Goal: Transaction & Acquisition: Purchase product/service

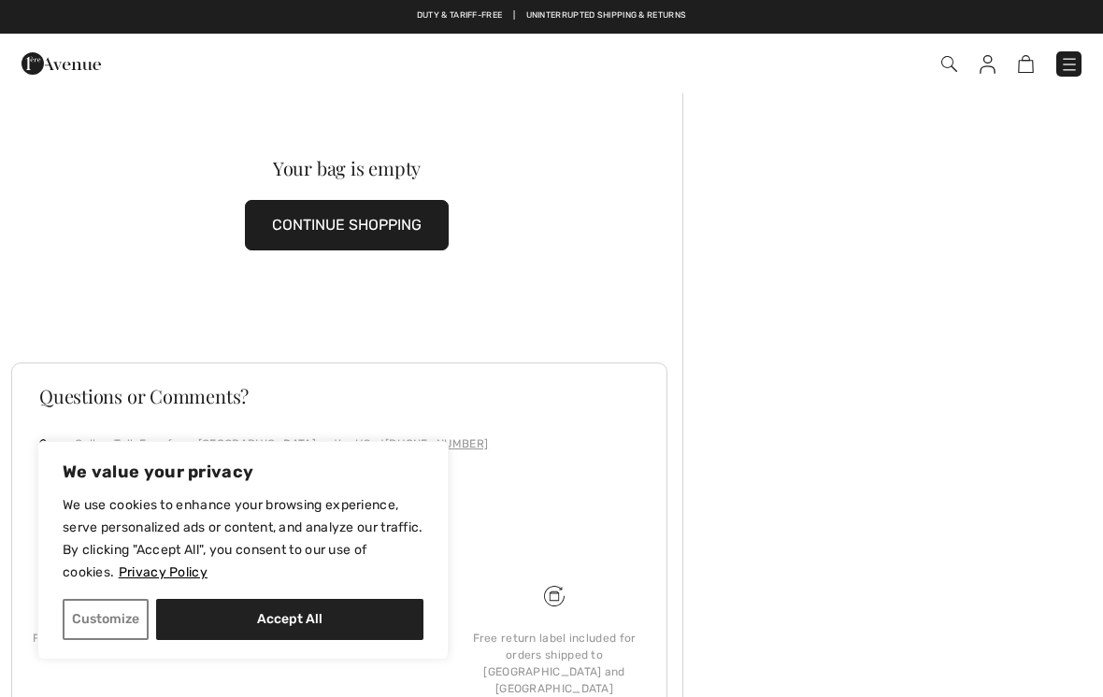
click at [1061, 137] on div at bounding box center [892, 441] width 421 height 699
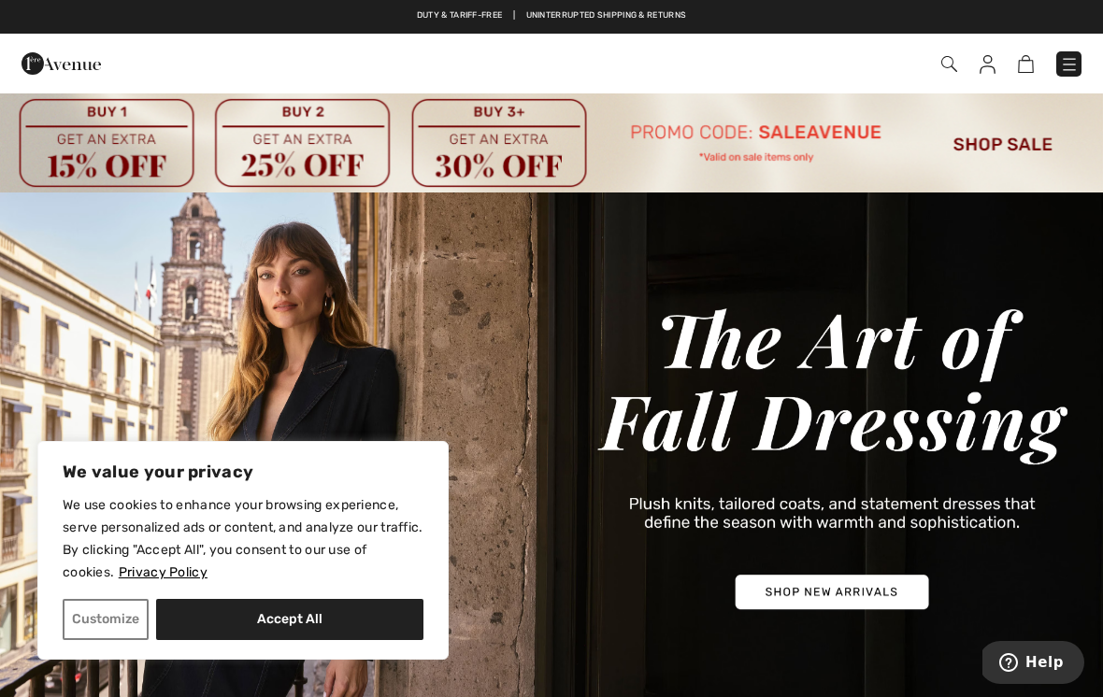
click at [302, 639] on button "Accept All" at bounding box center [289, 619] width 267 height 41
checkbox input "true"
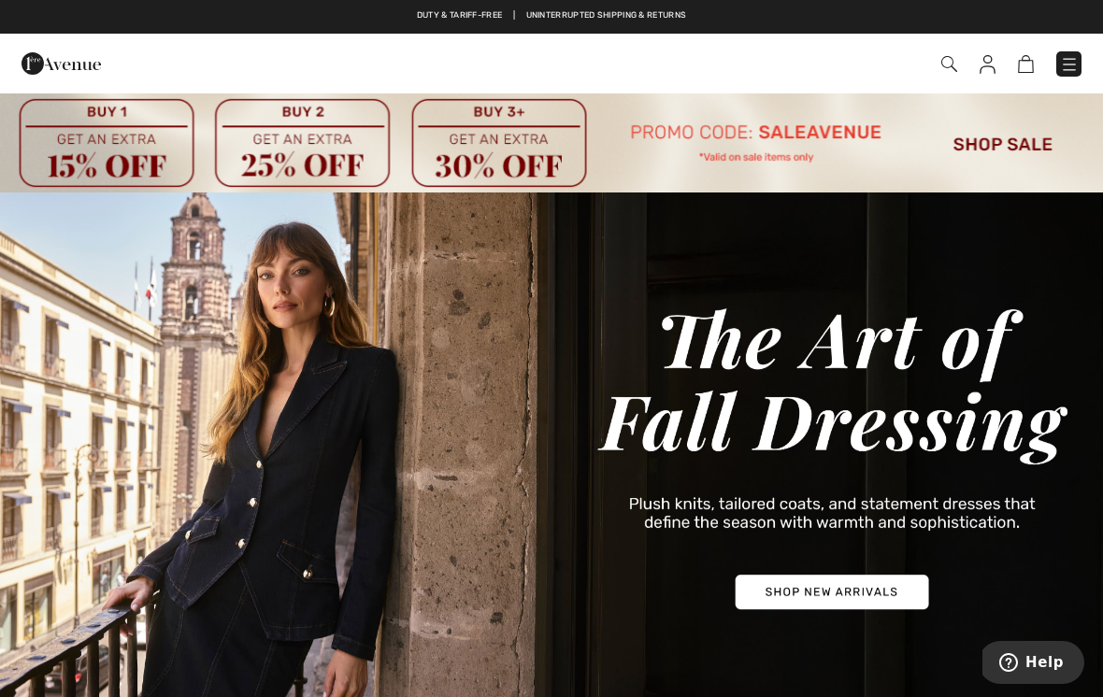
click at [1023, 148] on img at bounding box center [551, 142] width 1103 height 101
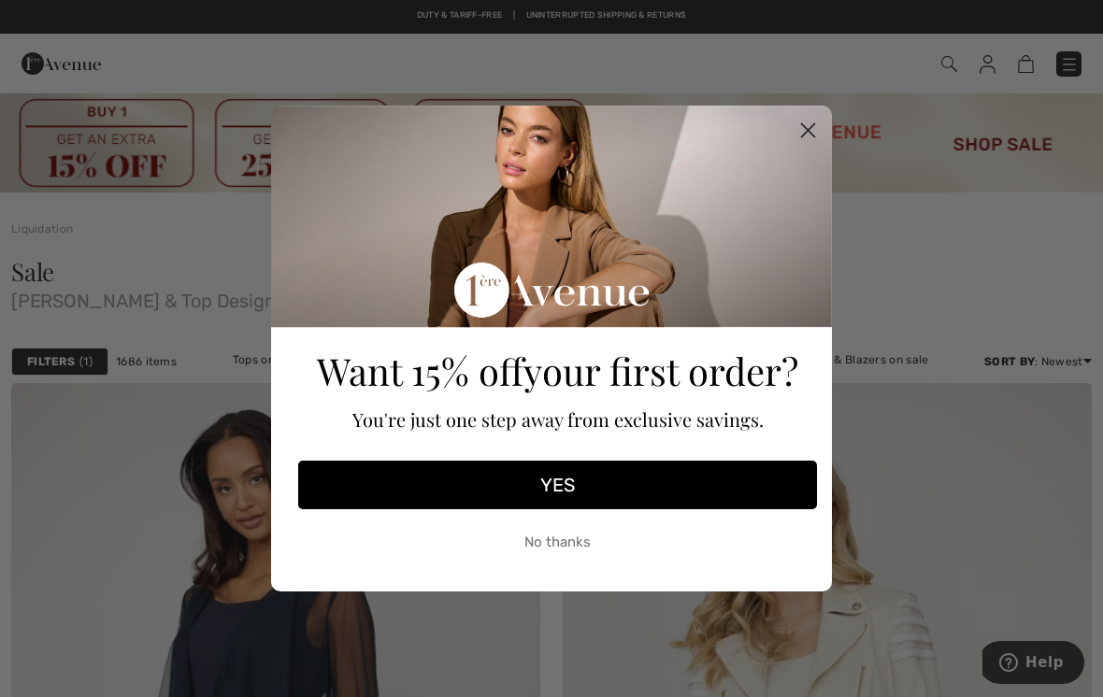
click at [821, 114] on icon "Close dialog" at bounding box center [808, 130] width 33 height 33
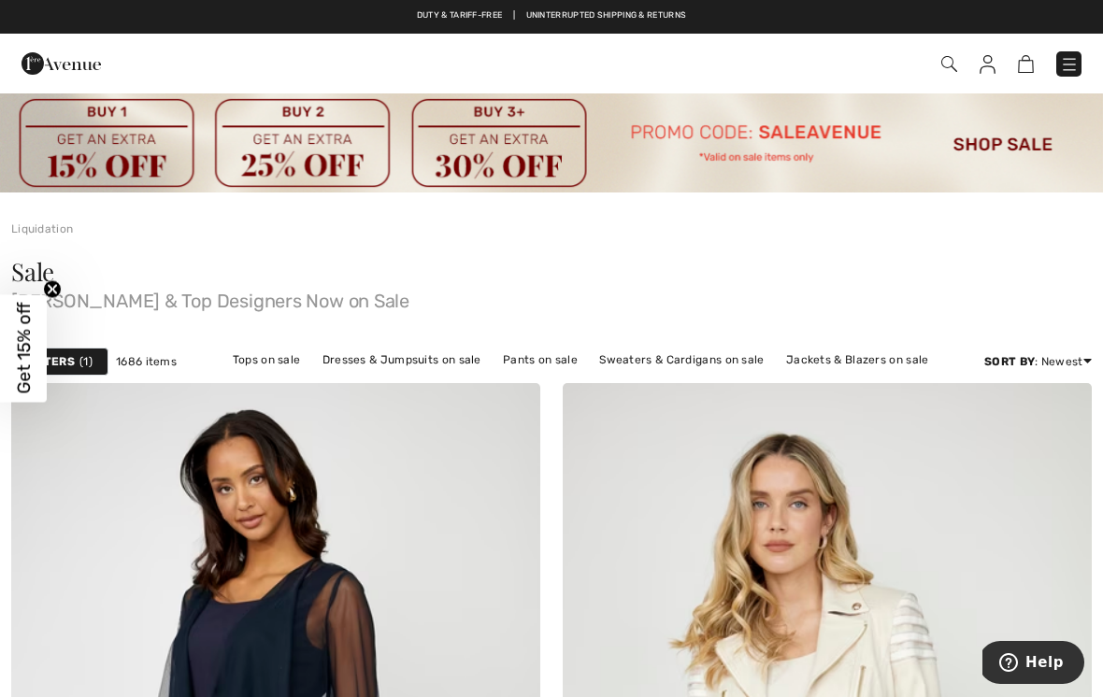
click at [293, 354] on link "Tops on sale" at bounding box center [266, 360] width 87 height 24
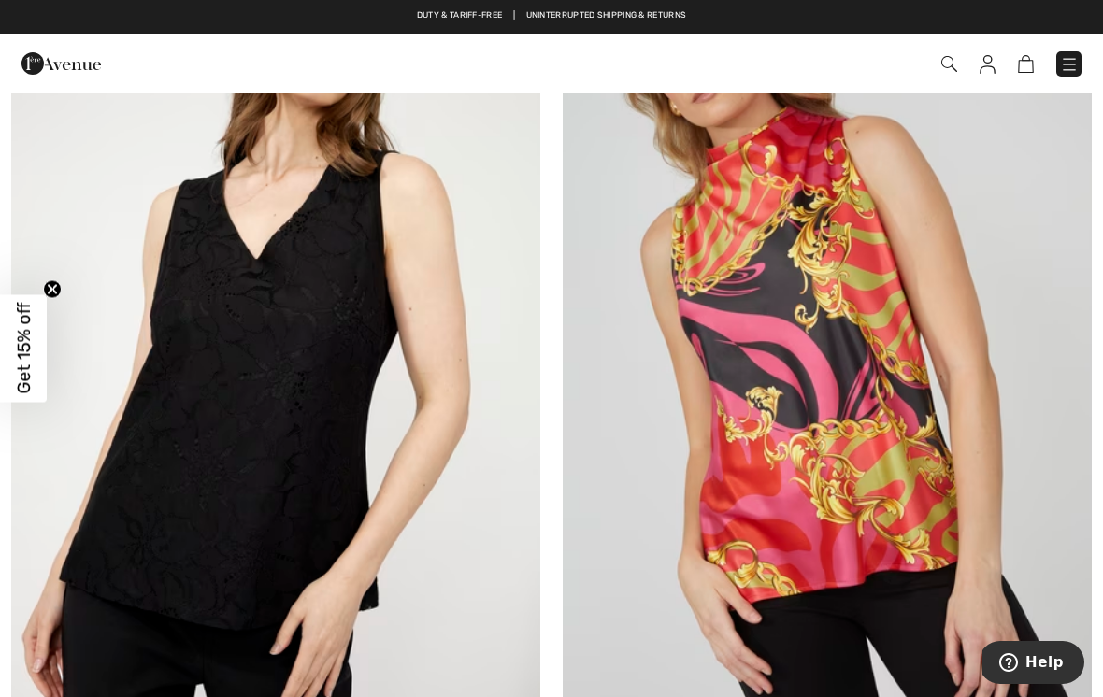
scroll to position [3877, 0]
click at [373, 328] on img at bounding box center [275, 347] width 529 height 794
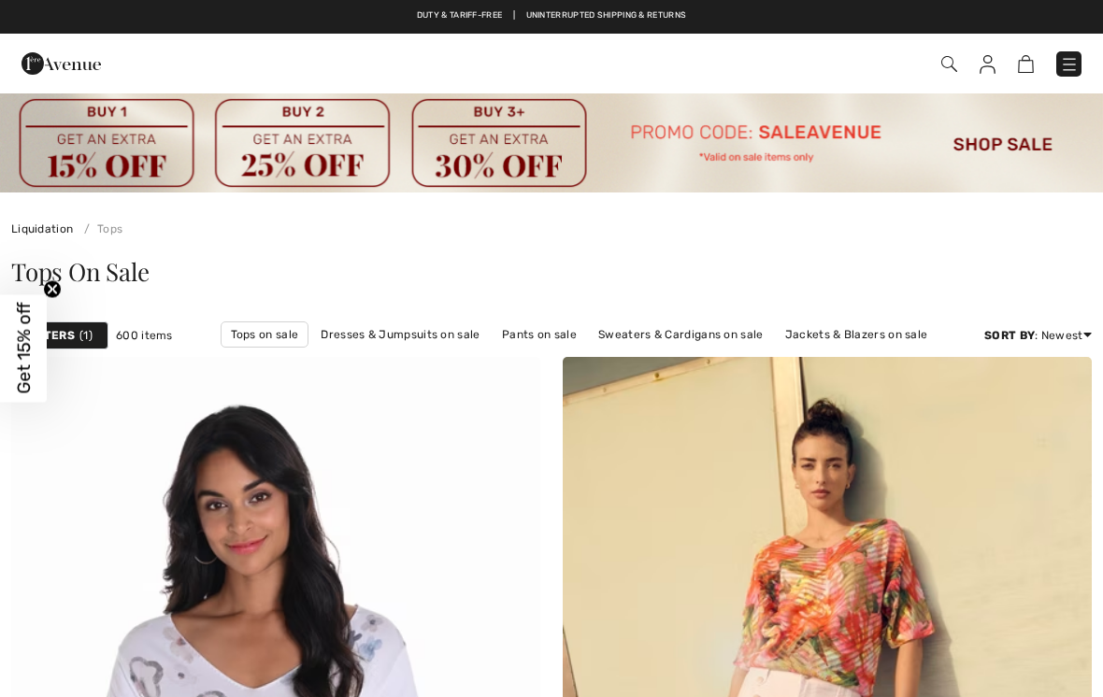
checkbox input "true"
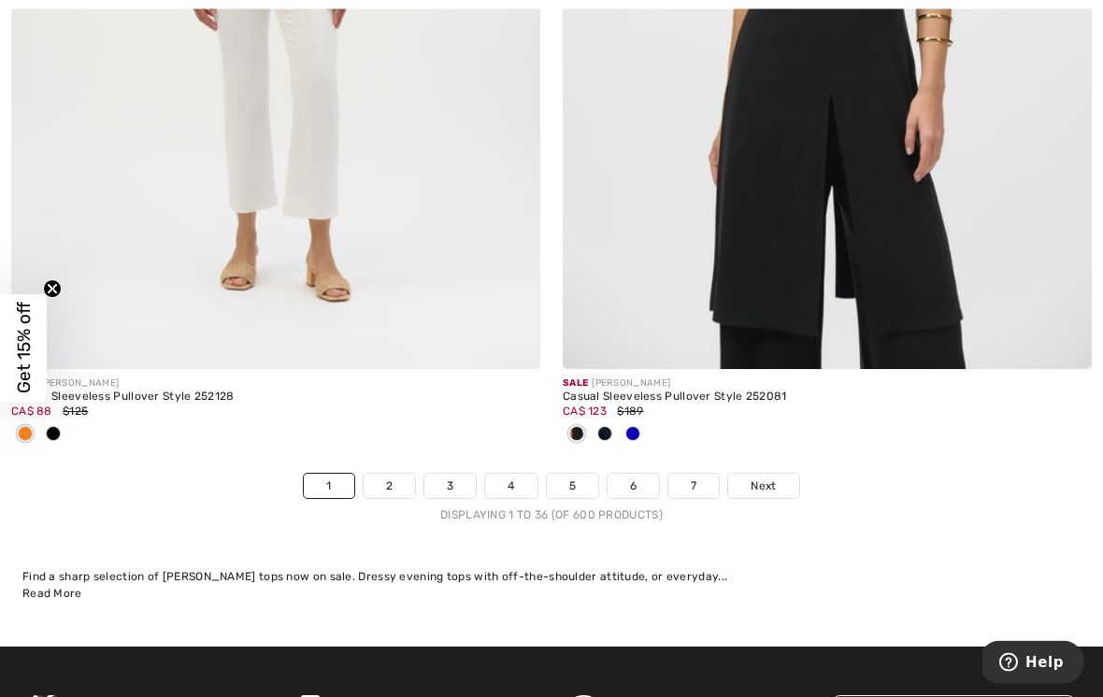
scroll to position [16400, 0]
click at [392, 474] on link "2" at bounding box center [389, 486] width 51 height 24
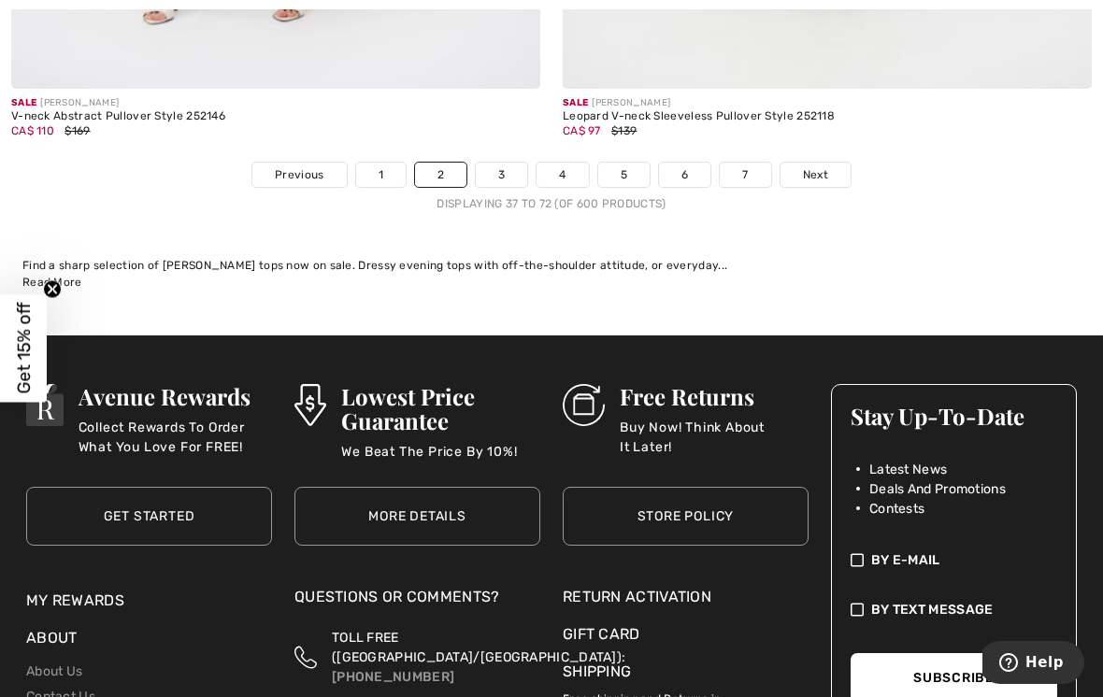
scroll to position [16375, 0]
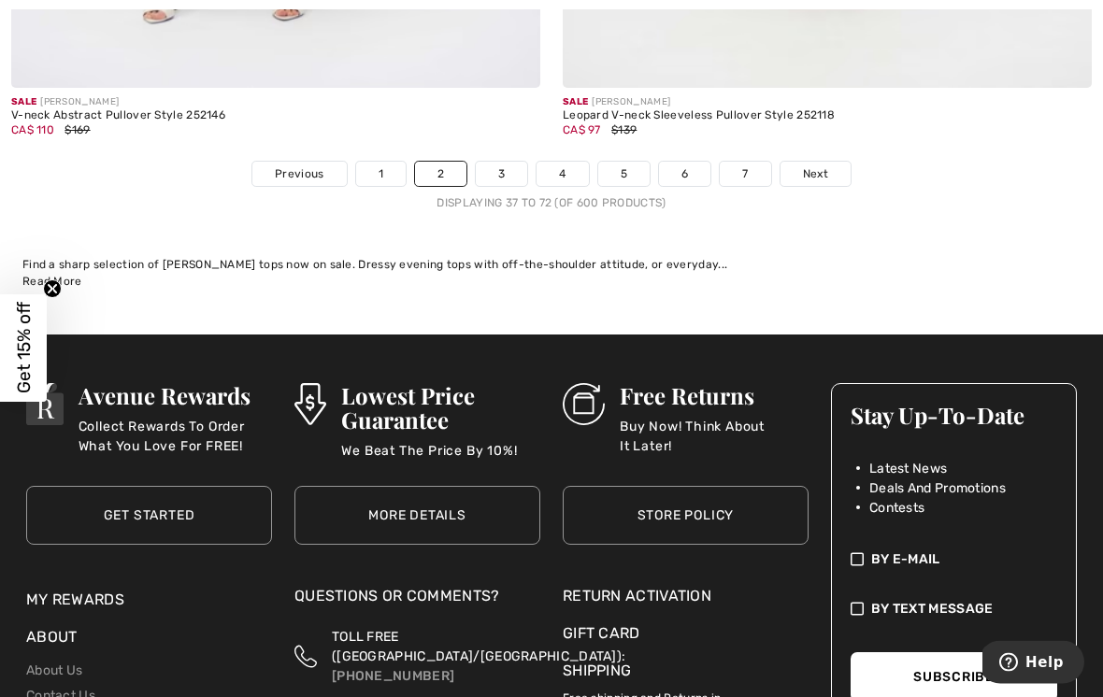
click at [490, 165] on link "3" at bounding box center [501, 175] width 51 height 24
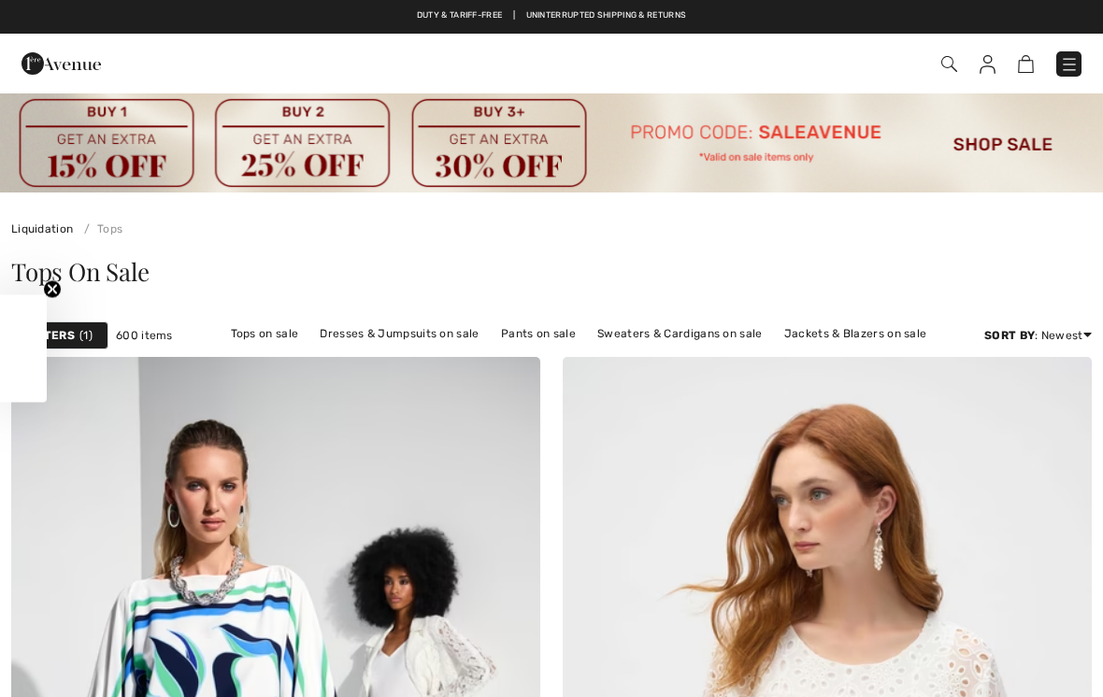
checkbox input "true"
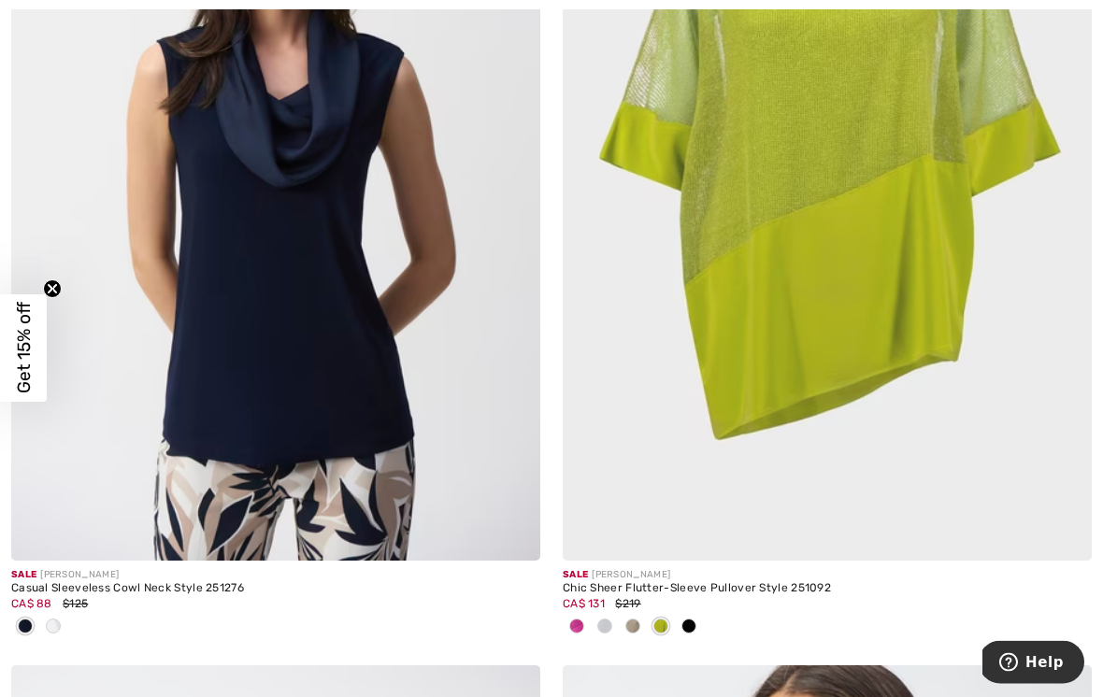
scroll to position [11833, 0]
click at [389, 322] on img at bounding box center [275, 164] width 529 height 794
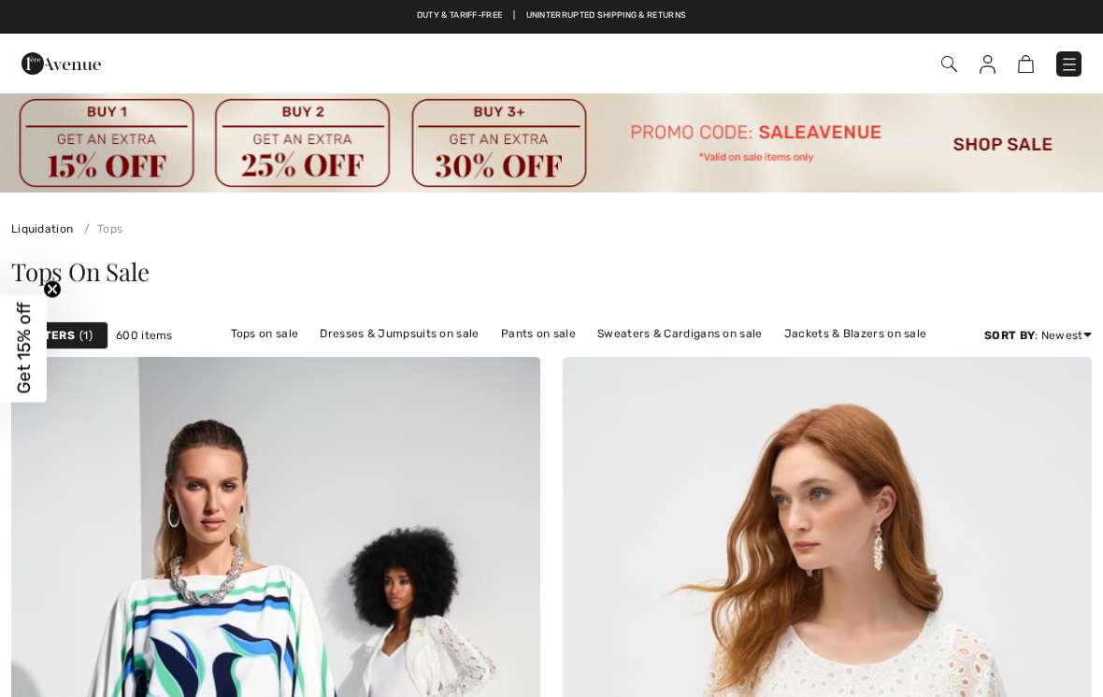
checkbox input "true"
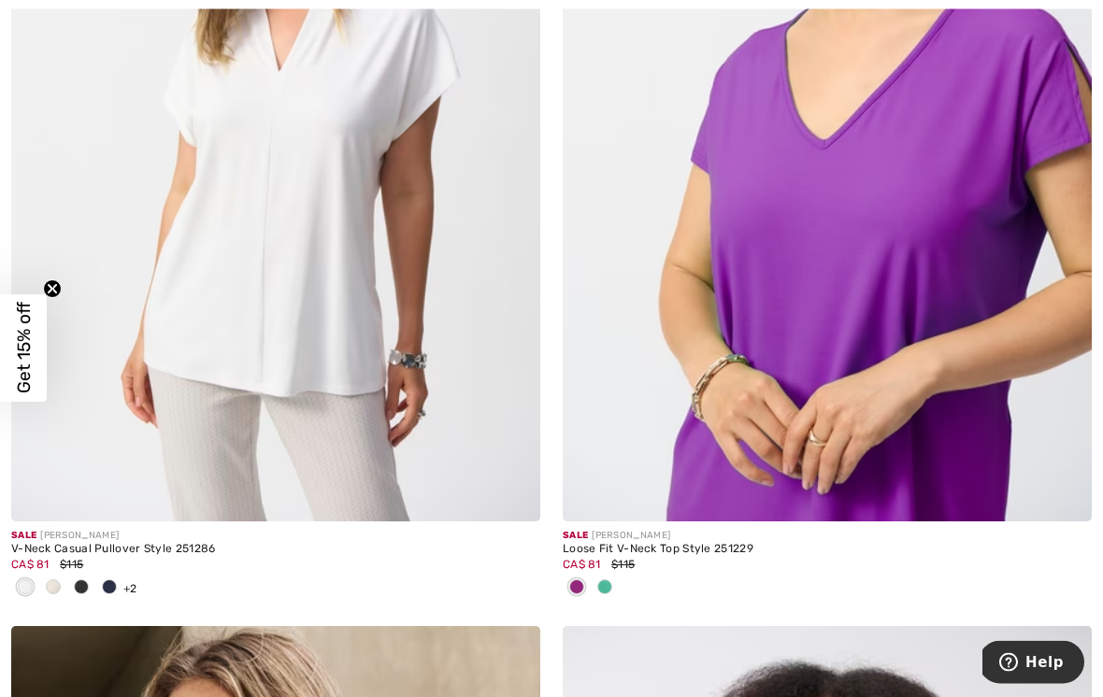
scroll to position [12807, 0]
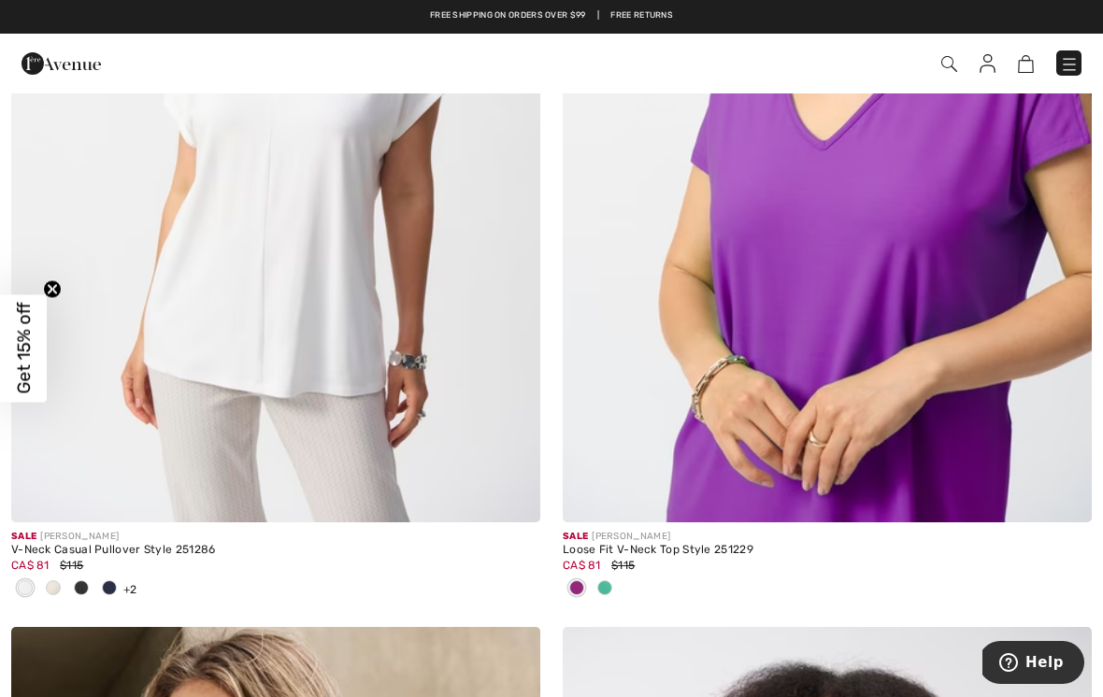
click at [991, 229] on img at bounding box center [827, 126] width 529 height 794
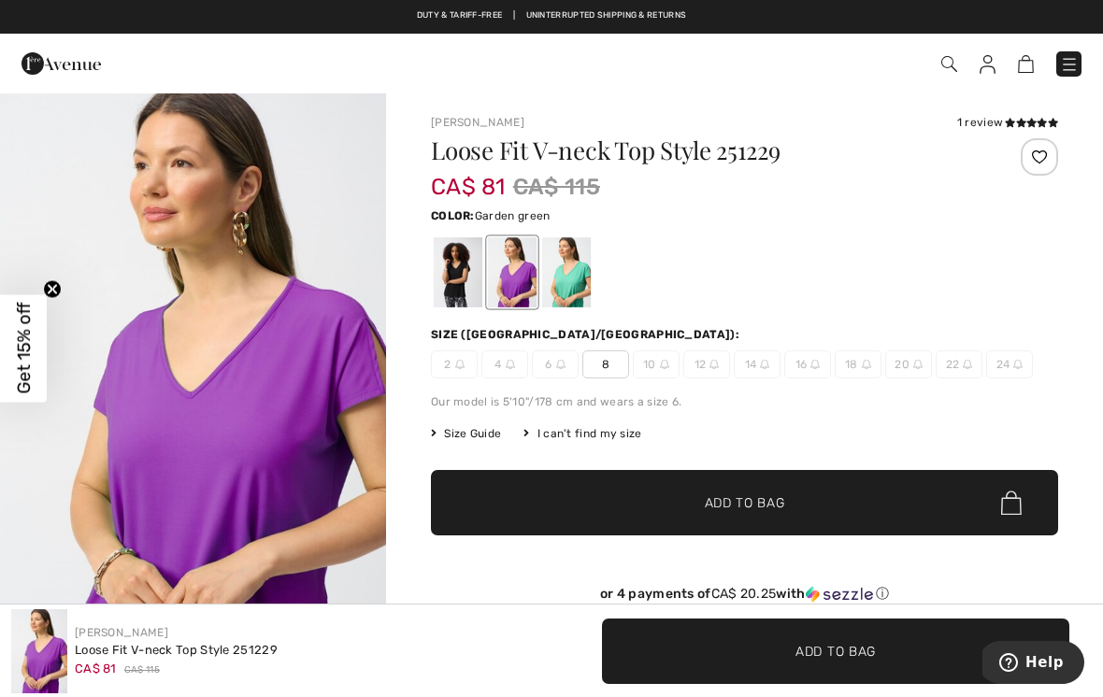
click at [555, 270] on div at bounding box center [566, 272] width 49 height 70
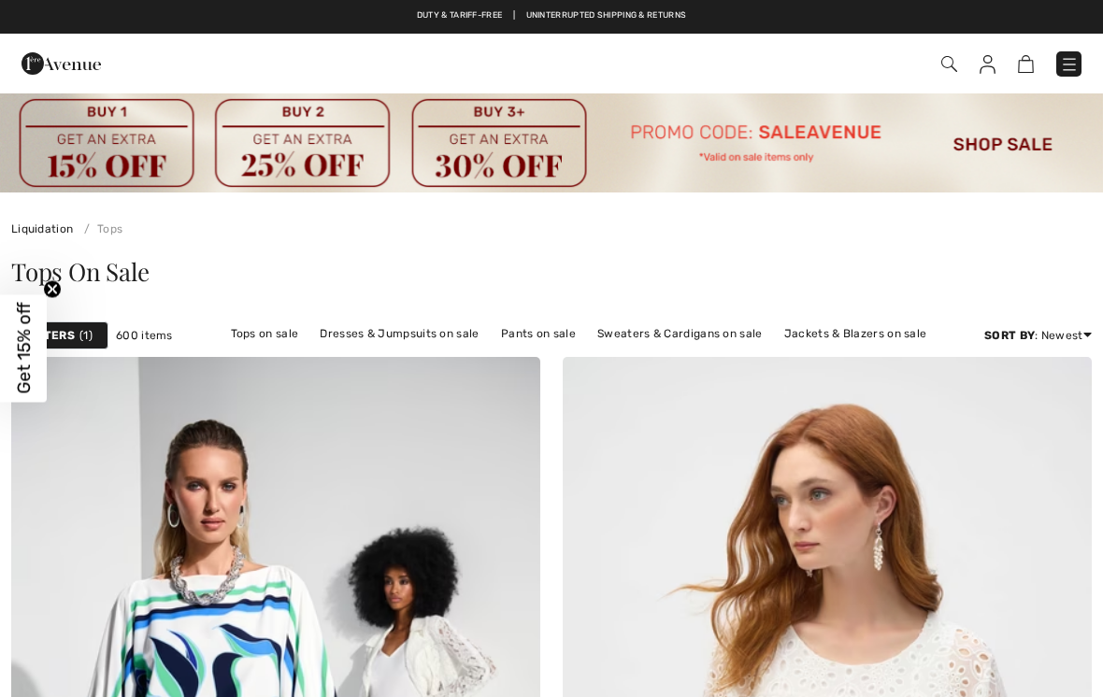
scroll to position [12836, 0]
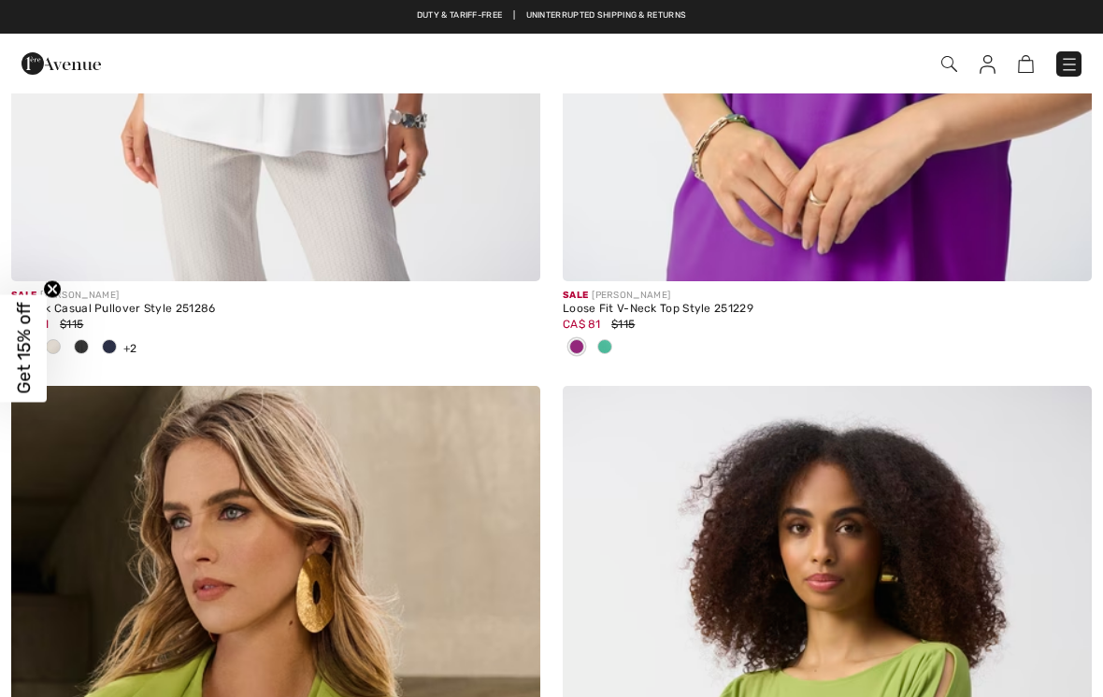
checkbox input "true"
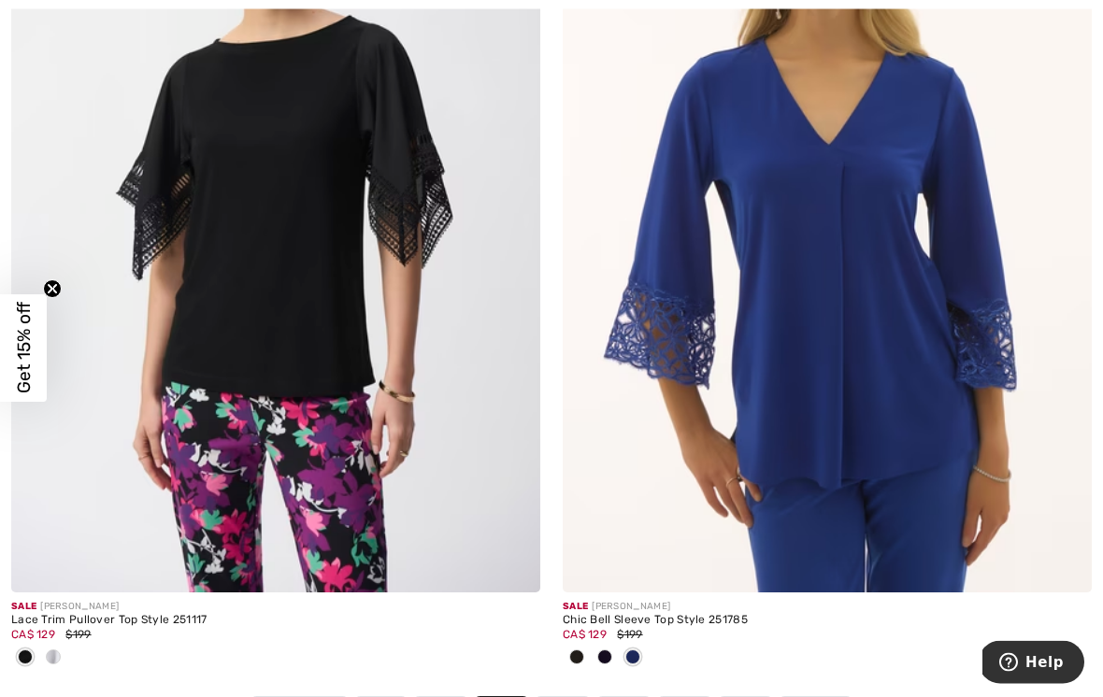
scroll to position [16118, 0]
click at [375, 285] on img at bounding box center [275, 196] width 529 height 794
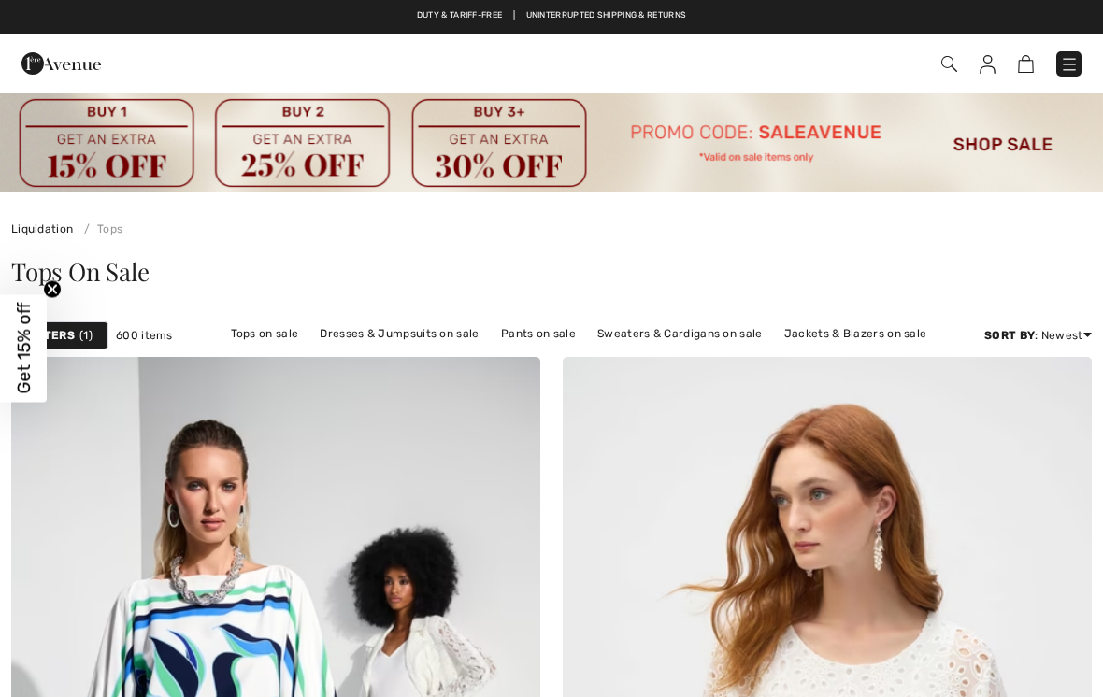
scroll to position [16147, 0]
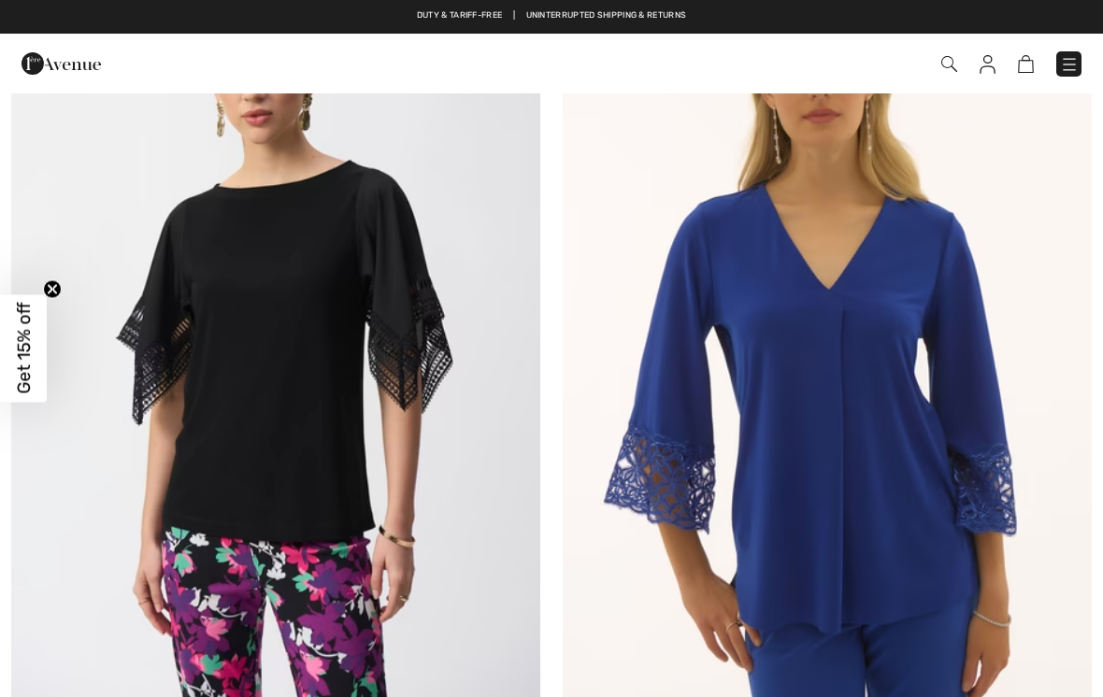
checkbox input "true"
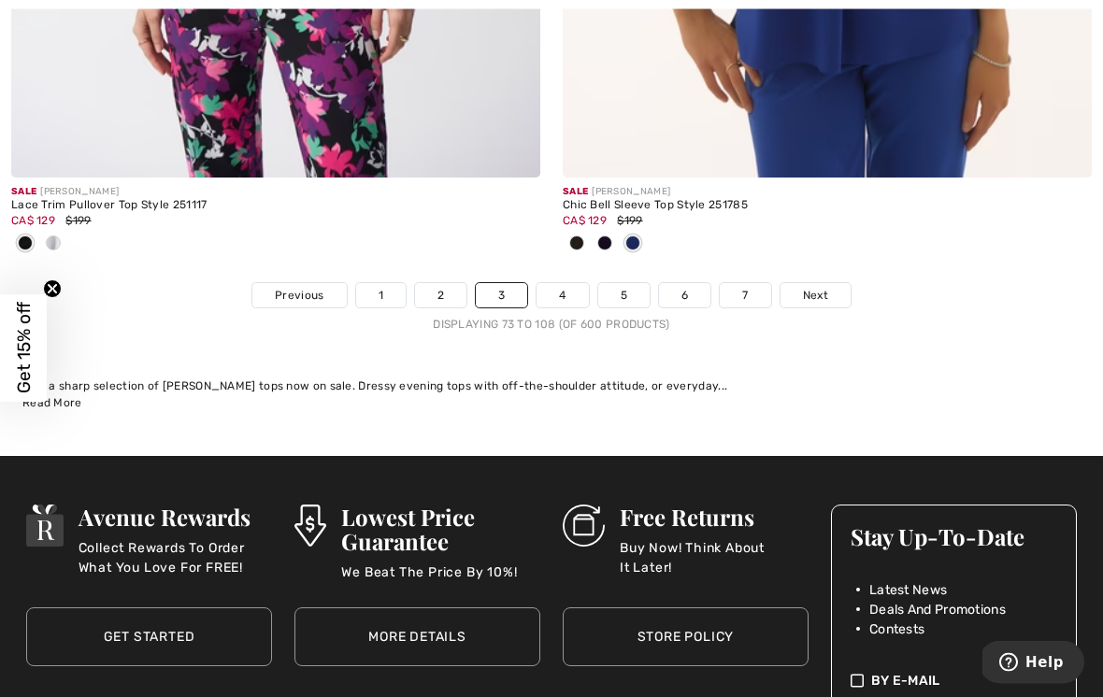
scroll to position [16731, 0]
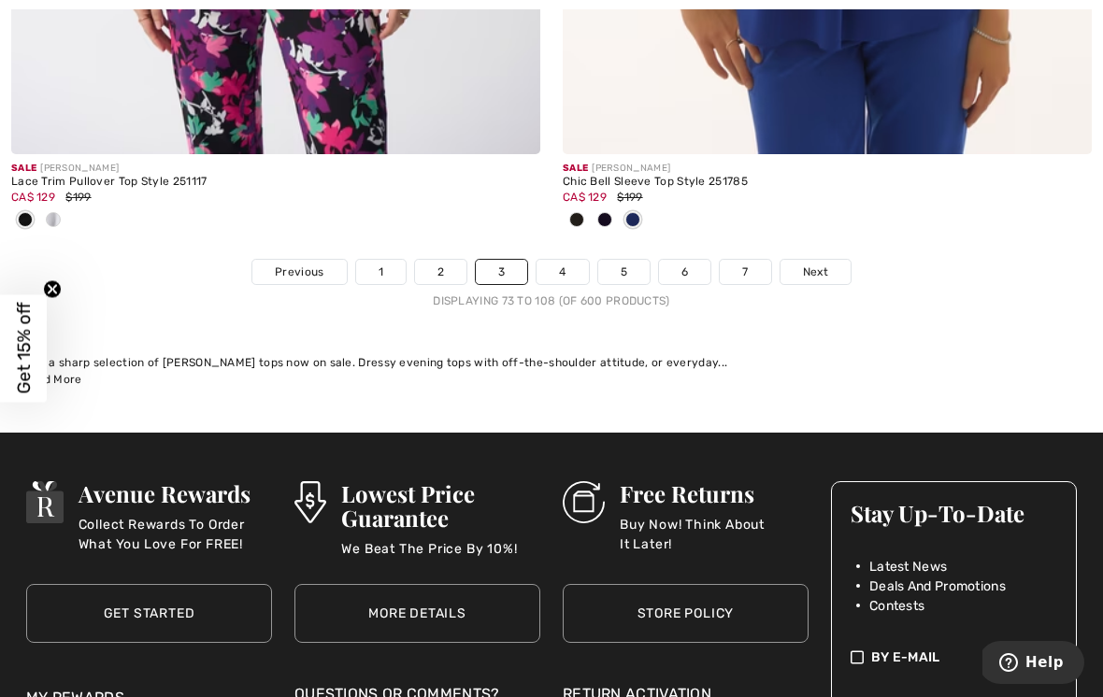
click at [561, 260] on link "4" at bounding box center [562, 272] width 51 height 24
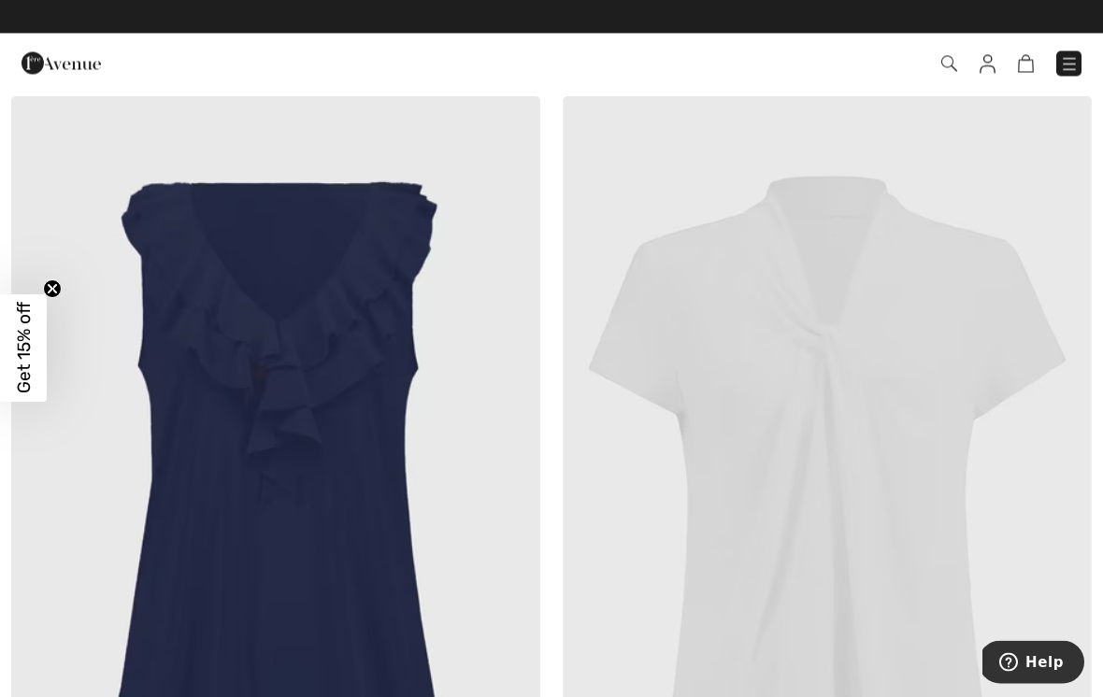
scroll to position [8362, 0]
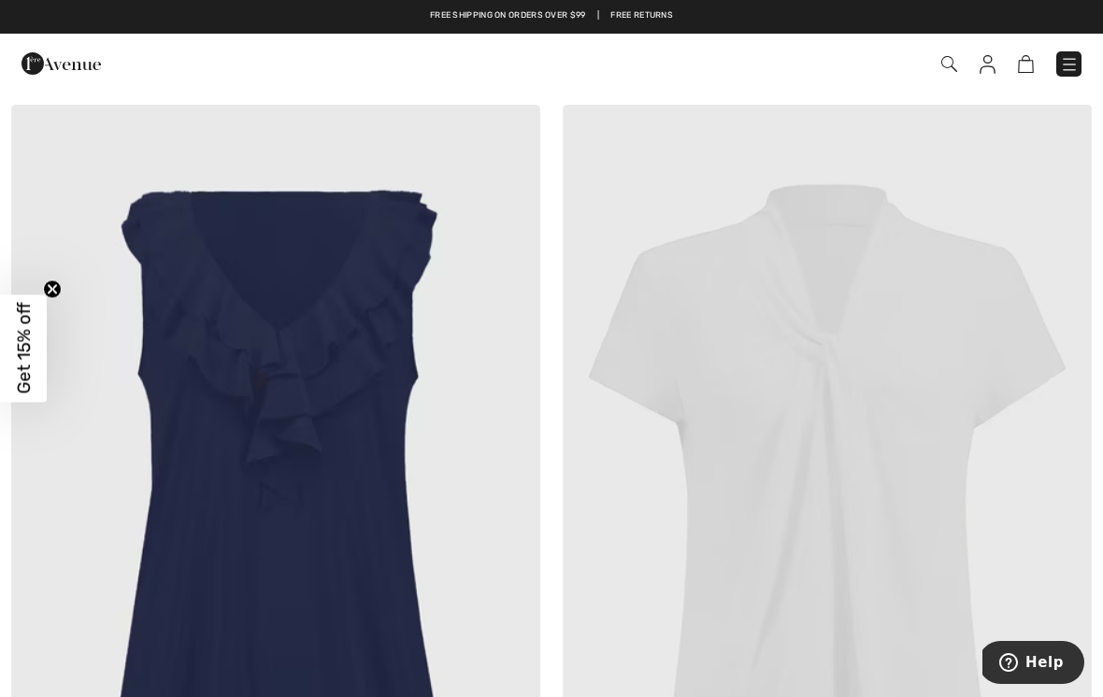
click at [388, 375] on img at bounding box center [275, 502] width 529 height 794
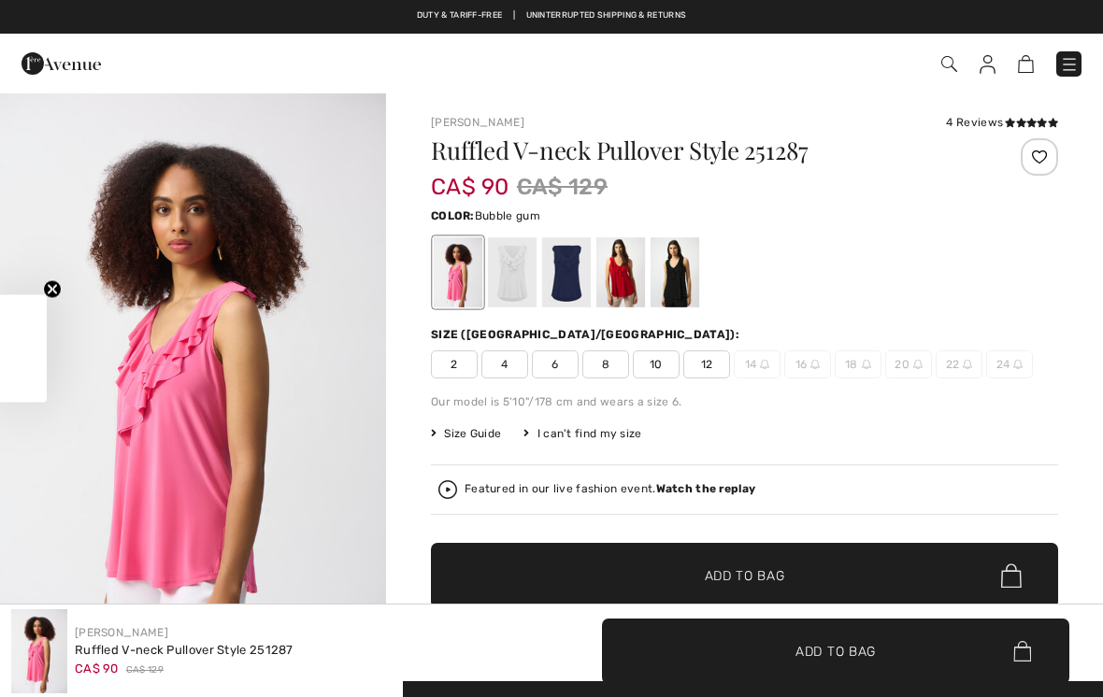
checkbox input "true"
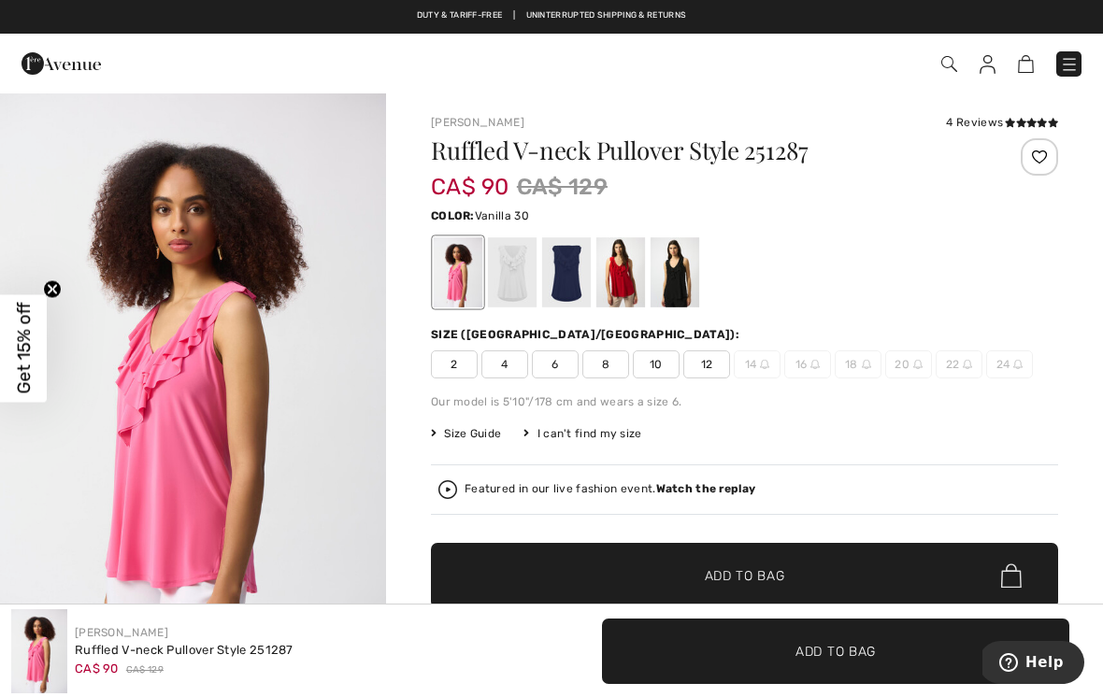
click at [524, 266] on div at bounding box center [512, 272] width 49 height 70
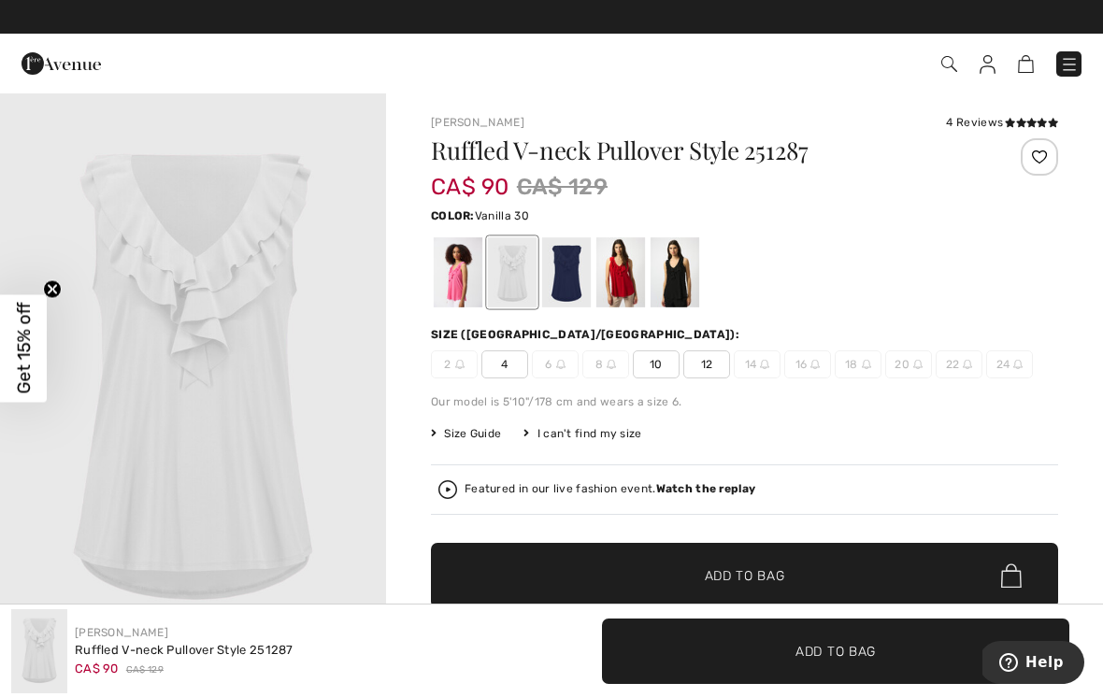
click at [665, 363] on span "10" at bounding box center [656, 365] width 47 height 28
click at [757, 571] on span "Add to Bag" at bounding box center [745, 577] width 80 height 20
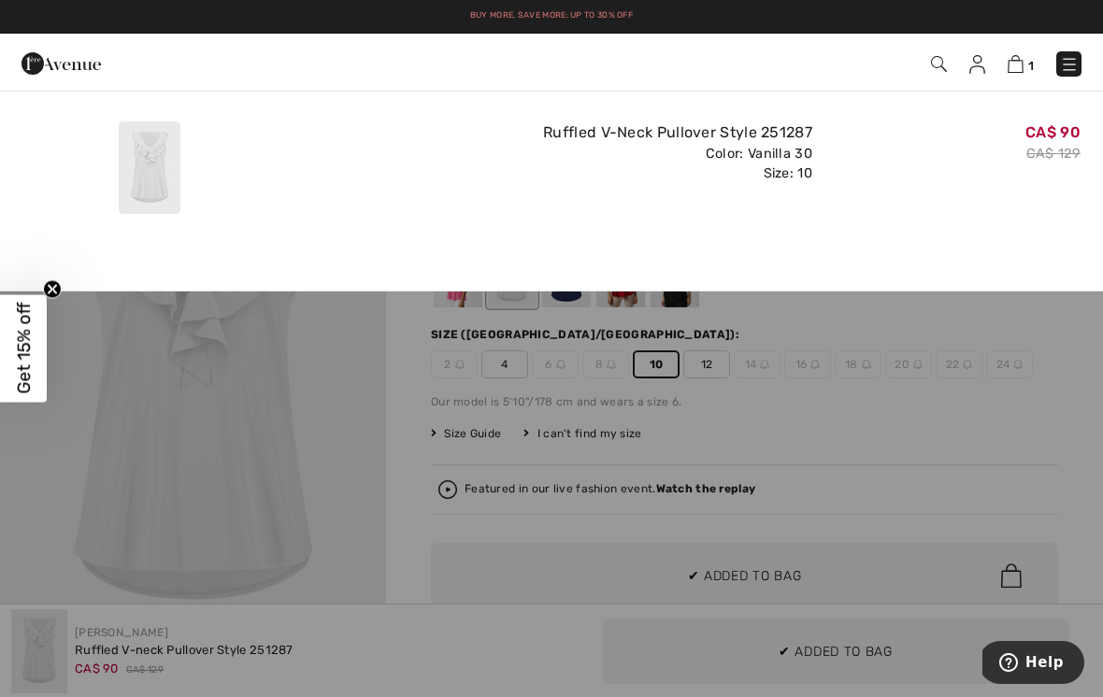
click at [1019, 170] on div "CA$ 90 CA$ 129" at bounding box center [954, 168] width 268 height 108
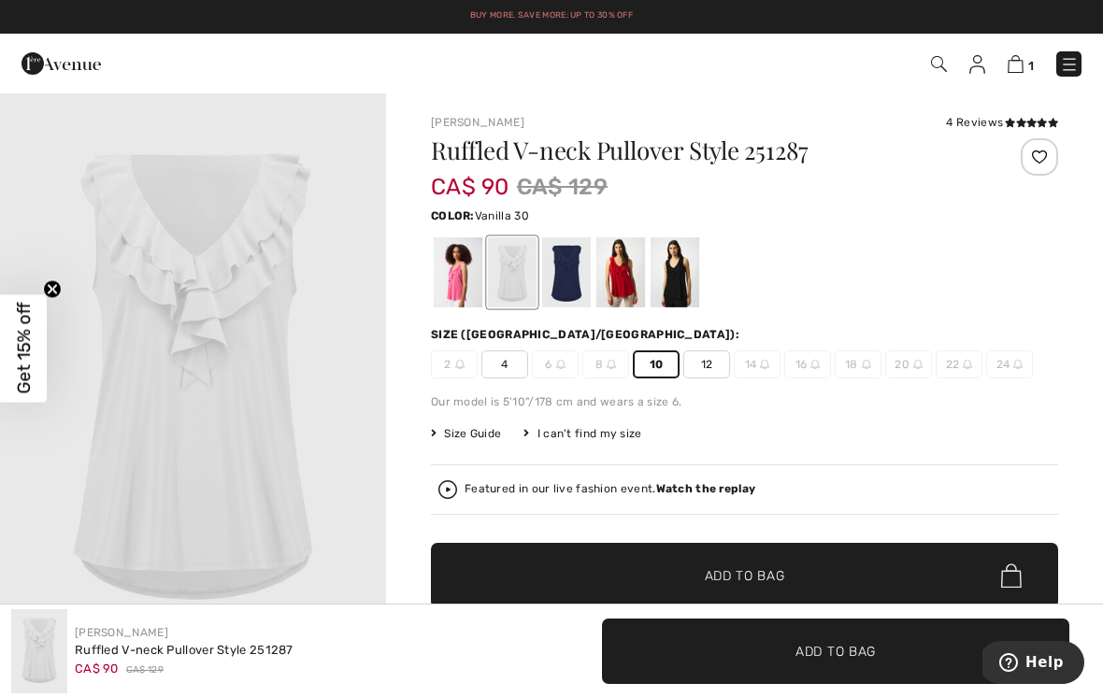
click at [570, 273] on div at bounding box center [566, 272] width 49 height 70
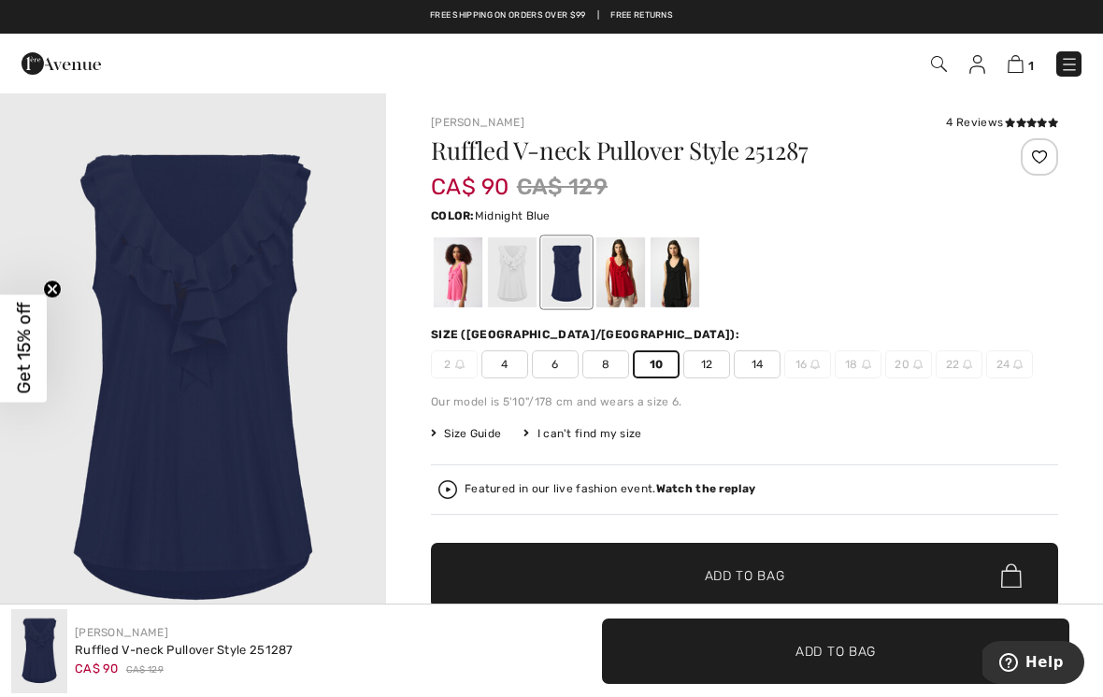
click at [784, 576] on span "Add to Bag" at bounding box center [745, 577] width 80 height 20
click at [629, 274] on div at bounding box center [620, 272] width 49 height 70
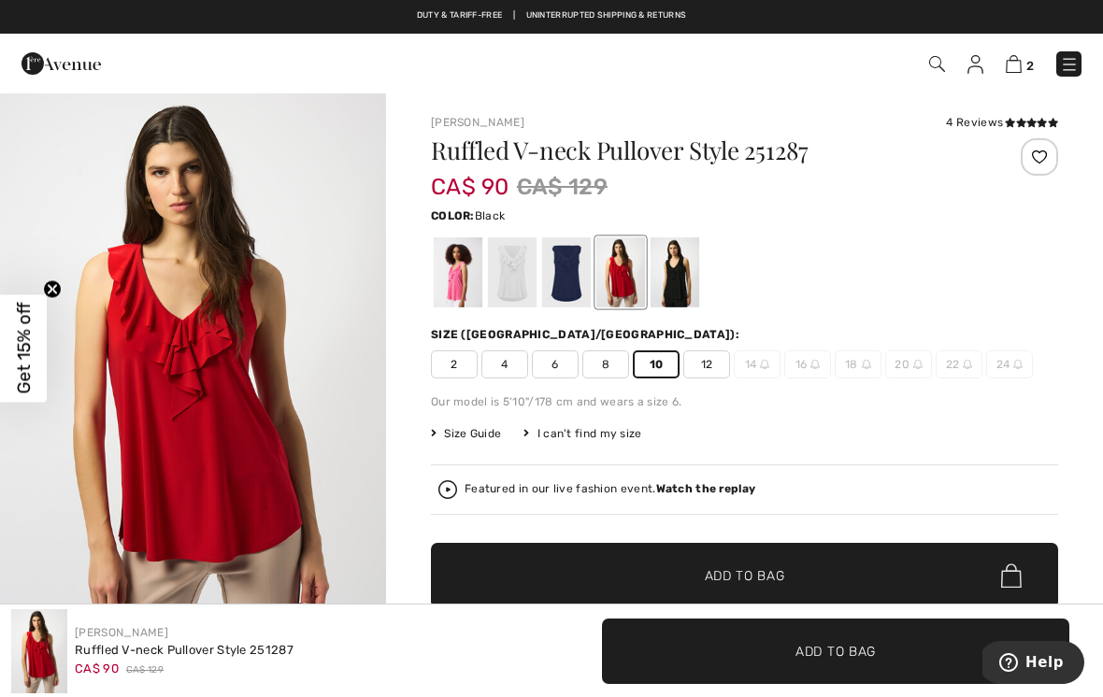
click at [687, 268] on div at bounding box center [675, 272] width 49 height 70
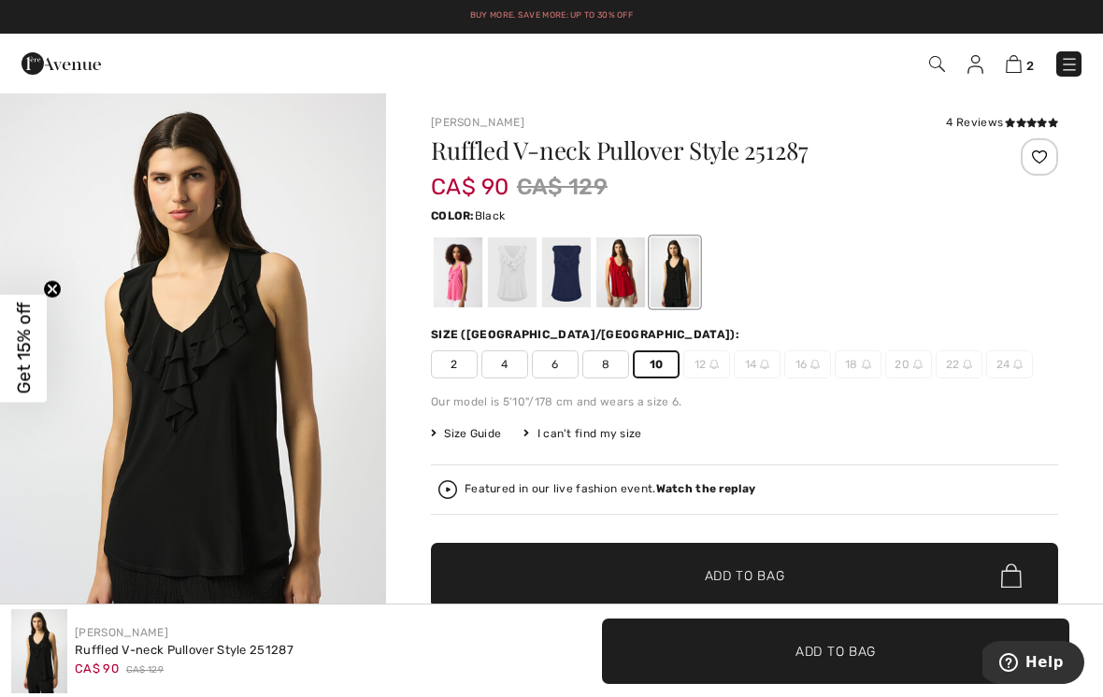
click at [758, 572] on span "Add to Bag" at bounding box center [745, 577] width 80 height 20
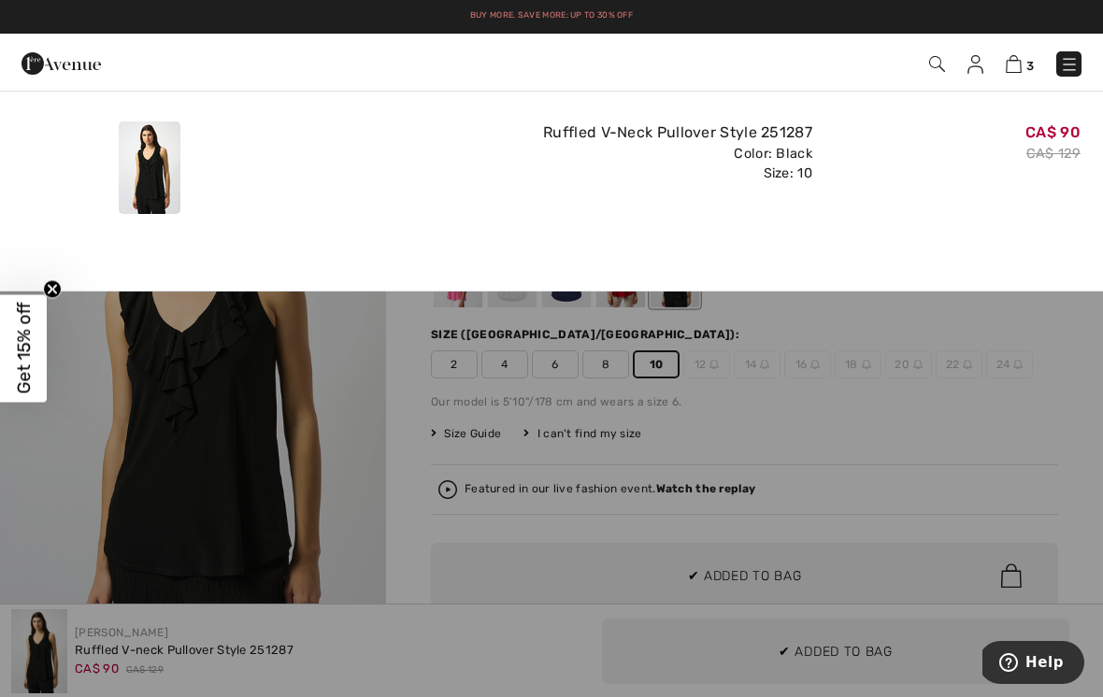
click at [1004, 216] on div "CA$ 90 CA$ 129" at bounding box center [954, 168] width 268 height 108
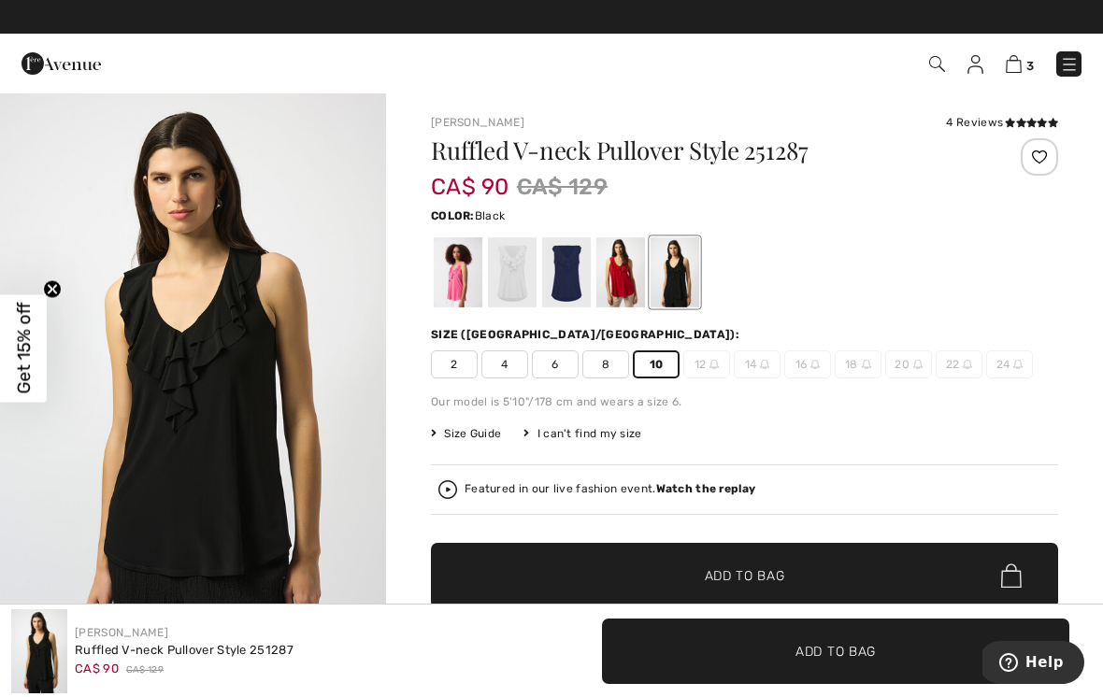
click at [1012, 121] on icon at bounding box center [1010, 122] width 10 height 9
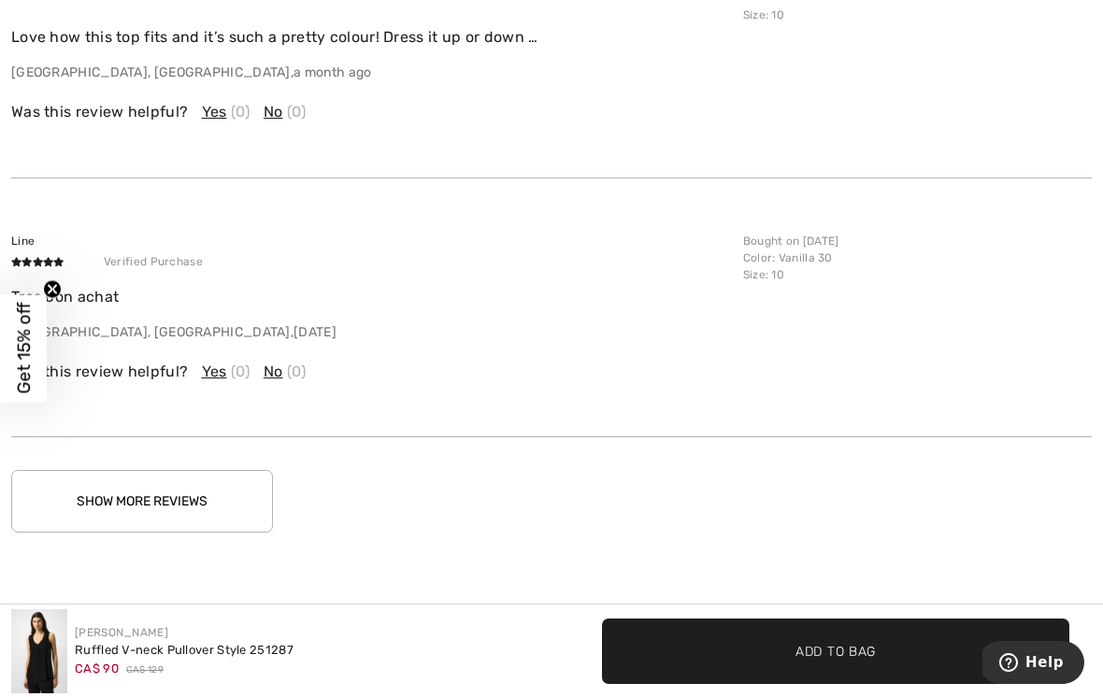
scroll to position [2949, 0]
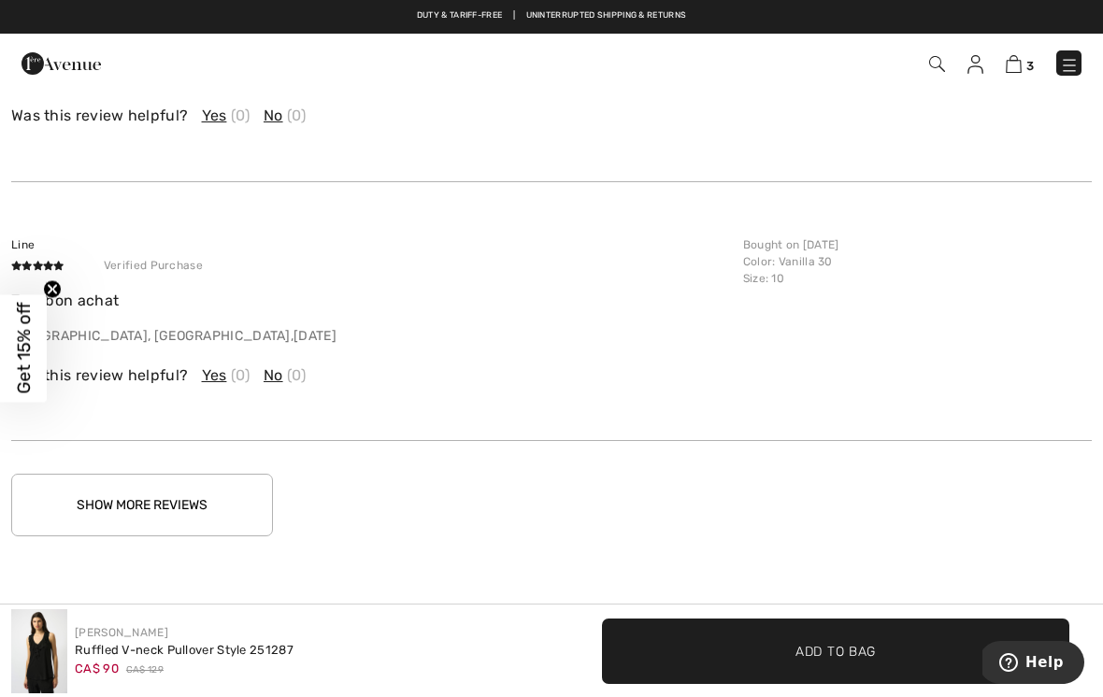
click at [227, 497] on button "Show More Reviews" at bounding box center [142, 505] width 262 height 63
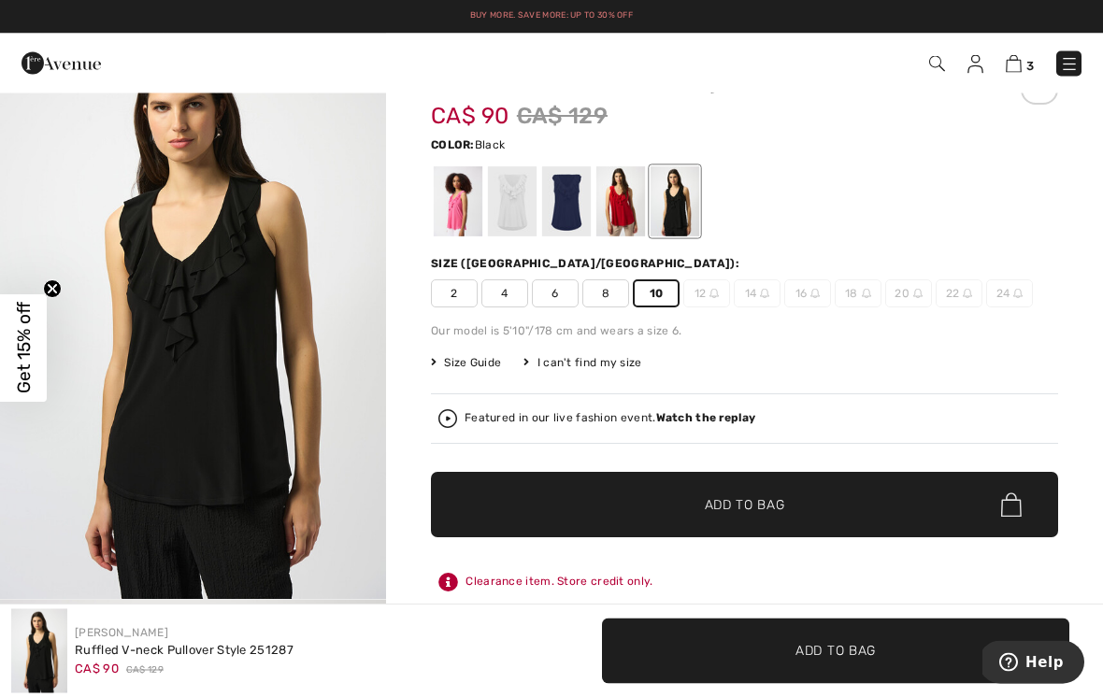
scroll to position [0, 0]
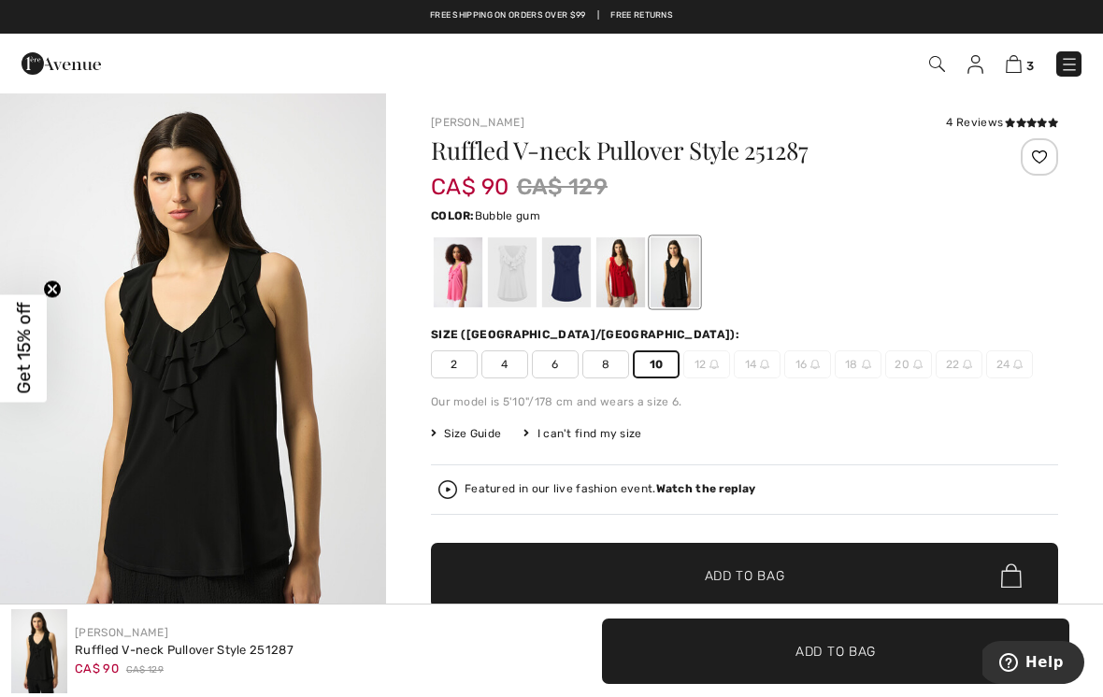
click at [467, 259] on div at bounding box center [458, 272] width 49 height 70
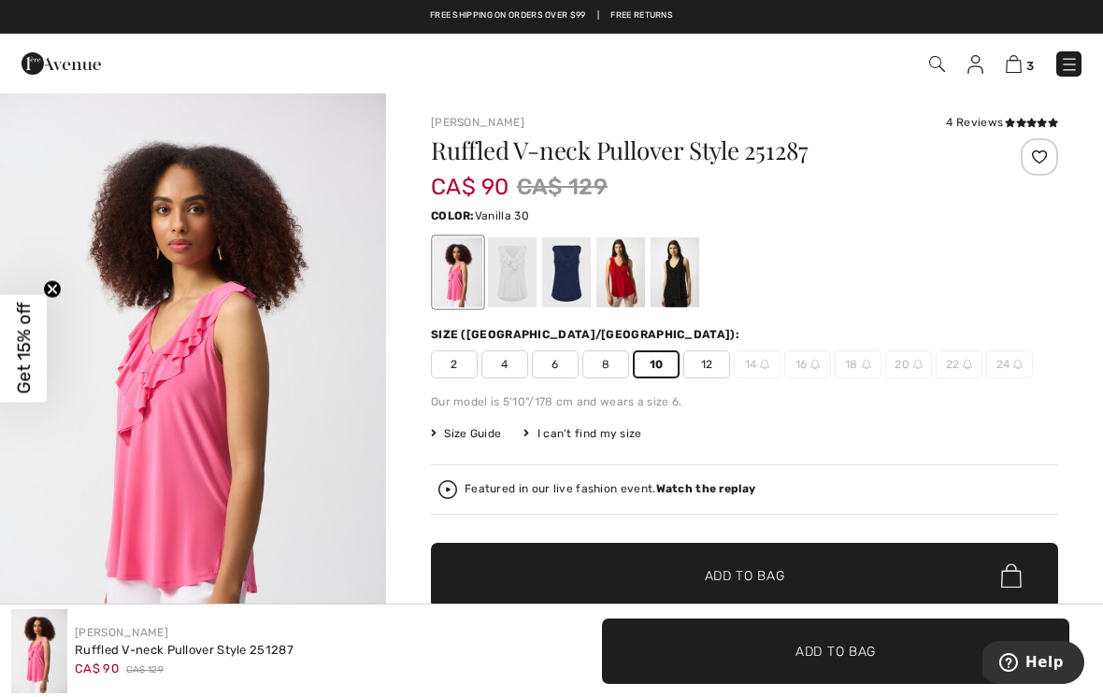
click at [522, 260] on div at bounding box center [512, 272] width 49 height 70
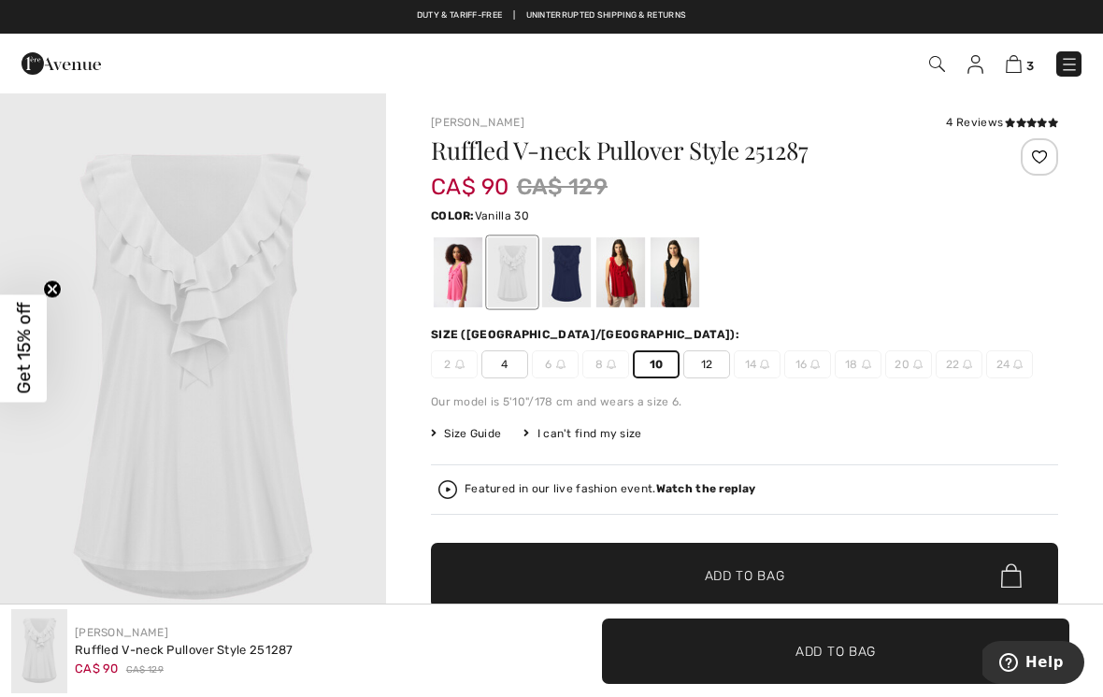
click at [565, 270] on div at bounding box center [566, 272] width 49 height 70
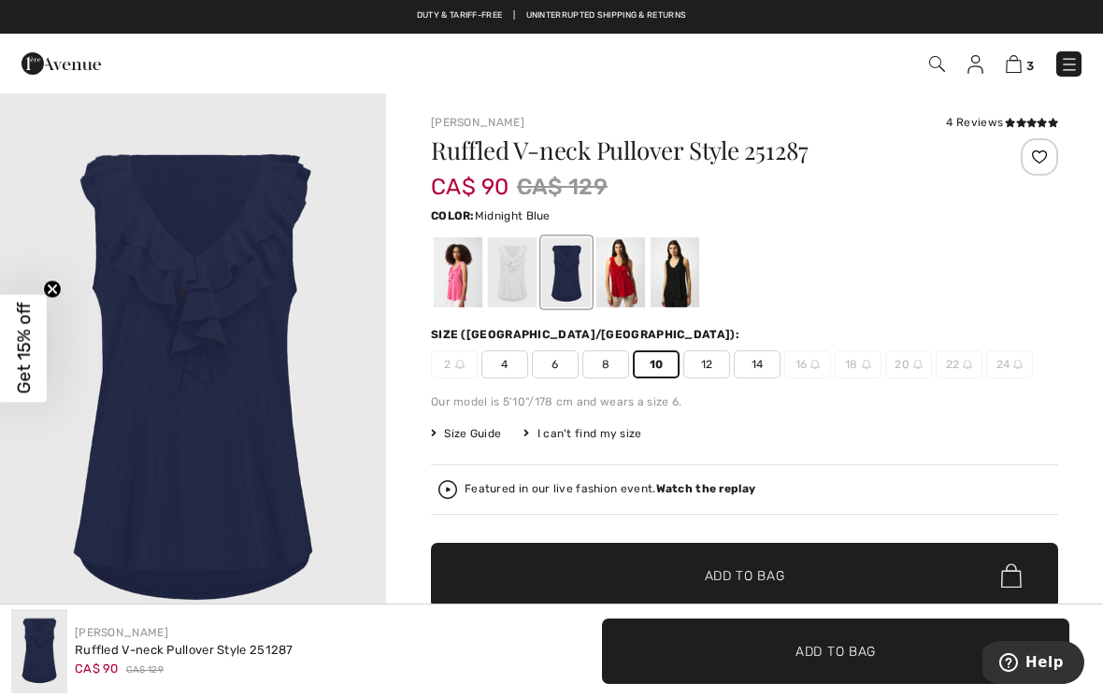
click at [615, 366] on span "8" at bounding box center [605, 365] width 47 height 28
click at [746, 569] on span "Add to Bag" at bounding box center [745, 577] width 80 height 20
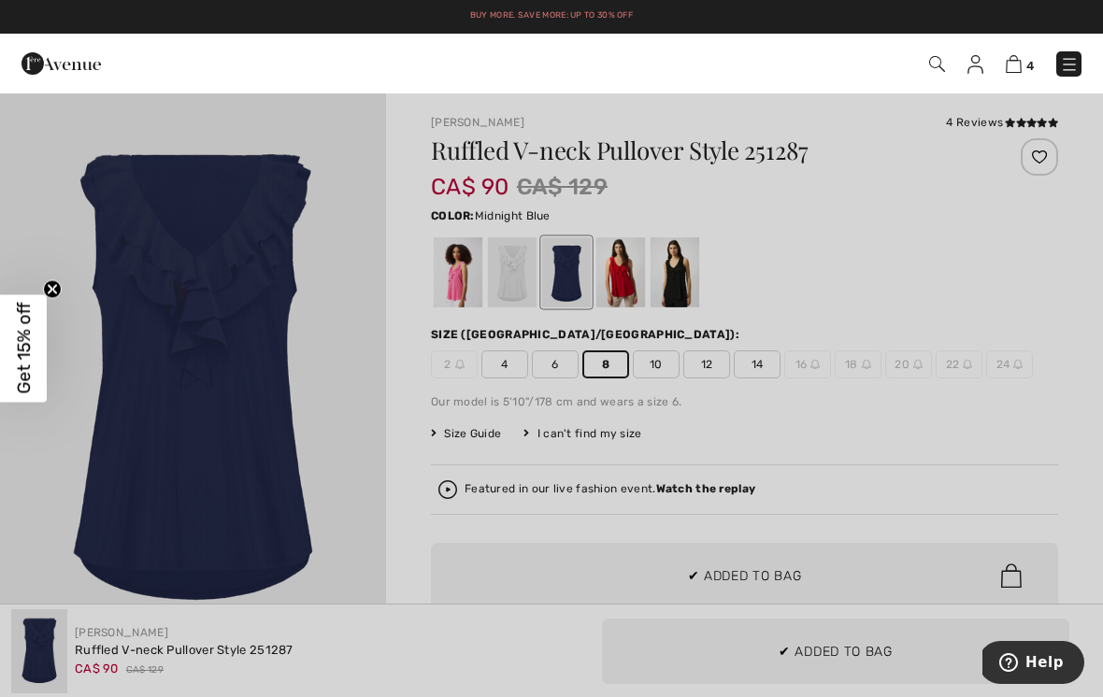
click at [960, 318] on div at bounding box center [551, 348] width 1103 height 697
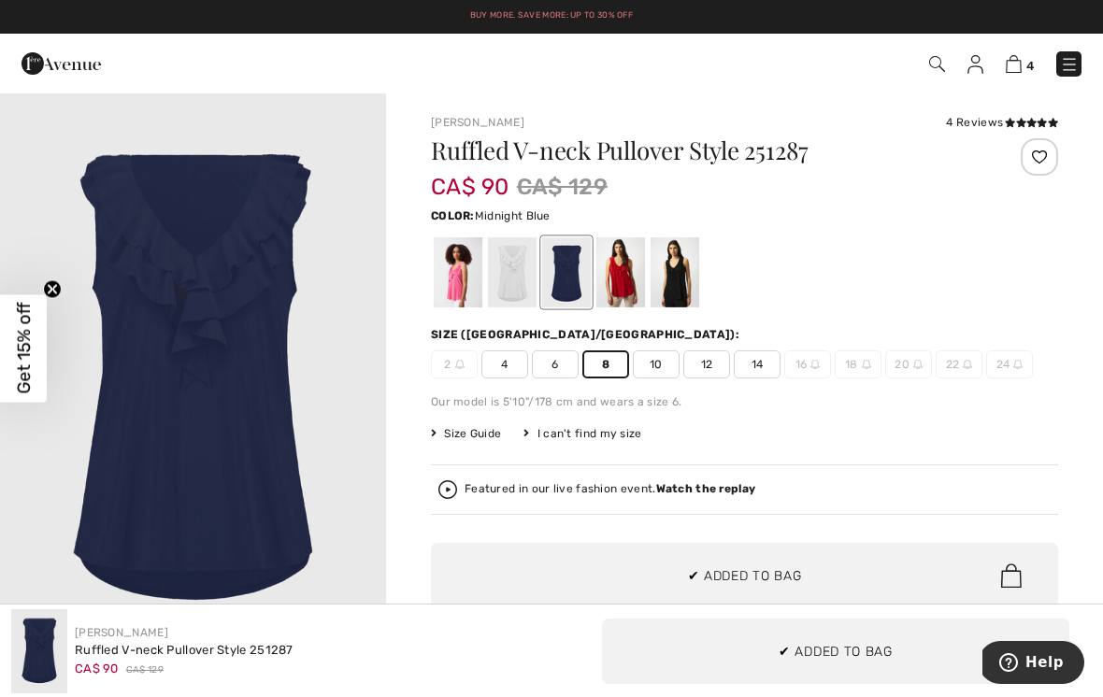
click at [681, 269] on div at bounding box center [675, 272] width 49 height 70
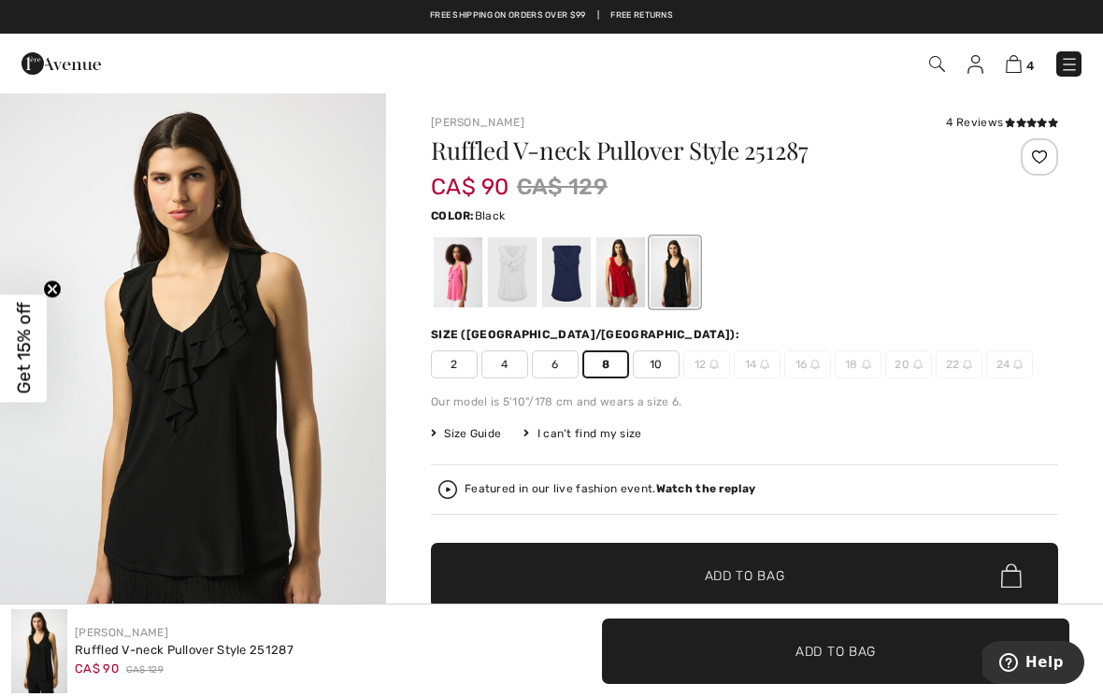
click at [781, 575] on span "Add to Bag" at bounding box center [745, 577] width 80 height 20
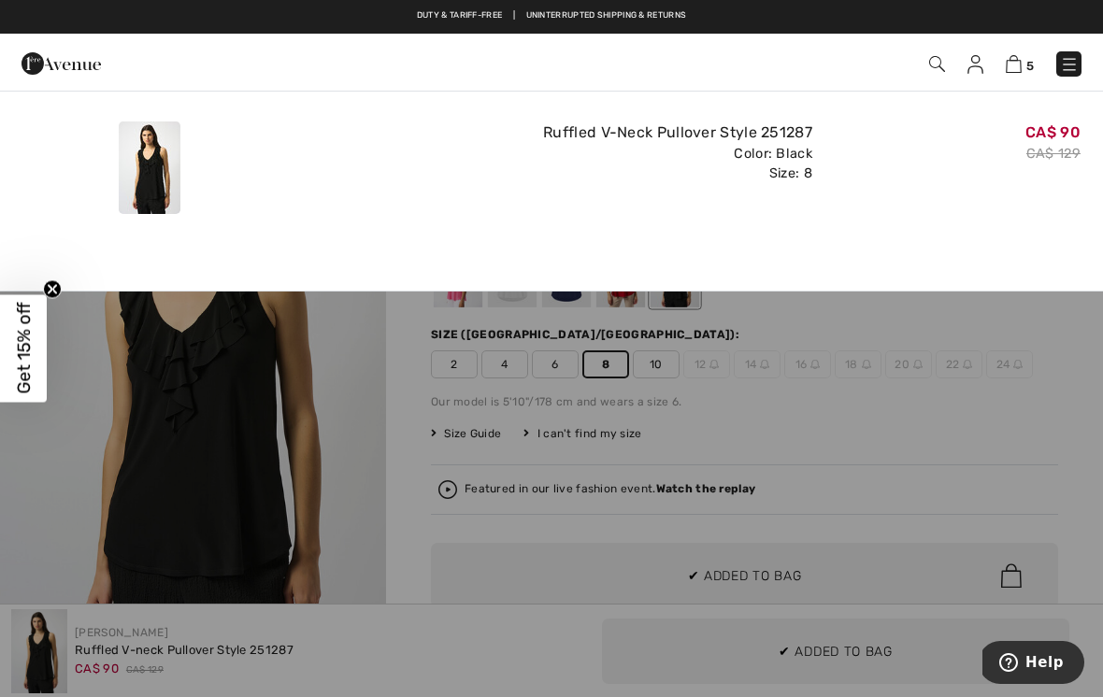
click at [1020, 200] on div "CA$ 90 CA$ 129" at bounding box center [954, 168] width 268 height 108
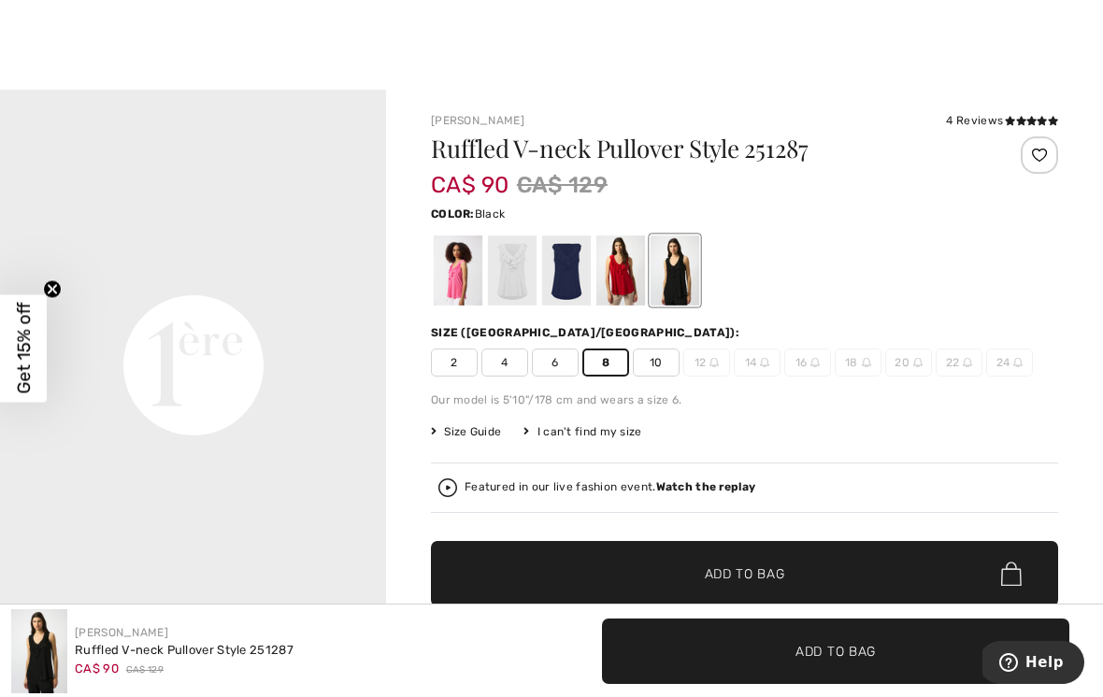
scroll to position [3, 0]
click at [462, 272] on div at bounding box center [458, 270] width 49 height 70
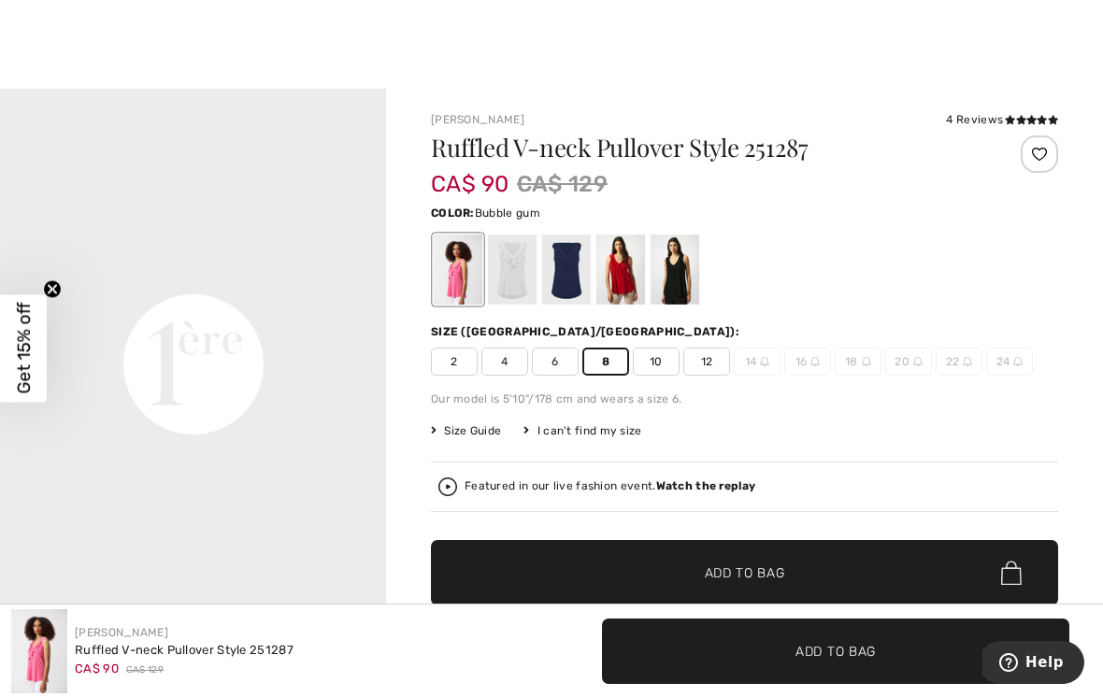
scroll to position [0, 0]
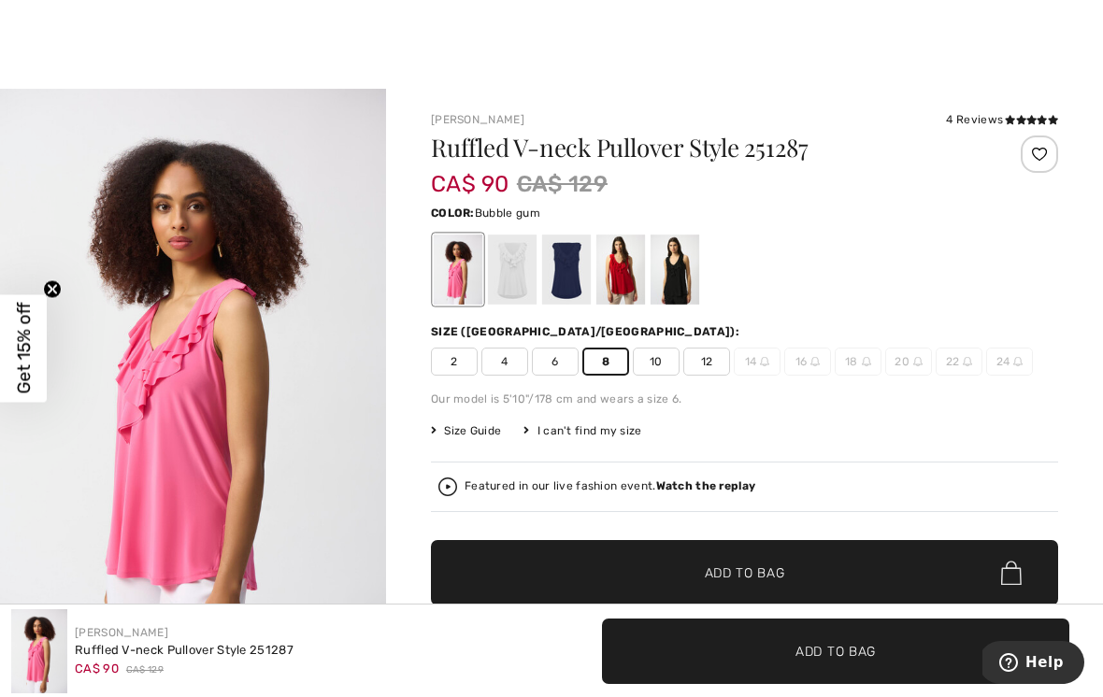
click at [669, 364] on span "10" at bounding box center [656, 362] width 47 height 28
click at [742, 573] on span "Add to Bag" at bounding box center [745, 574] width 80 height 20
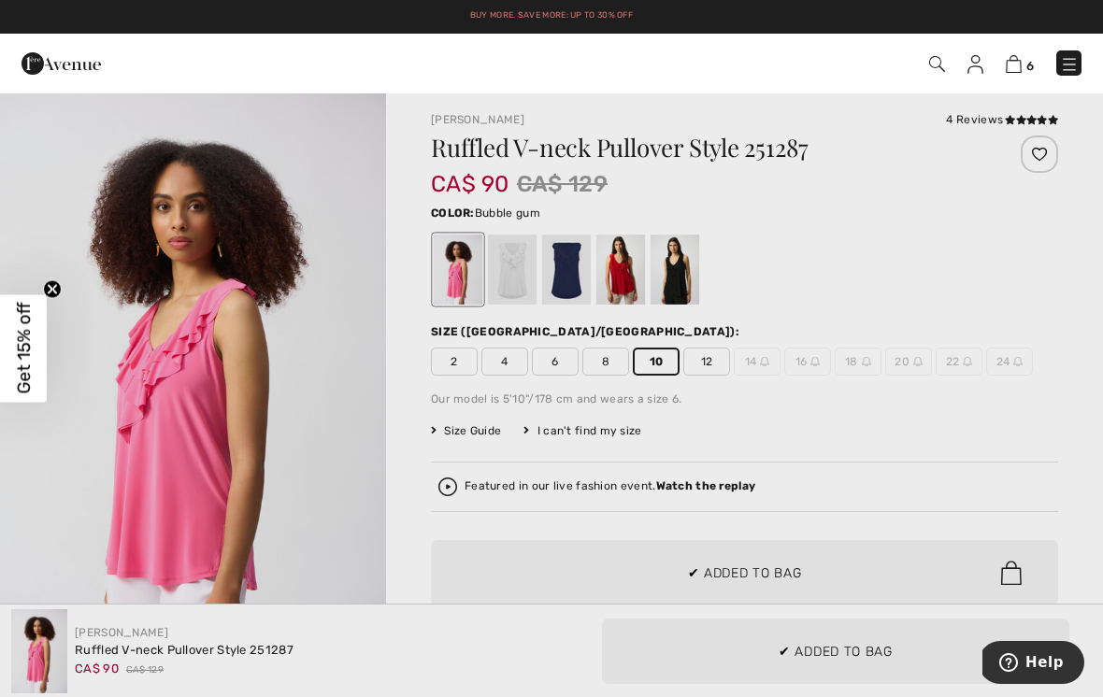
click at [944, 360] on div at bounding box center [551, 348] width 1103 height 697
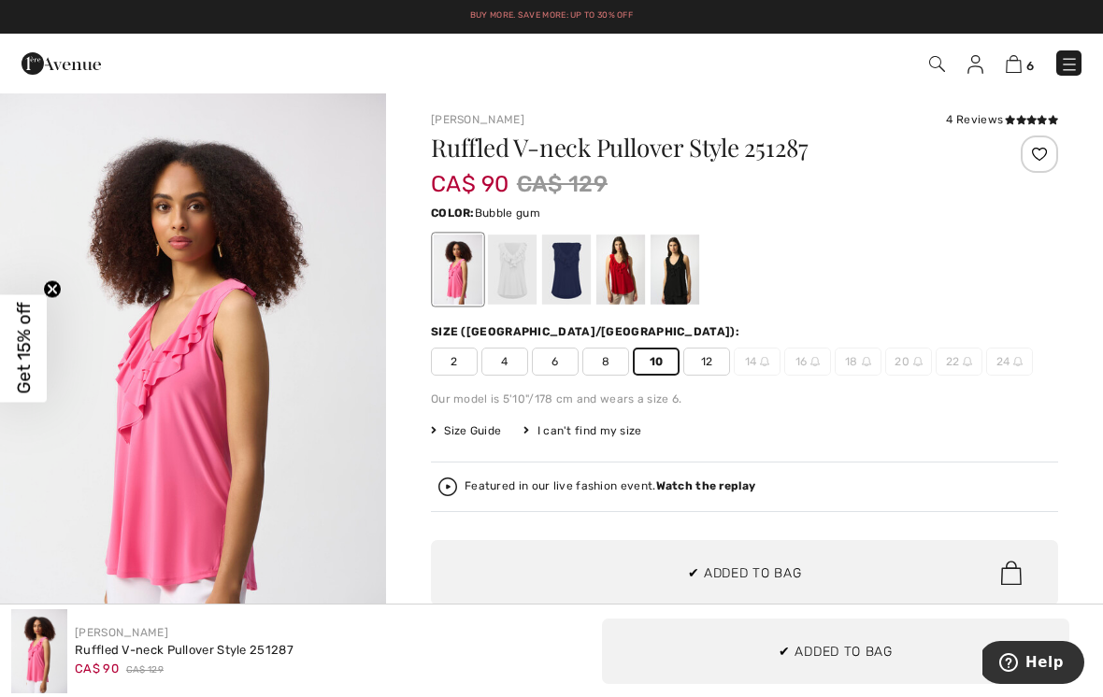
click at [632, 264] on div at bounding box center [620, 270] width 49 height 70
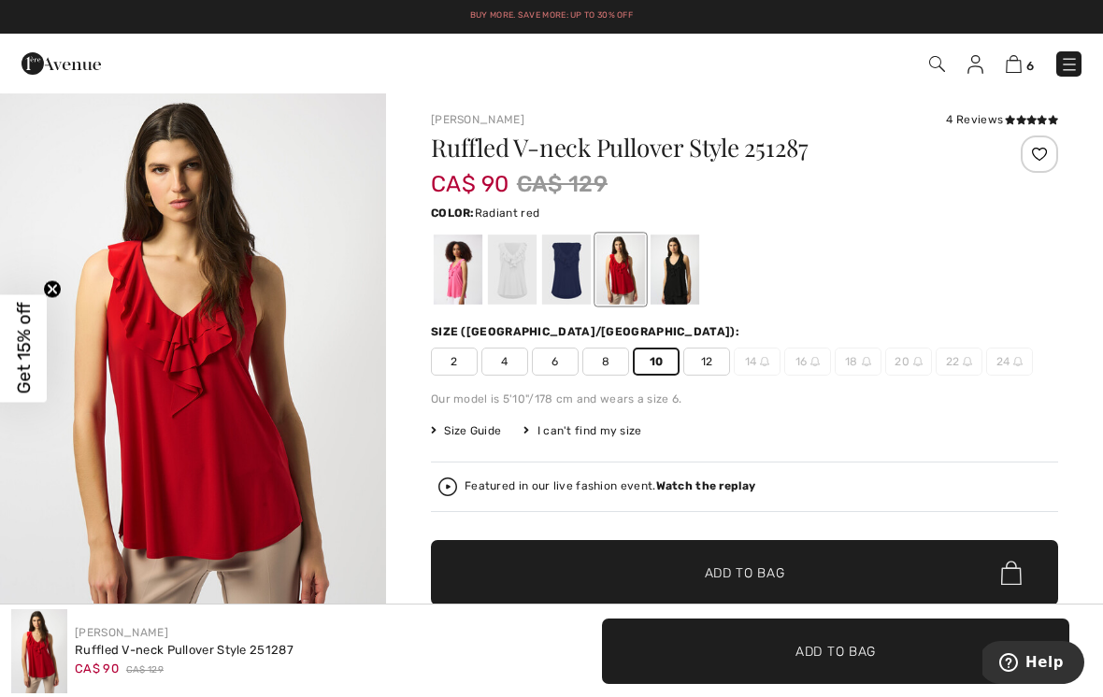
click at [780, 575] on span "Add to Bag" at bounding box center [745, 574] width 80 height 20
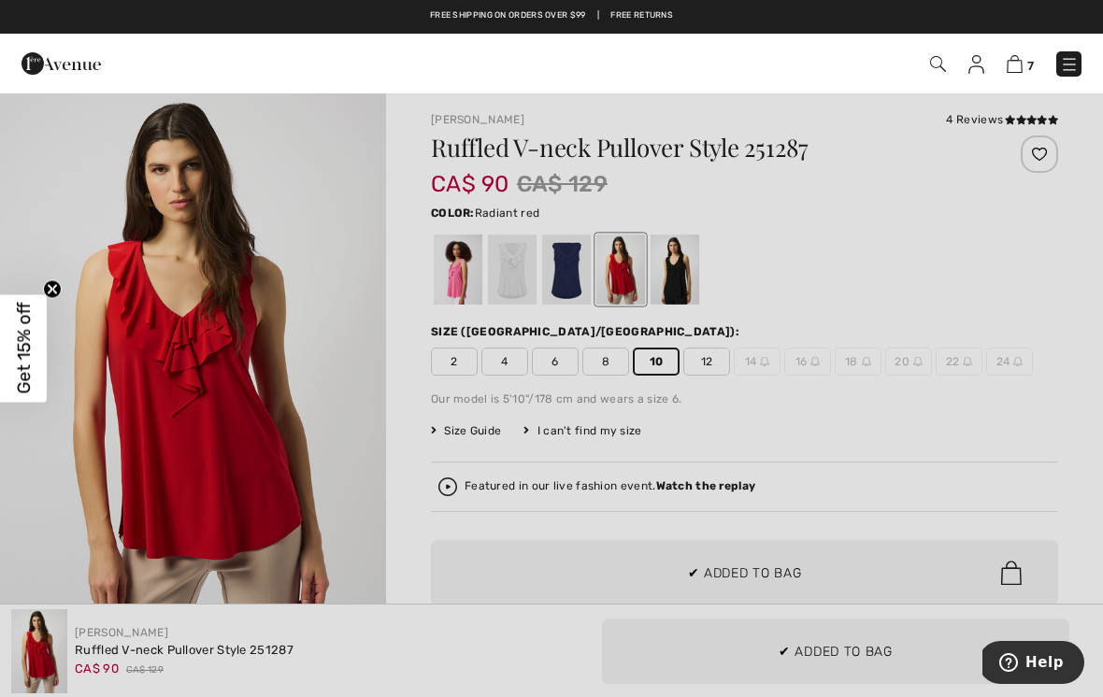
click at [959, 378] on div at bounding box center [551, 348] width 1103 height 697
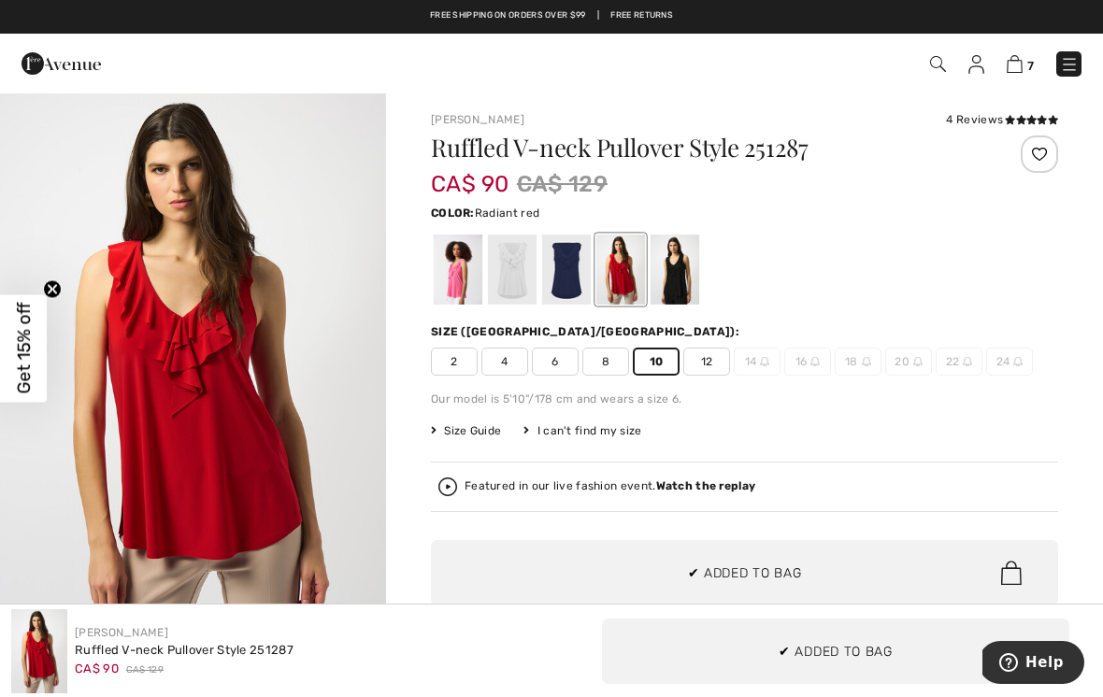
click at [679, 273] on div at bounding box center [675, 270] width 49 height 70
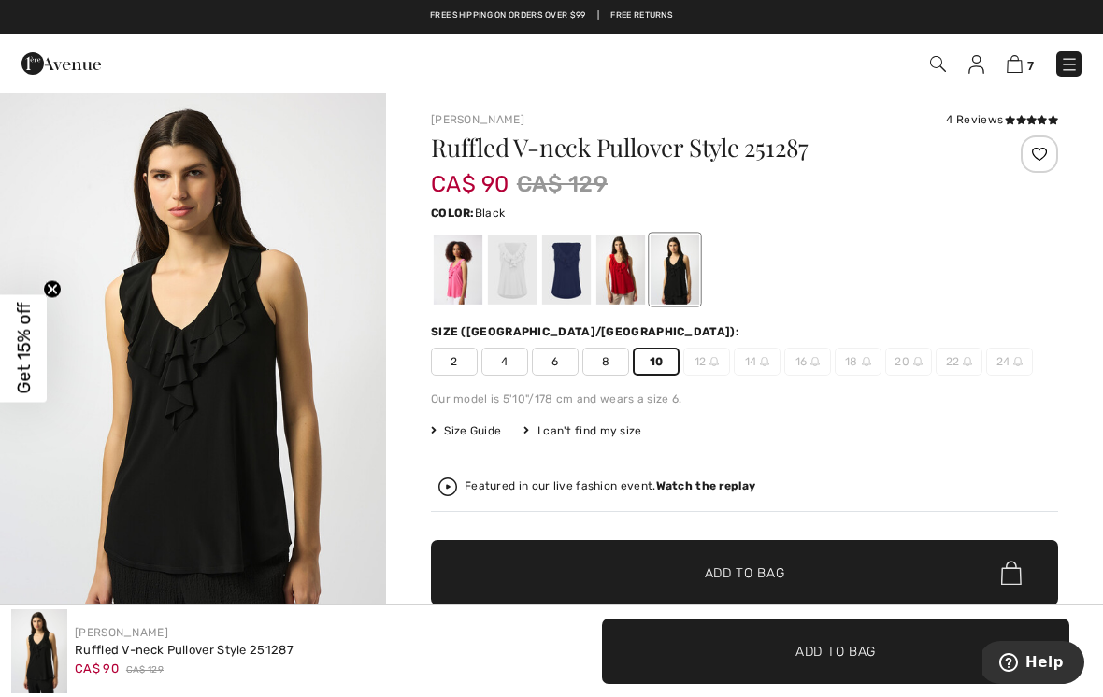
click at [1027, 61] on span "7" at bounding box center [1030, 66] width 7 height 14
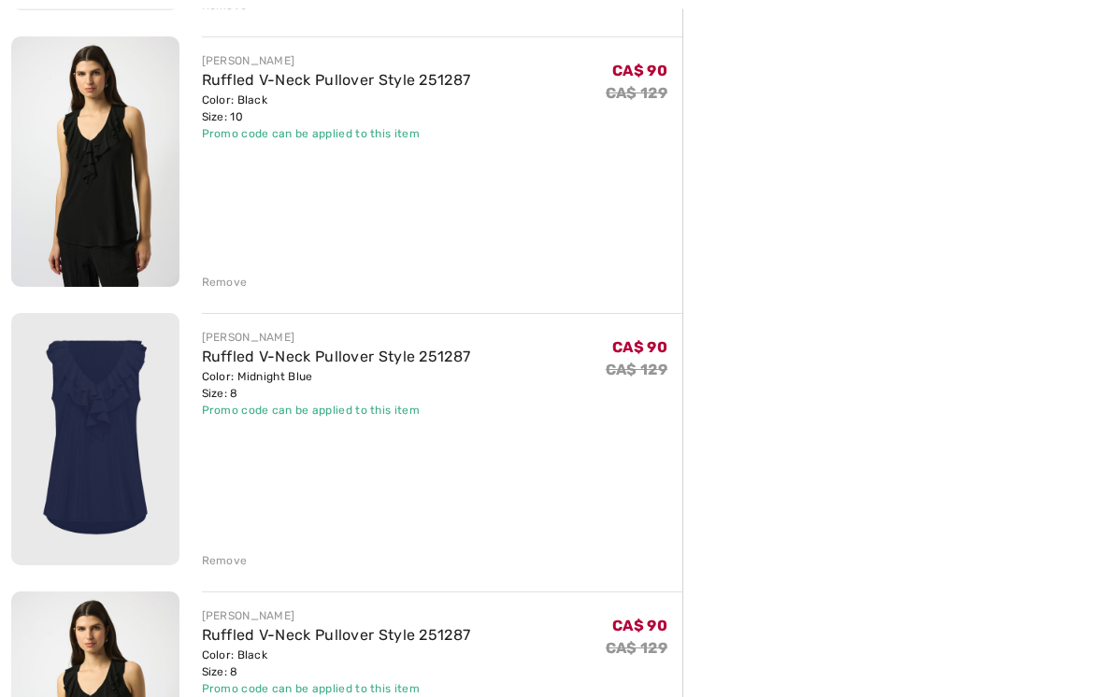
click at [227, 553] on div "Remove" at bounding box center [225, 561] width 46 height 17
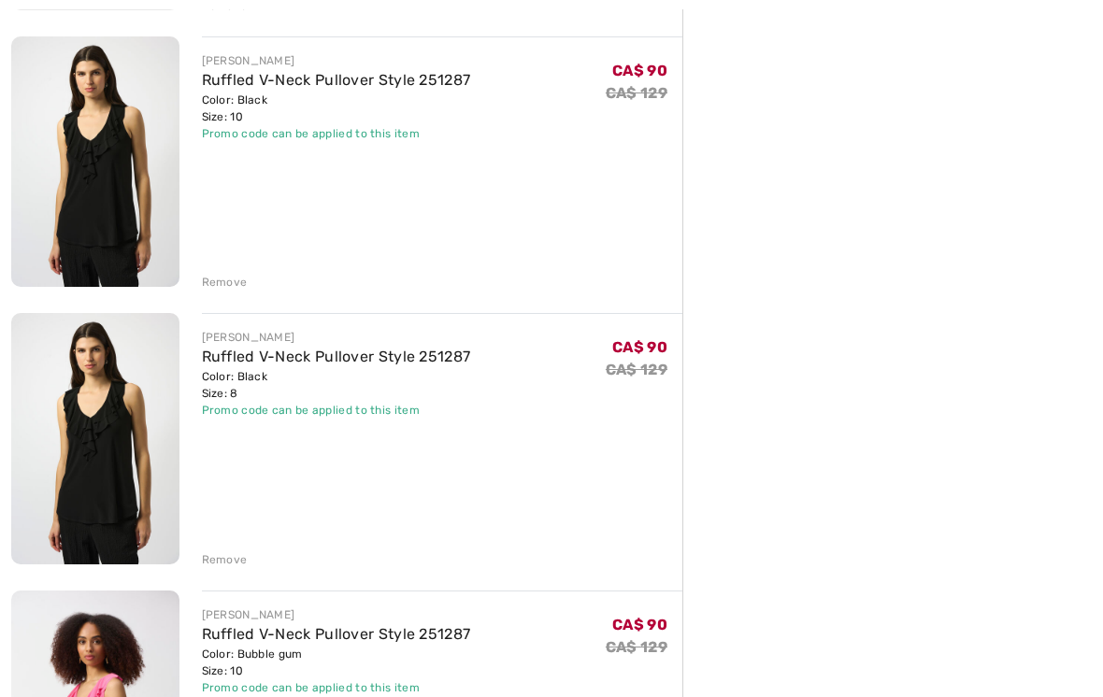
click at [238, 553] on div "Remove" at bounding box center [225, 560] width 46 height 17
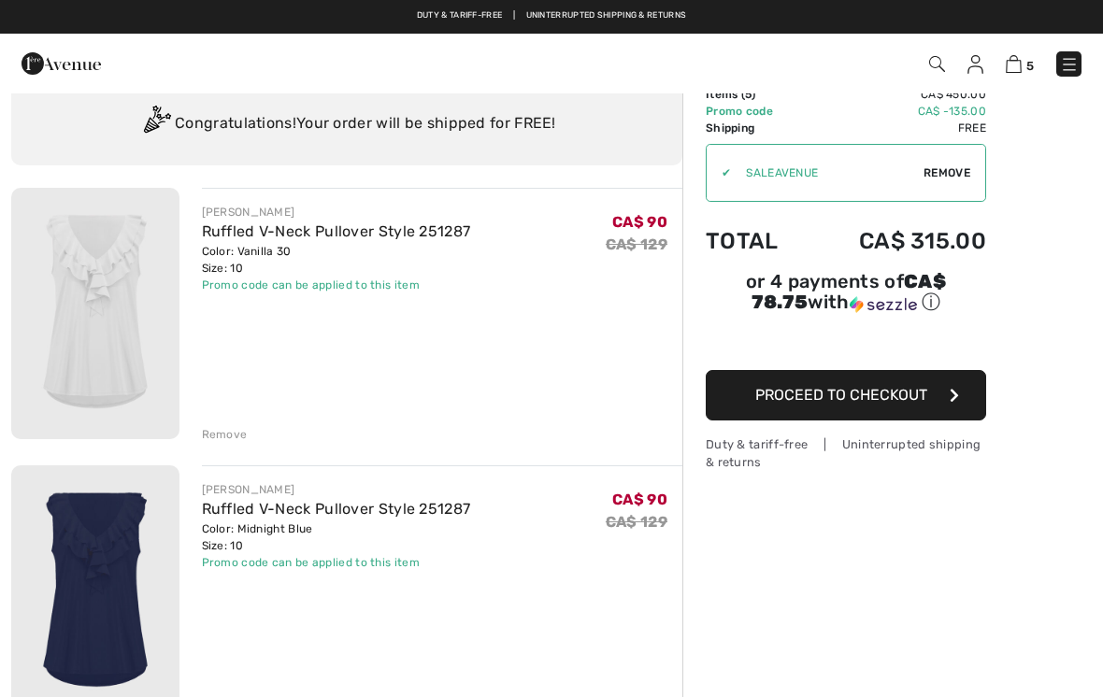
scroll to position [0, 0]
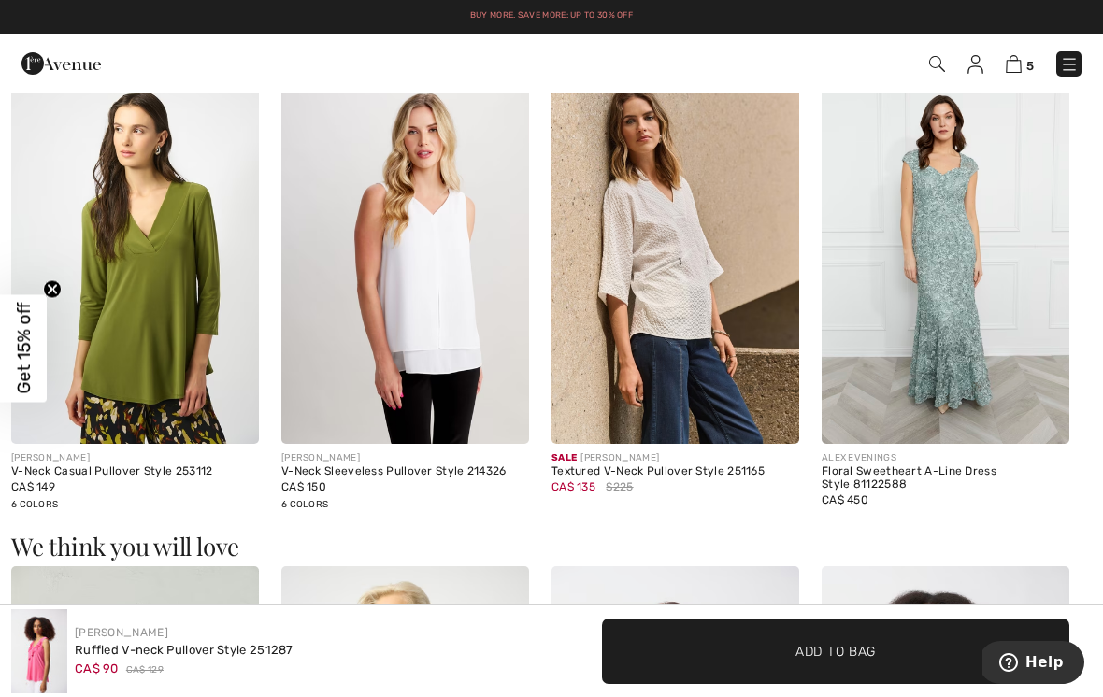
scroll to position [1730, 0]
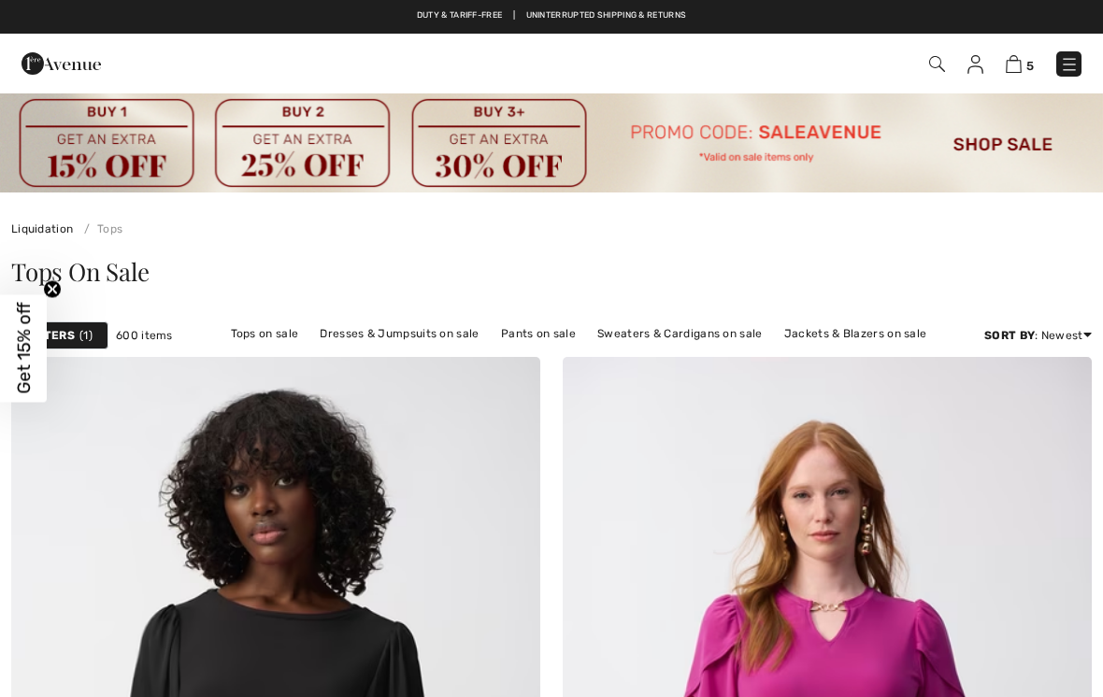
scroll to position [8391, 0]
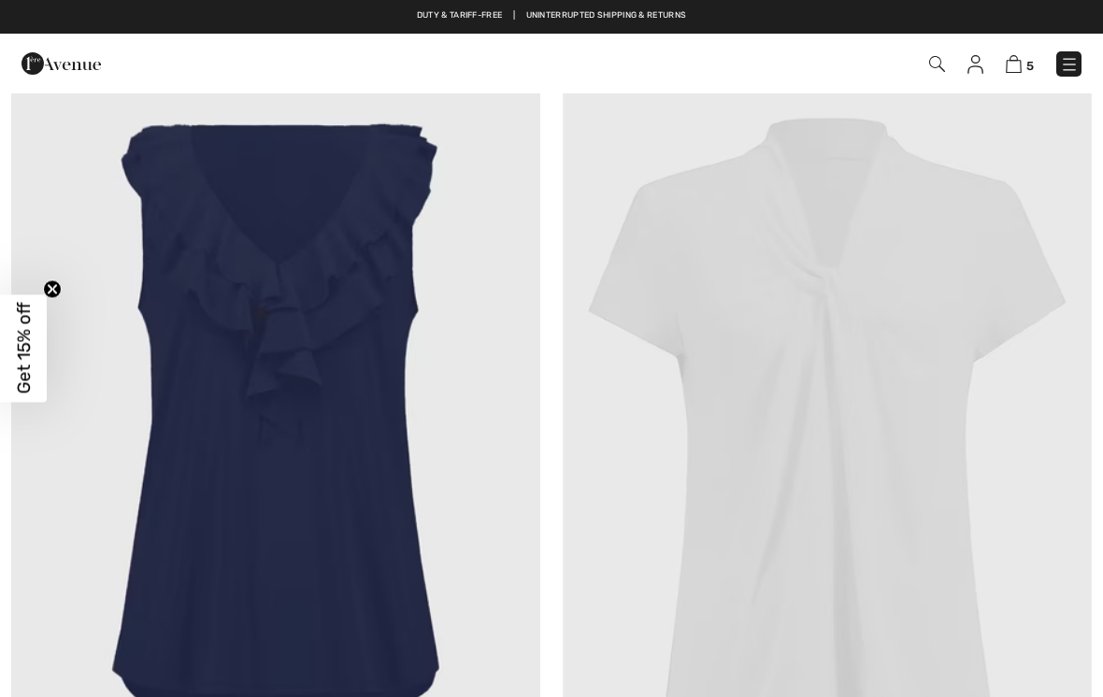
checkbox input "true"
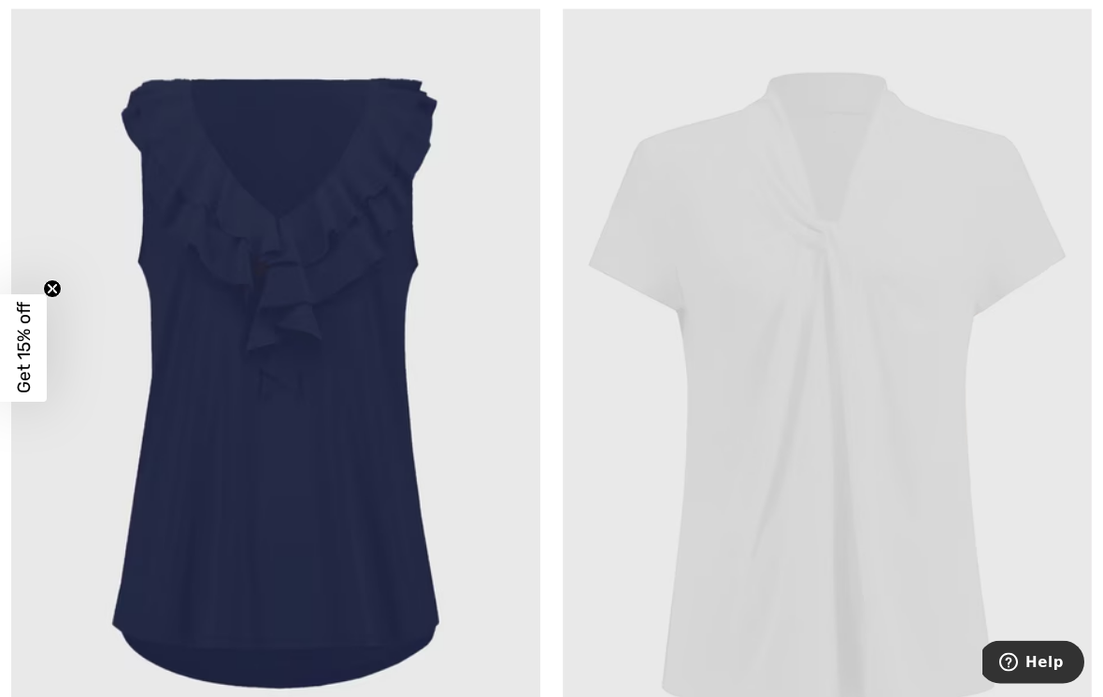
scroll to position [8478, 0]
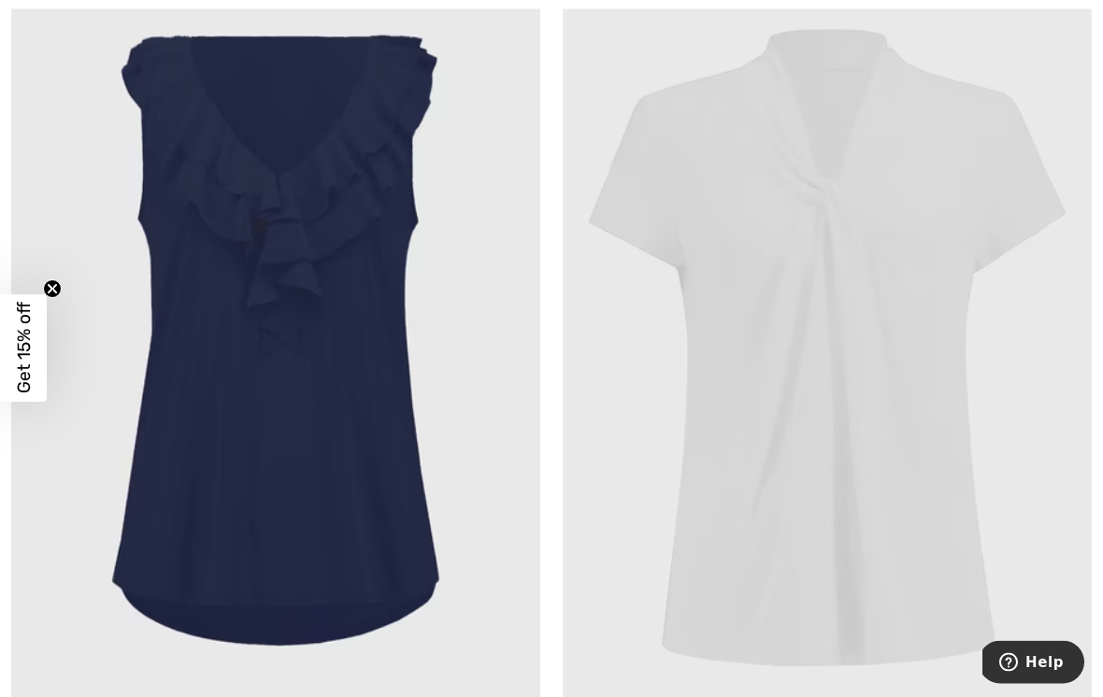
click at [934, 223] on img at bounding box center [827, 347] width 529 height 794
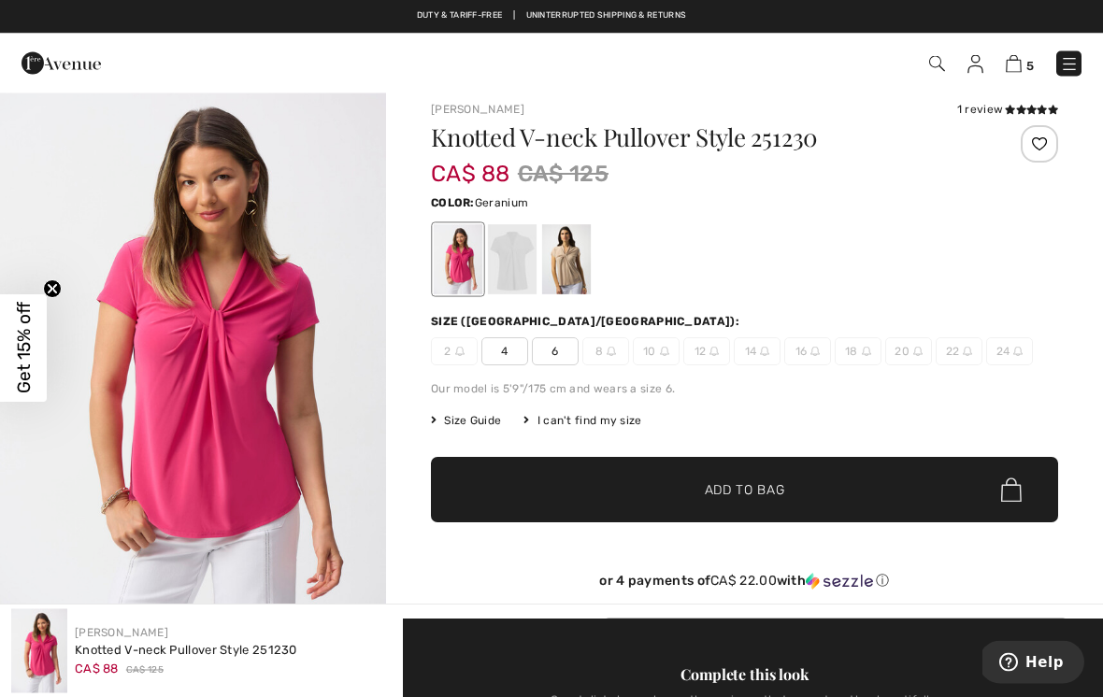
scroll to position [13, 0]
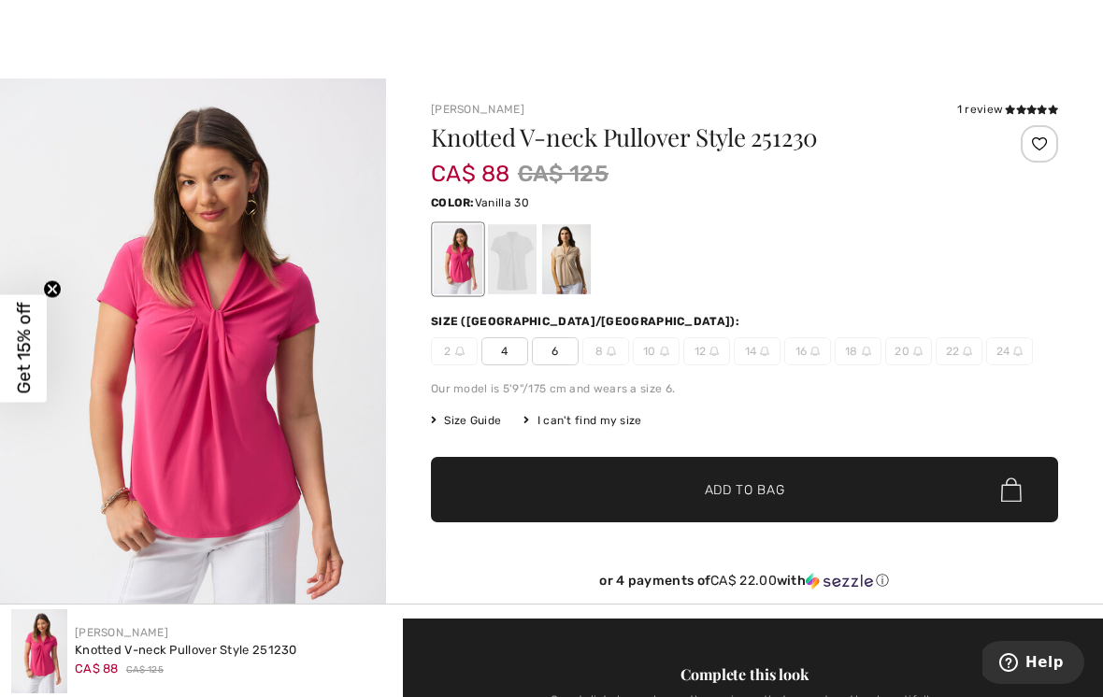
click at [529, 250] on div at bounding box center [512, 259] width 49 height 70
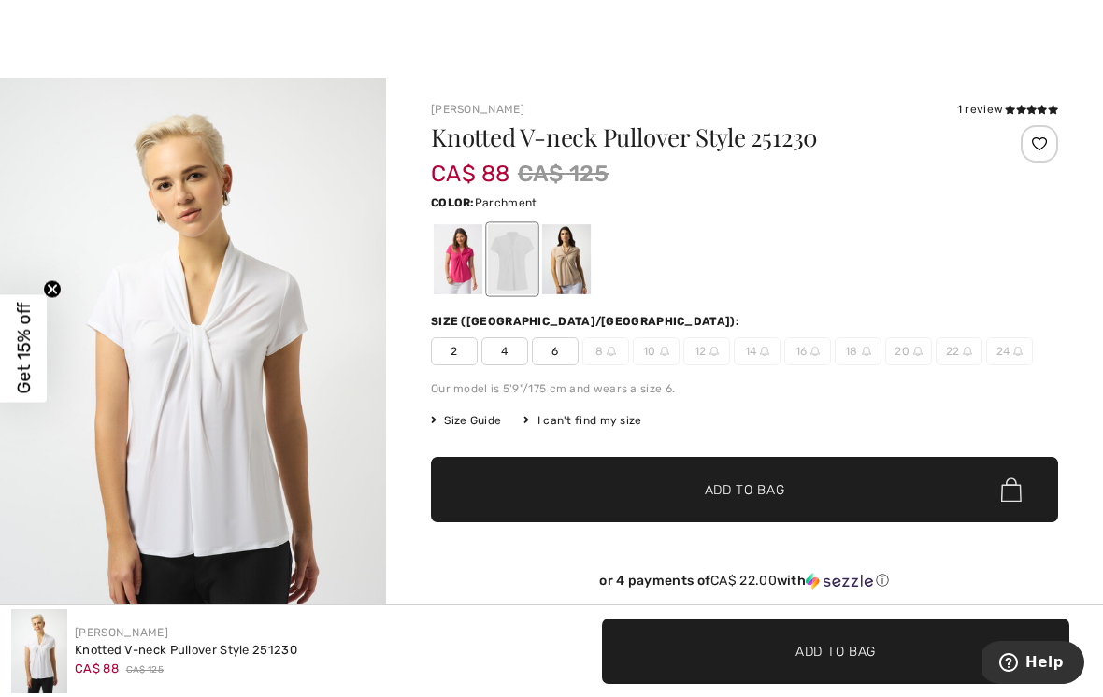
click at [579, 260] on div at bounding box center [566, 259] width 49 height 70
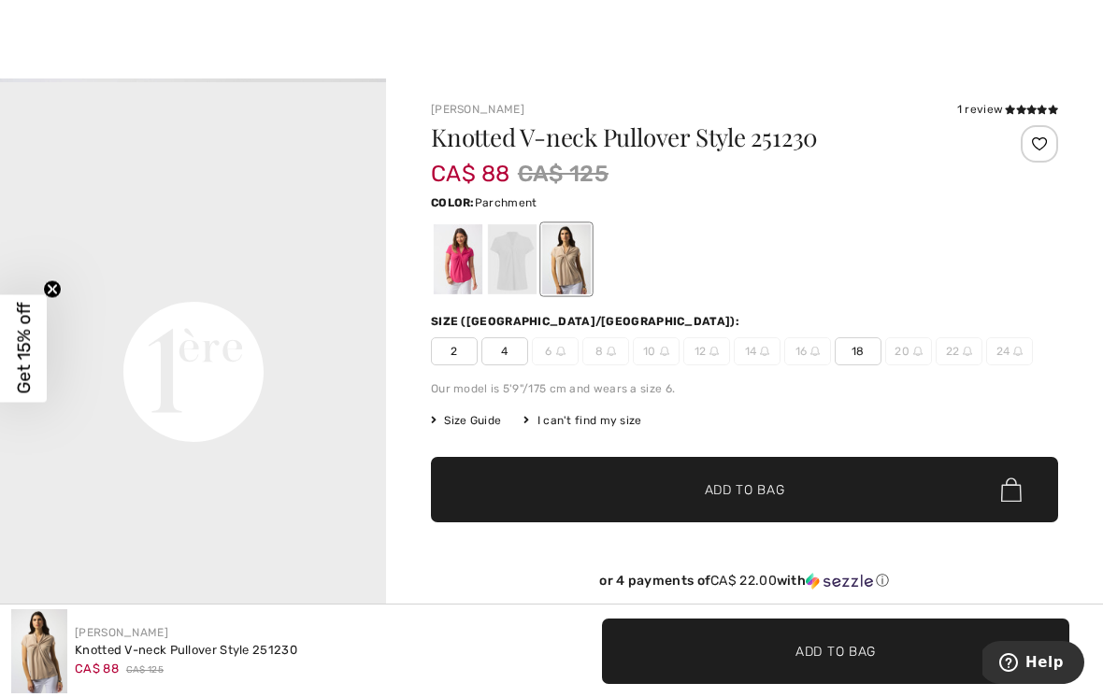
scroll to position [1213, 0]
click at [1016, 113] on icon at bounding box center [1021, 109] width 10 height 9
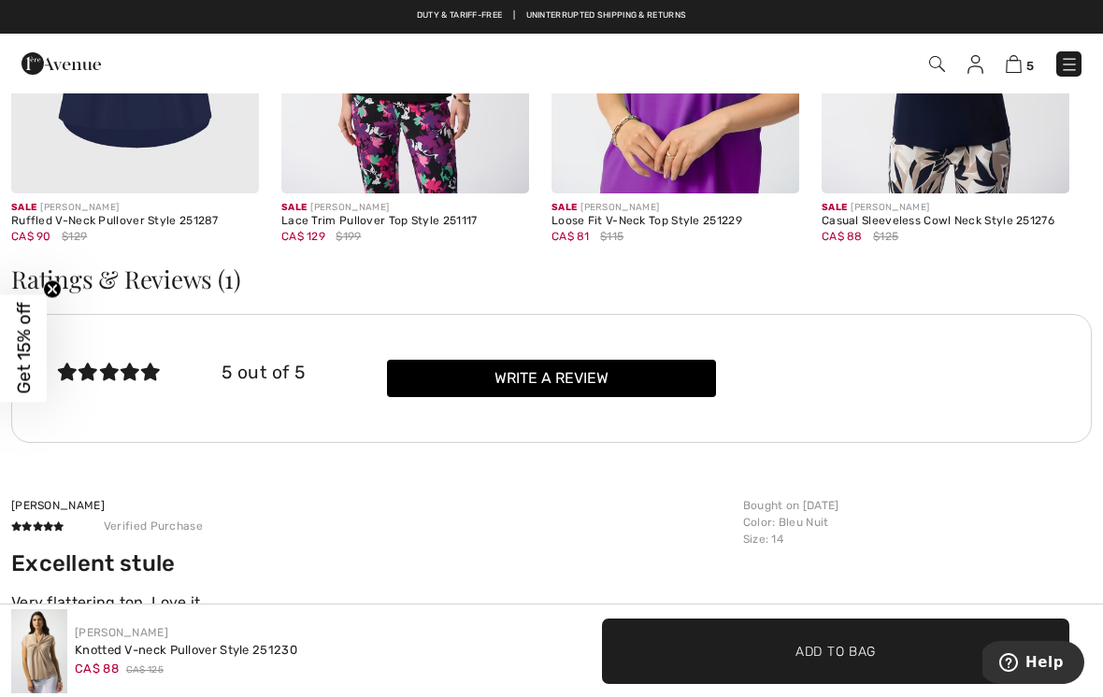
scroll to position [2312, 0]
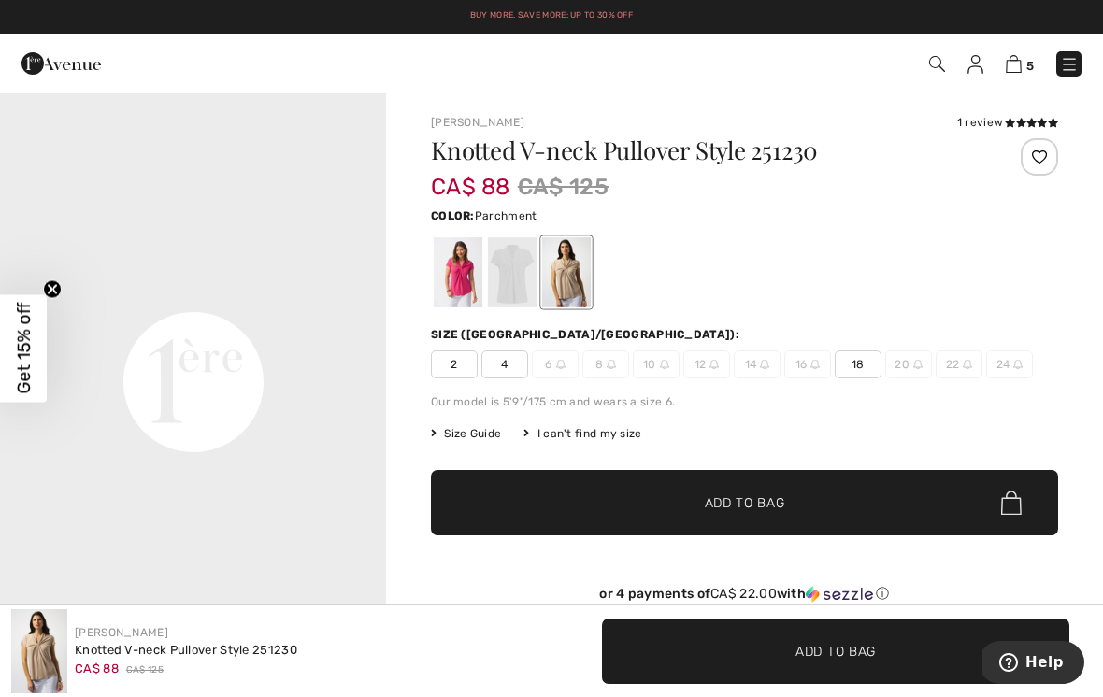
click at [466, 261] on div at bounding box center [458, 272] width 49 height 70
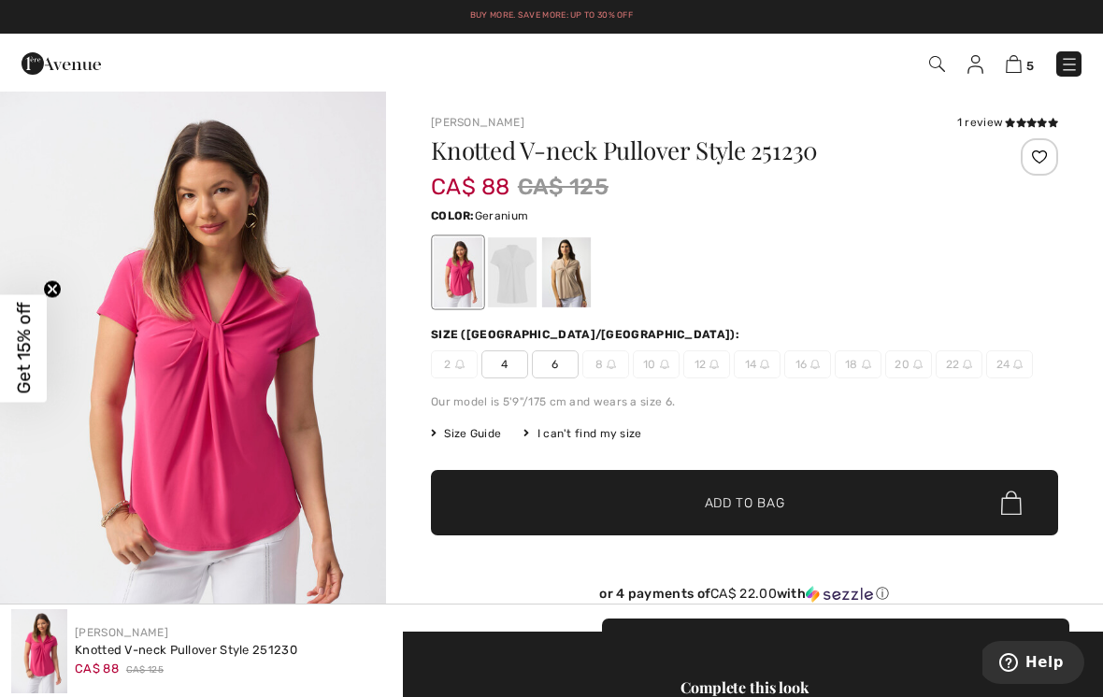
click at [520, 262] on div at bounding box center [512, 272] width 49 height 70
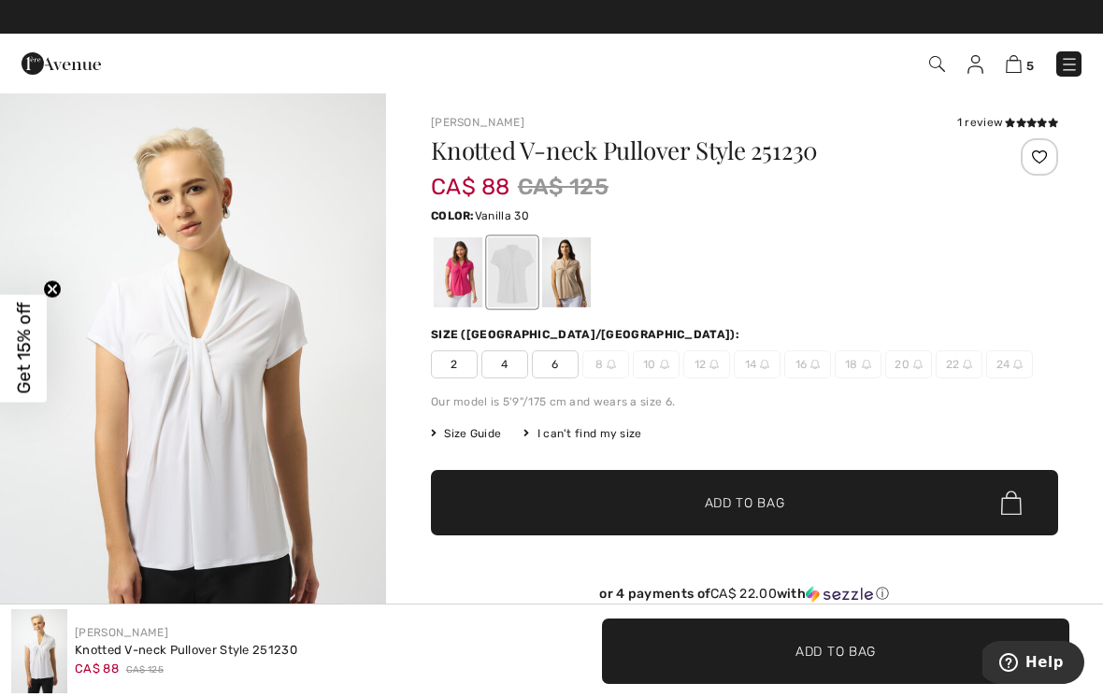
click at [581, 273] on div at bounding box center [566, 272] width 49 height 70
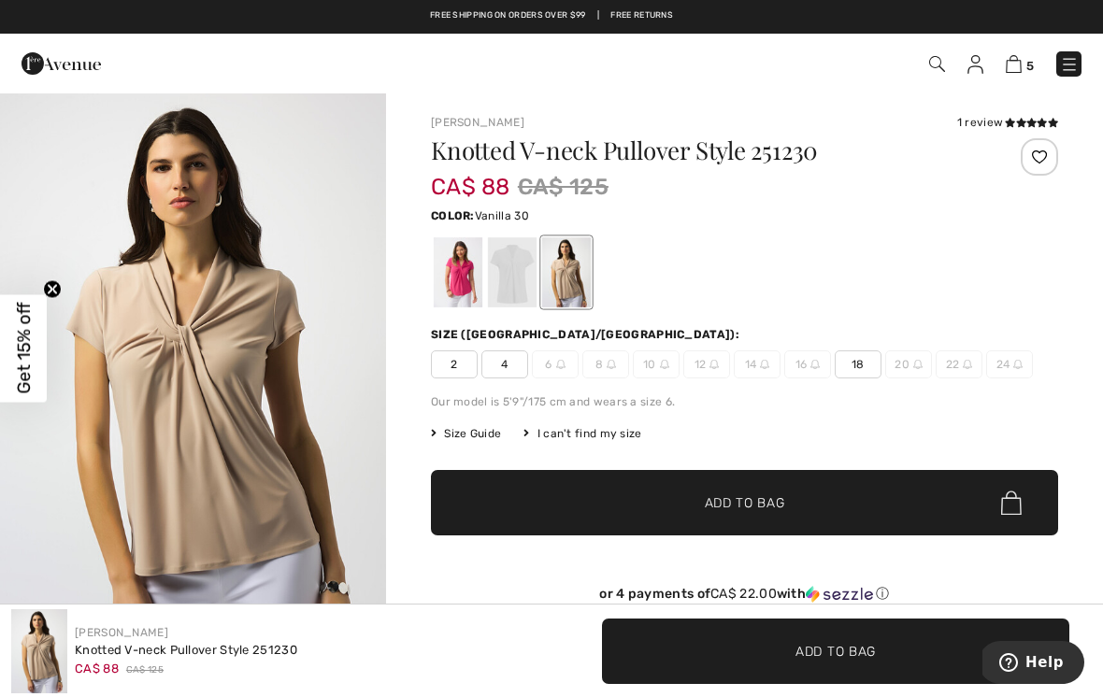
click at [512, 269] on div at bounding box center [512, 272] width 49 height 70
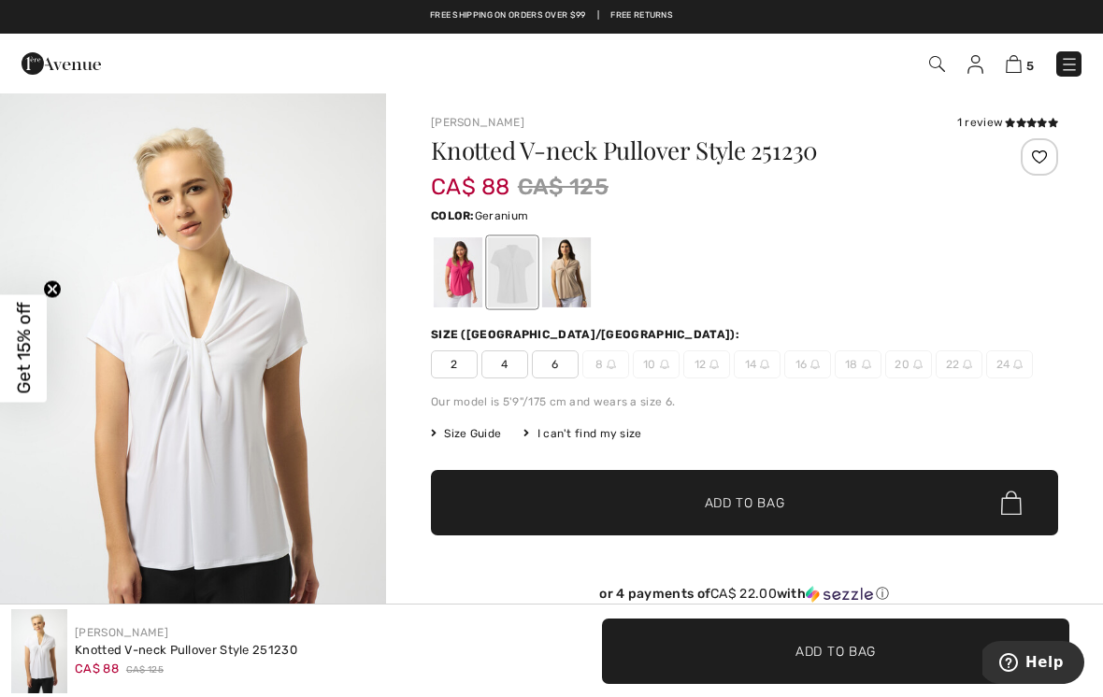
click at [476, 275] on div at bounding box center [458, 272] width 49 height 70
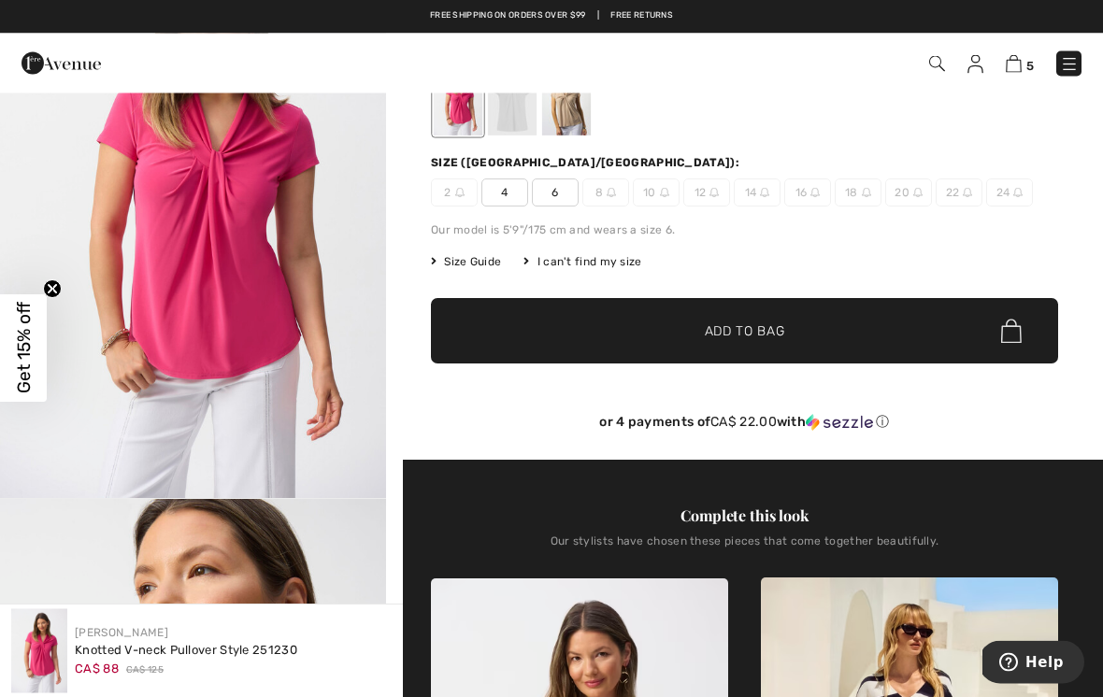
scroll to position [166, 0]
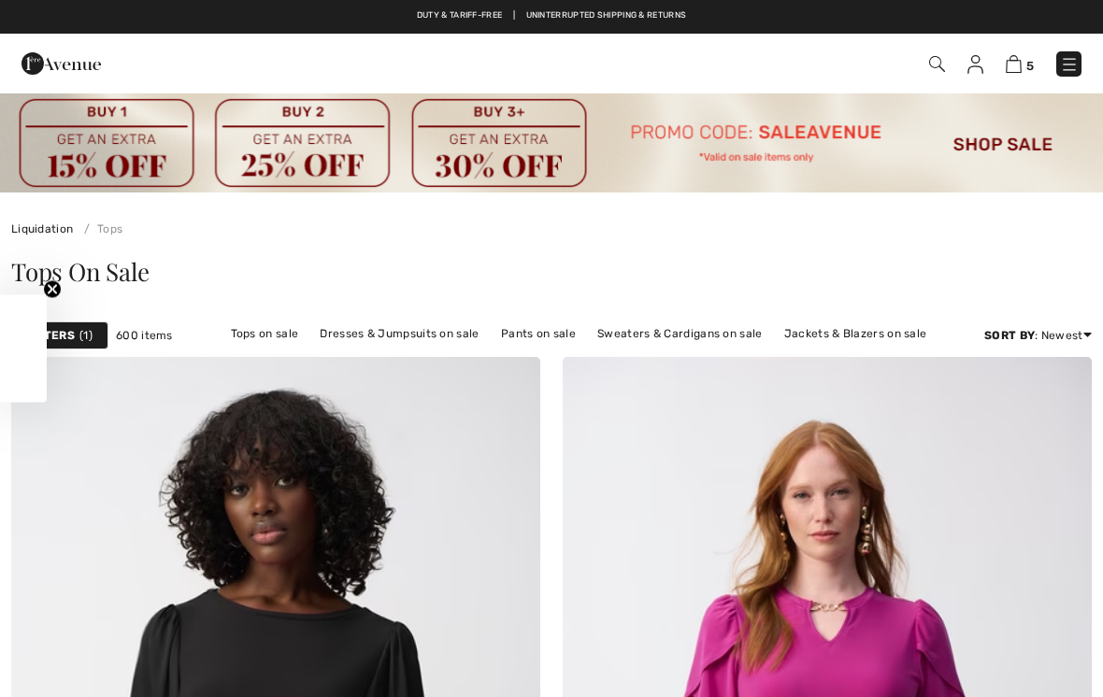
scroll to position [8508, 0]
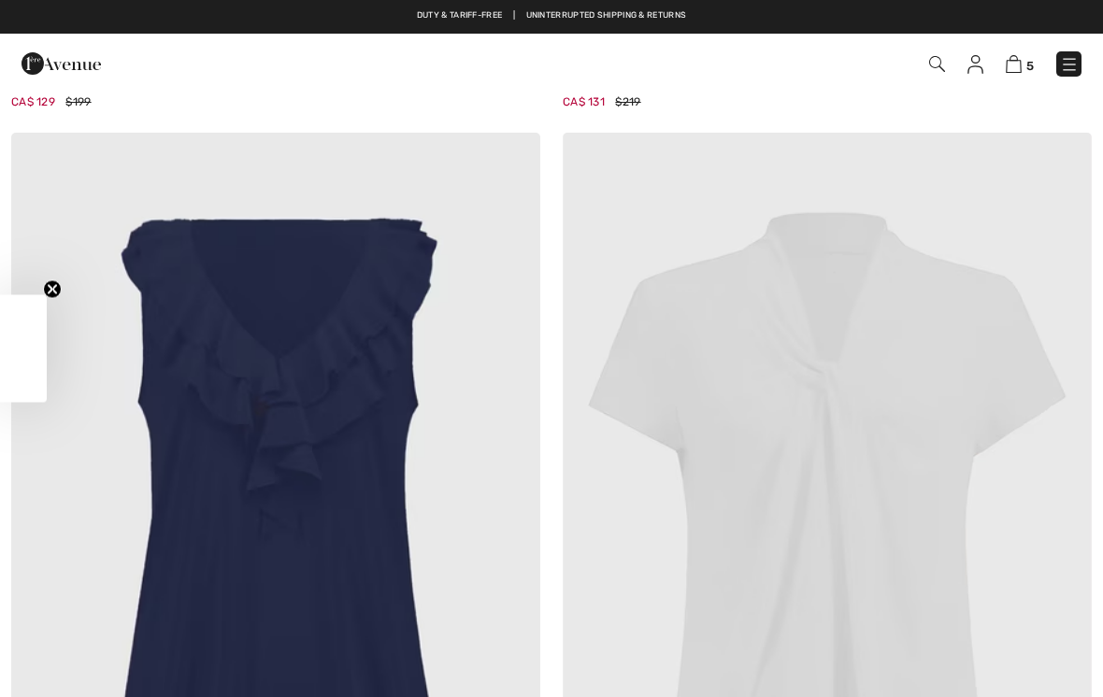
checkbox input "true"
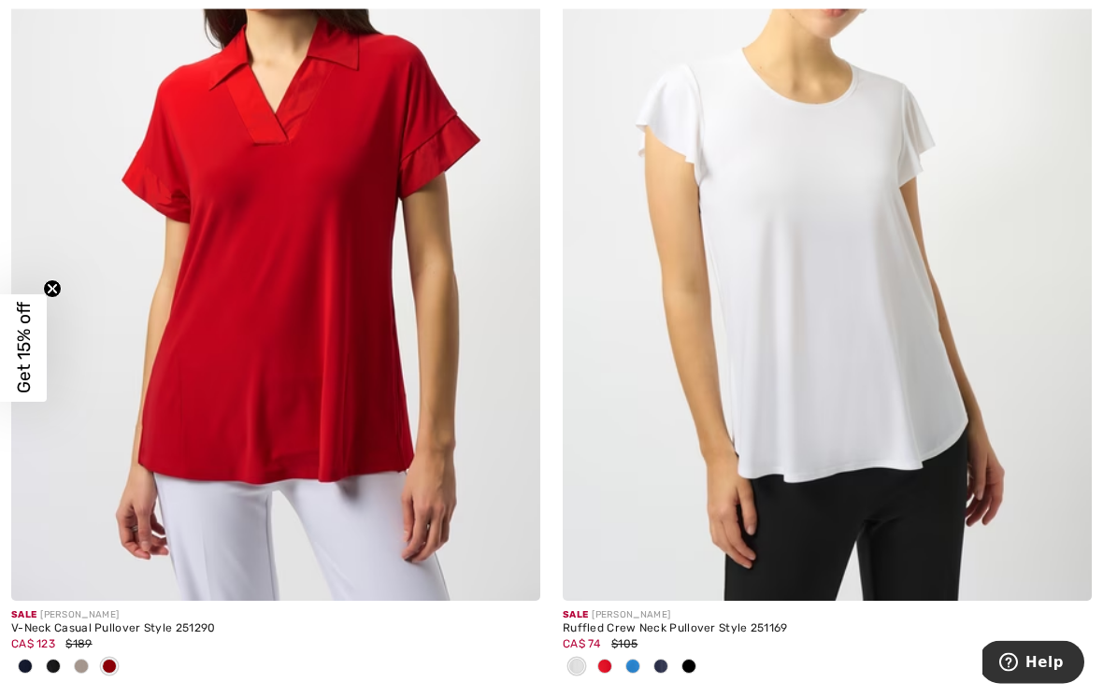
scroll to position [9731, 0]
click at [912, 248] on img at bounding box center [827, 204] width 529 height 794
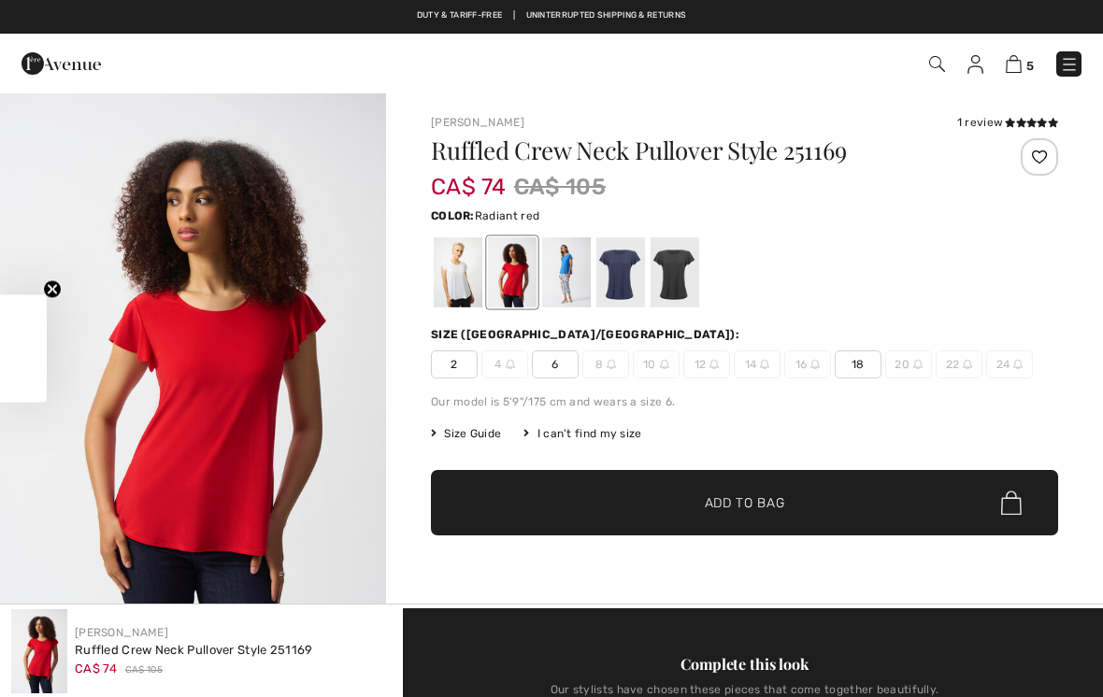
checkbox input "true"
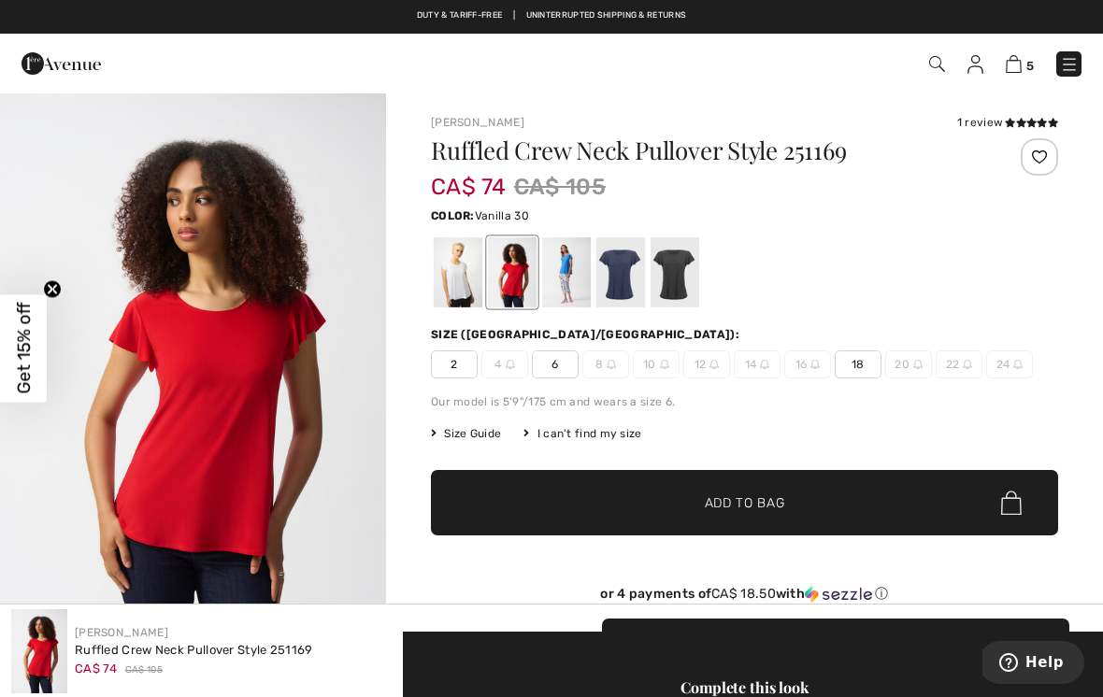
click at [461, 270] on div at bounding box center [458, 272] width 49 height 70
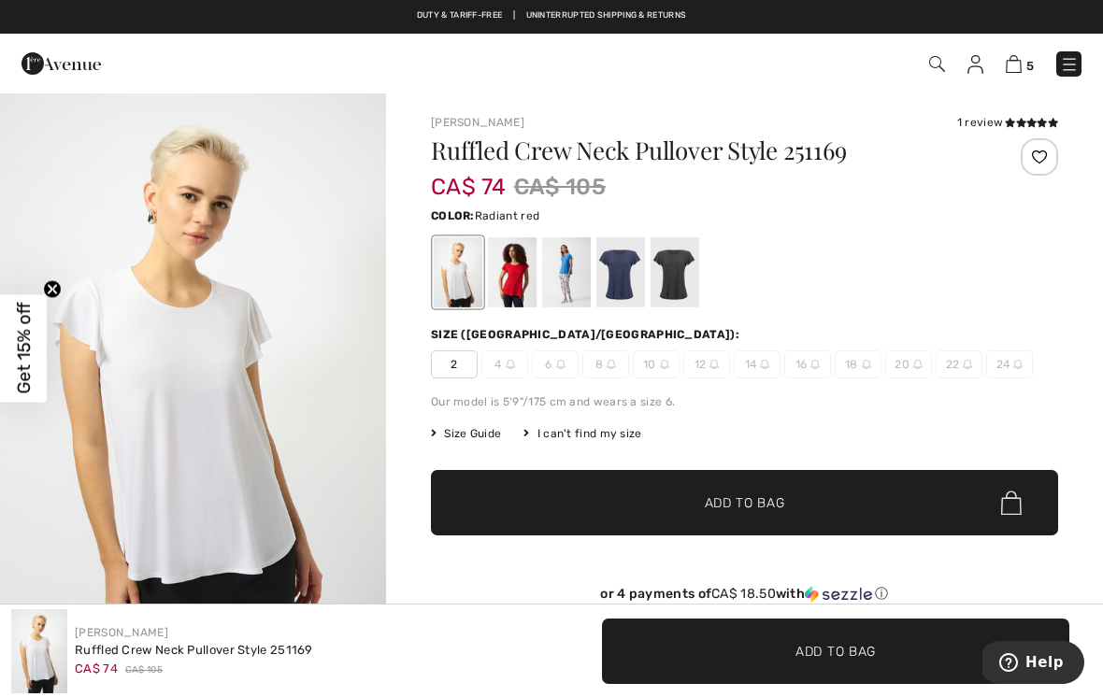
click at [525, 261] on div at bounding box center [512, 272] width 49 height 70
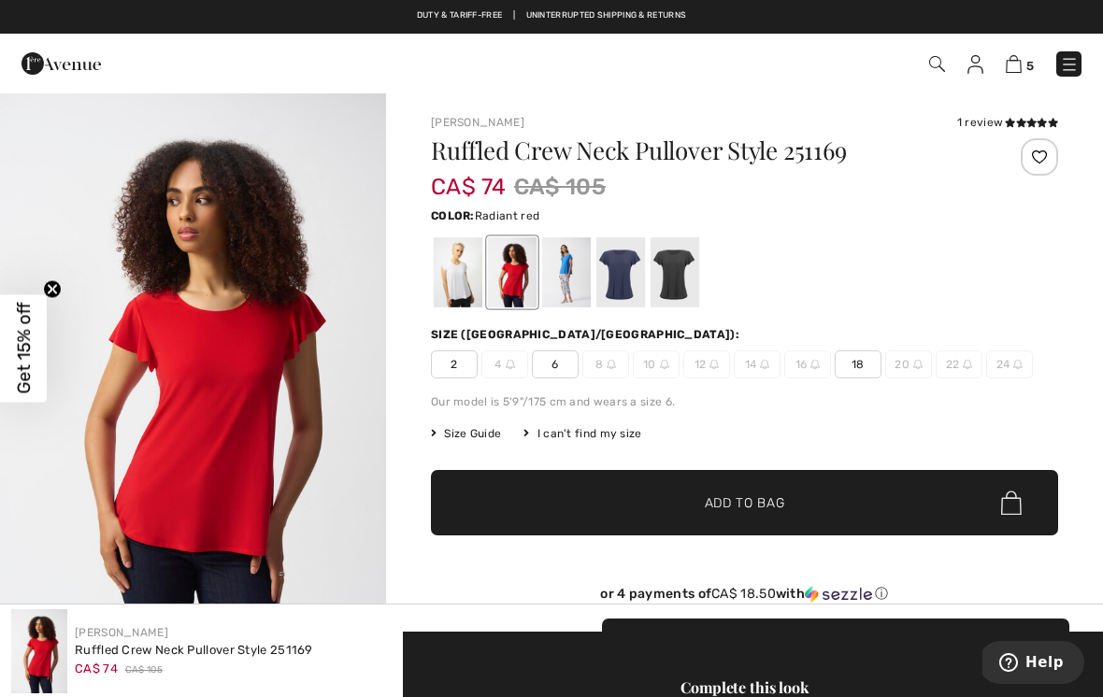
click at [574, 259] on div at bounding box center [566, 272] width 49 height 70
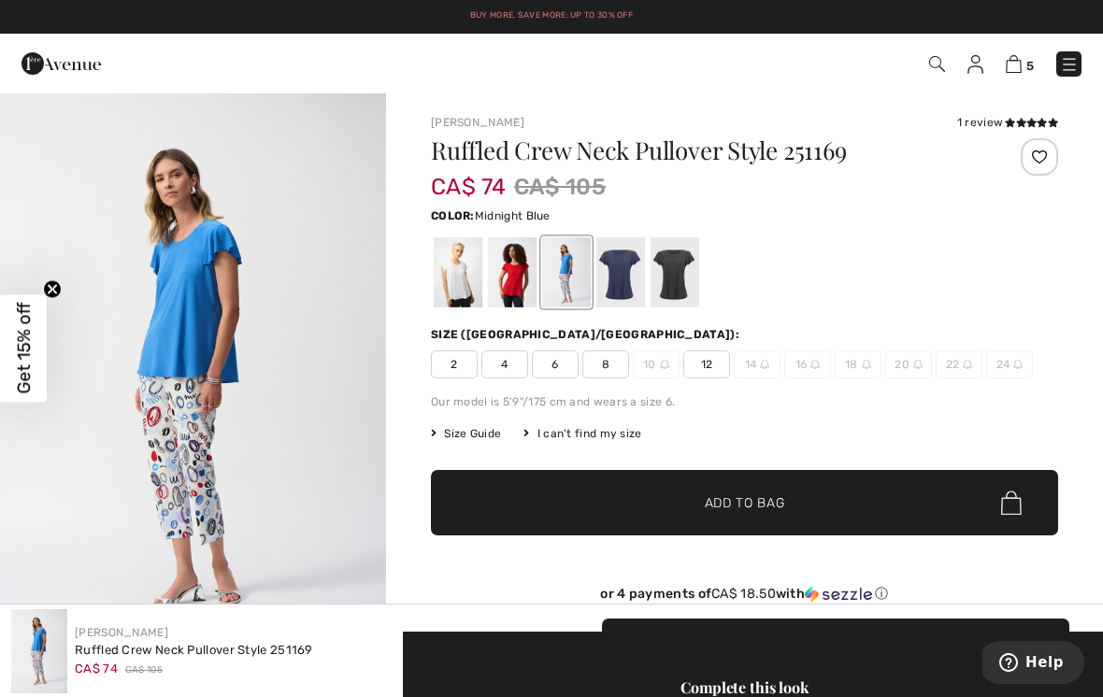
click at [629, 276] on div at bounding box center [620, 272] width 49 height 70
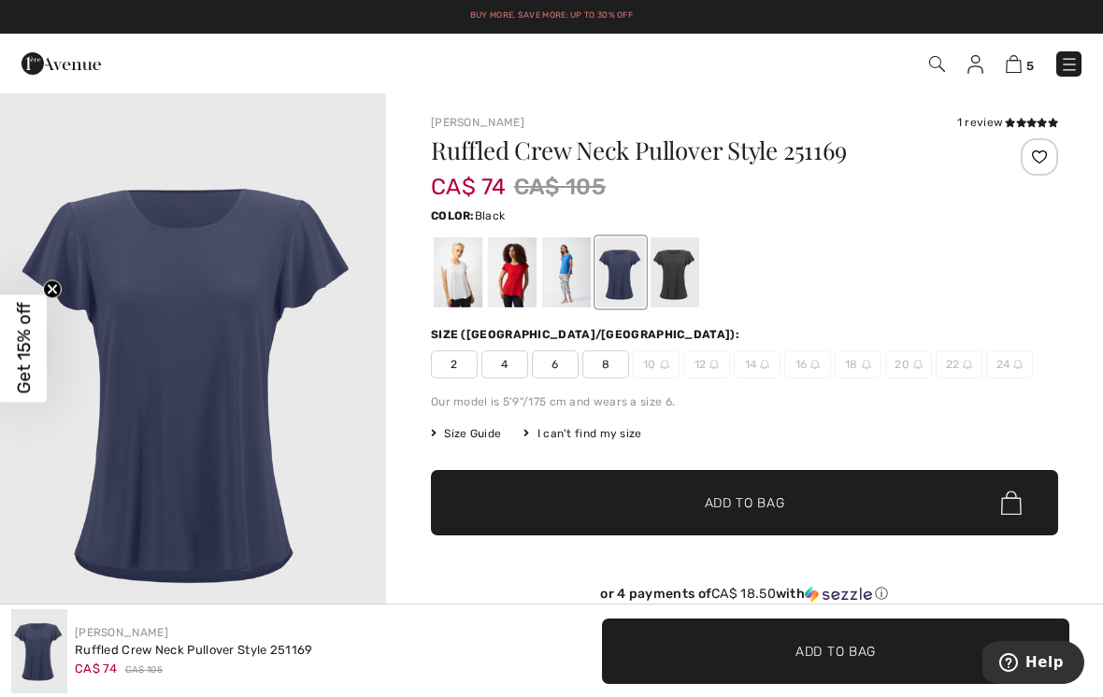
click at [689, 268] on div at bounding box center [675, 272] width 49 height 70
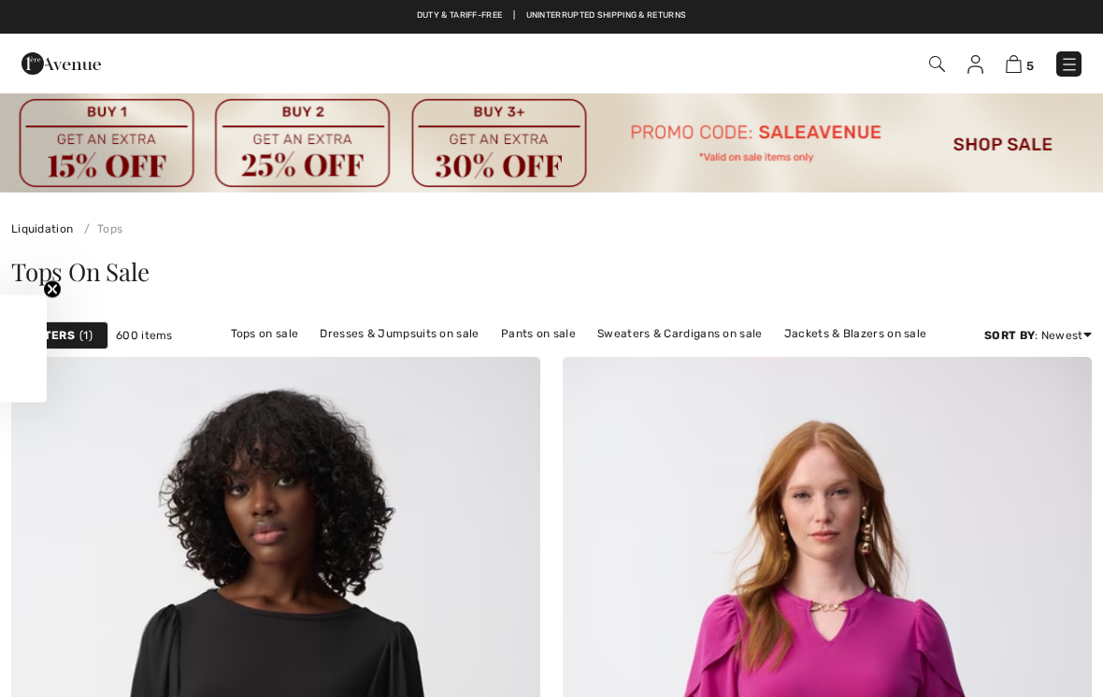
scroll to position [9760, 0]
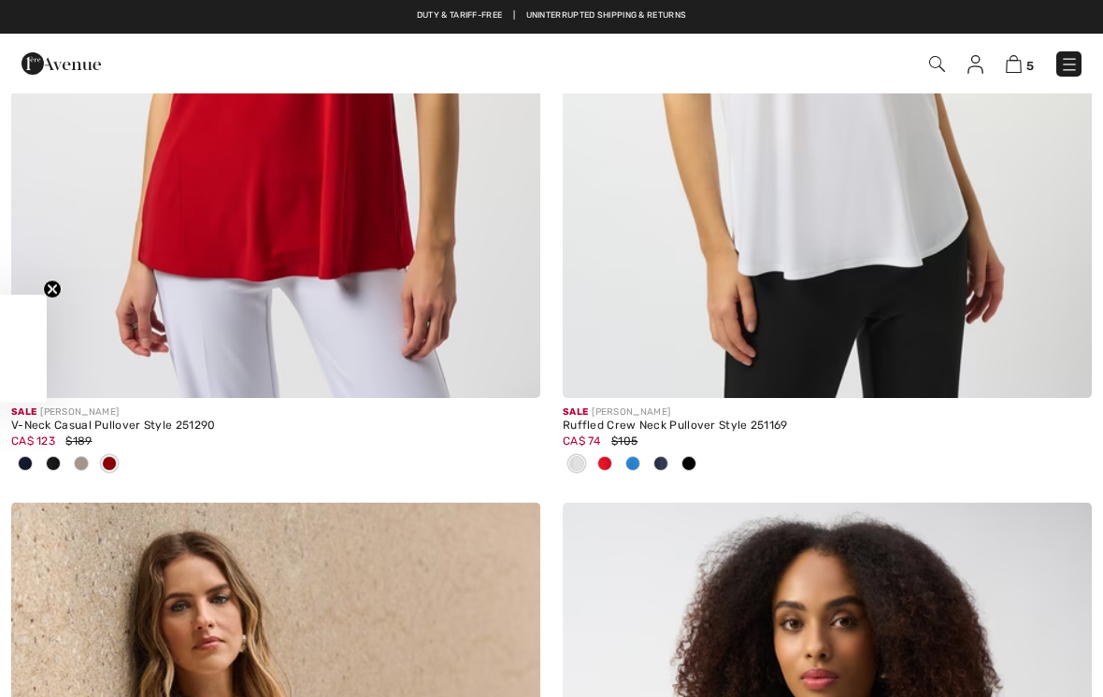
checkbox input "true"
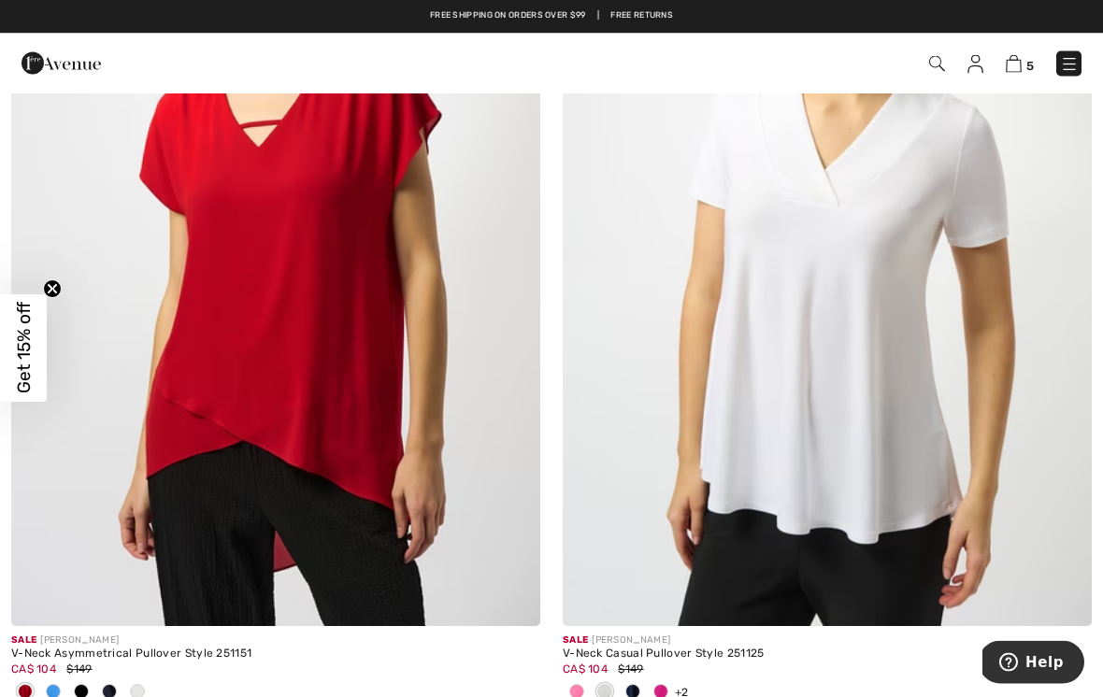
scroll to position [14376, 0]
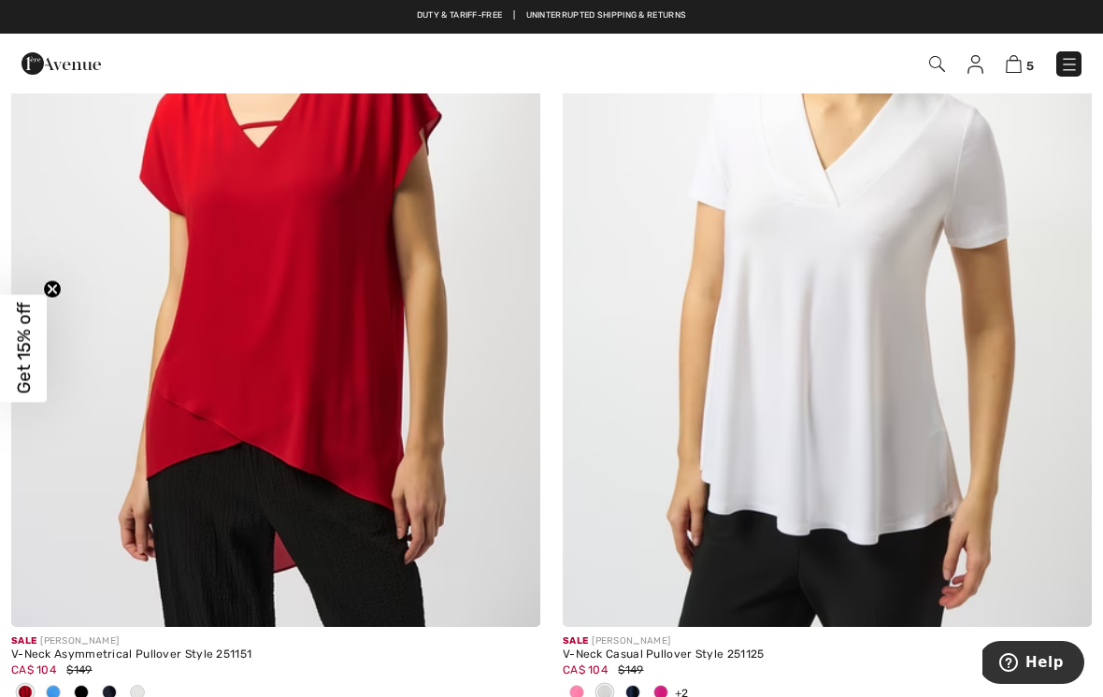
click at [996, 200] on img at bounding box center [827, 231] width 529 height 794
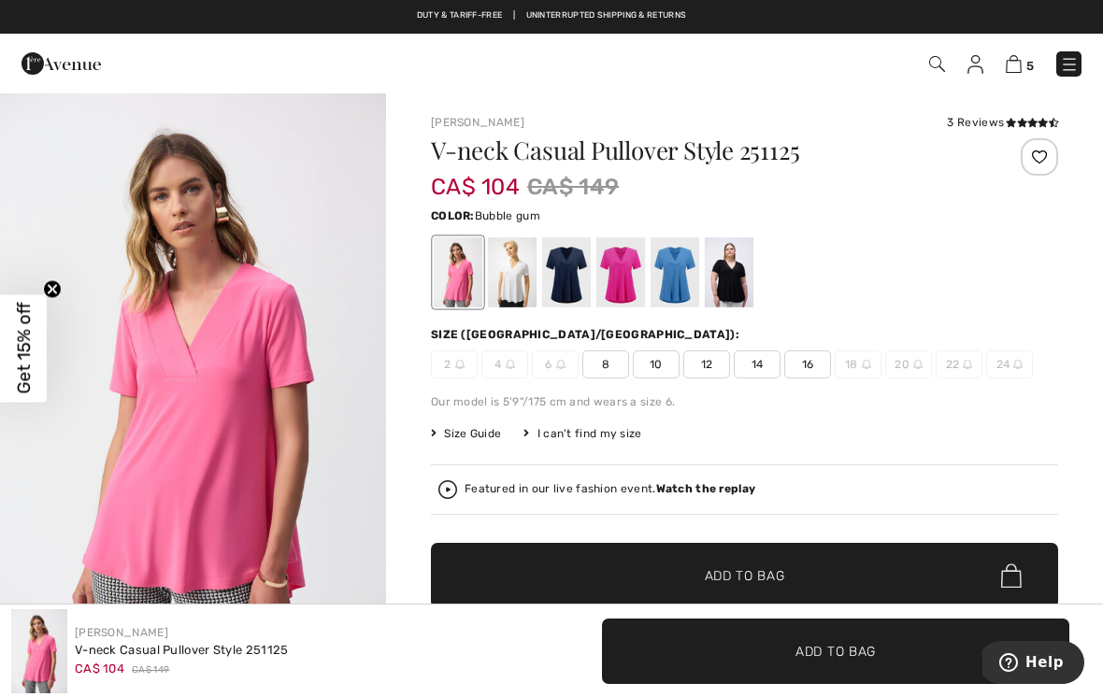
click at [456, 263] on div at bounding box center [458, 272] width 49 height 70
click at [513, 269] on div at bounding box center [512, 272] width 49 height 70
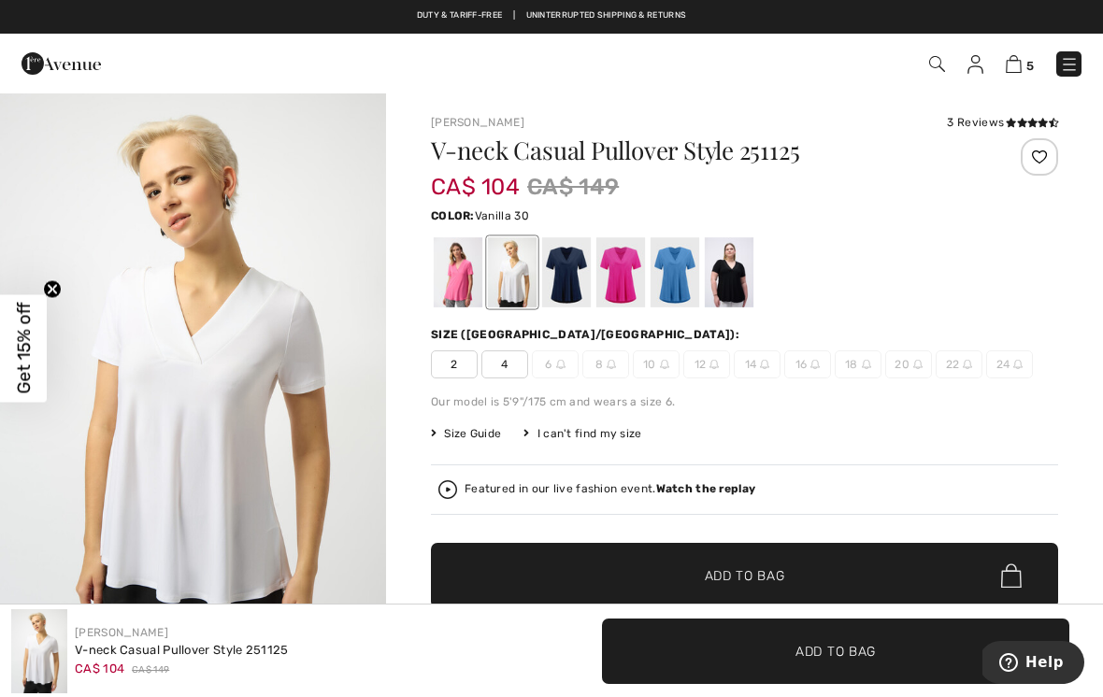
click at [567, 262] on div at bounding box center [566, 272] width 49 height 70
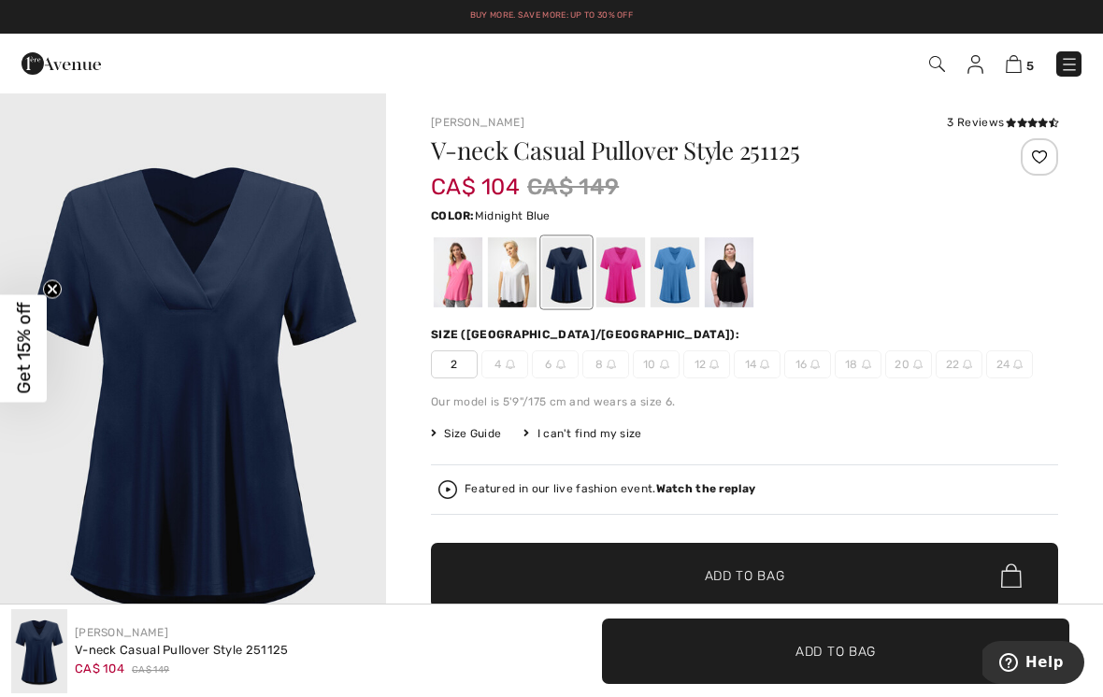
click at [630, 254] on div at bounding box center [620, 272] width 49 height 70
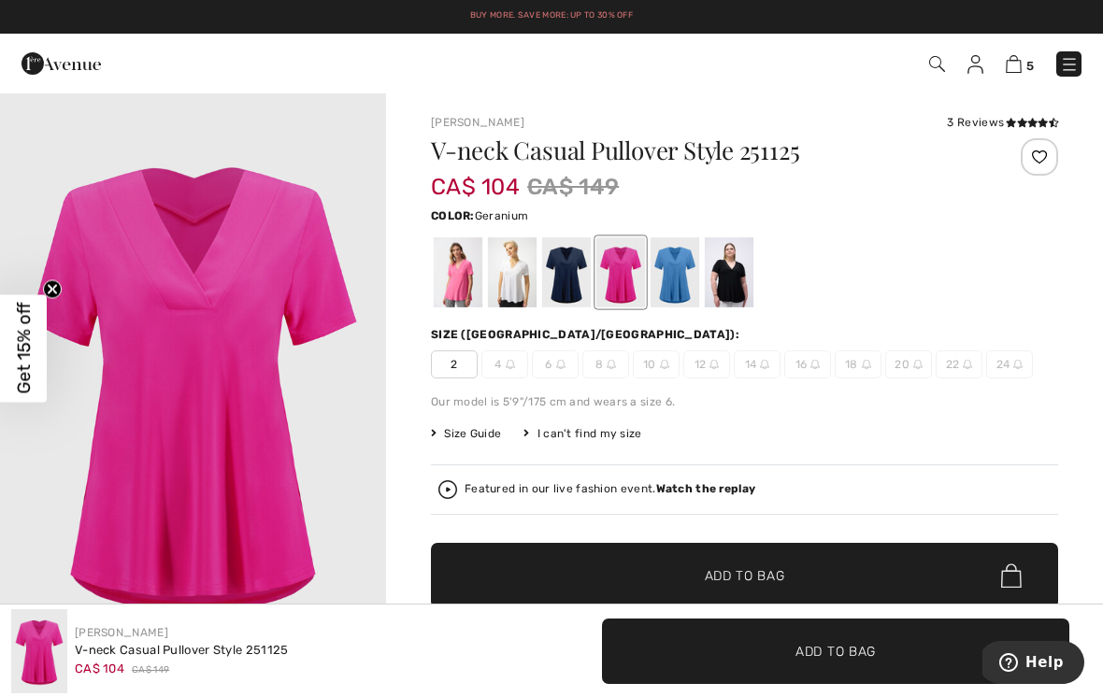
click at [677, 259] on div at bounding box center [675, 272] width 49 height 70
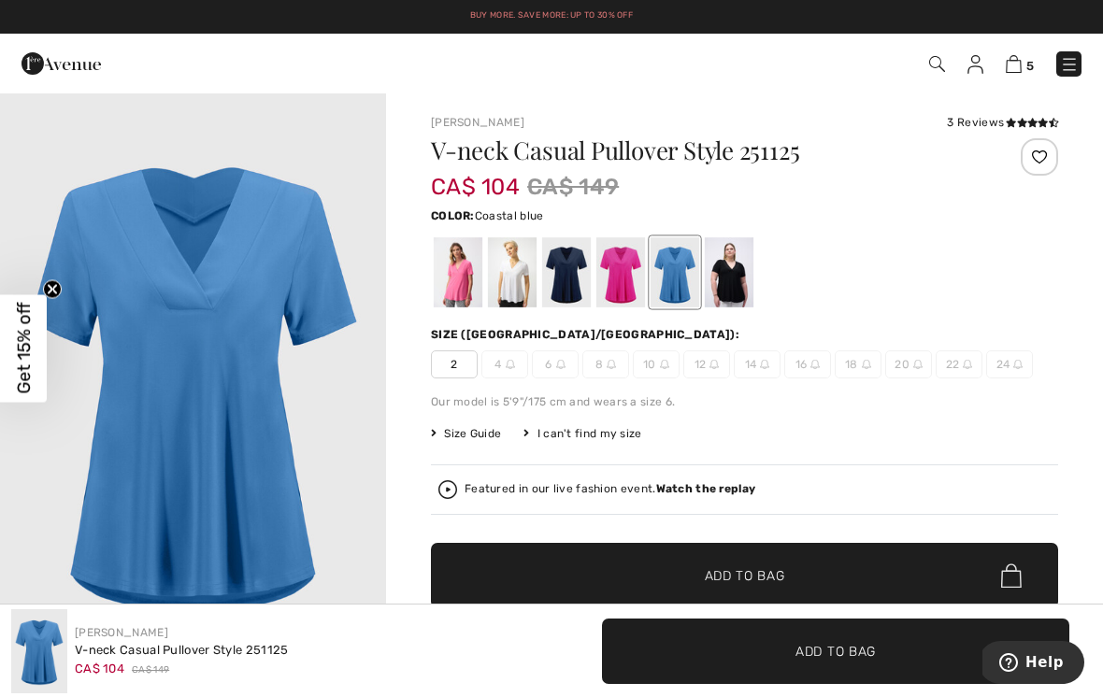
click at [740, 269] on div at bounding box center [729, 272] width 49 height 70
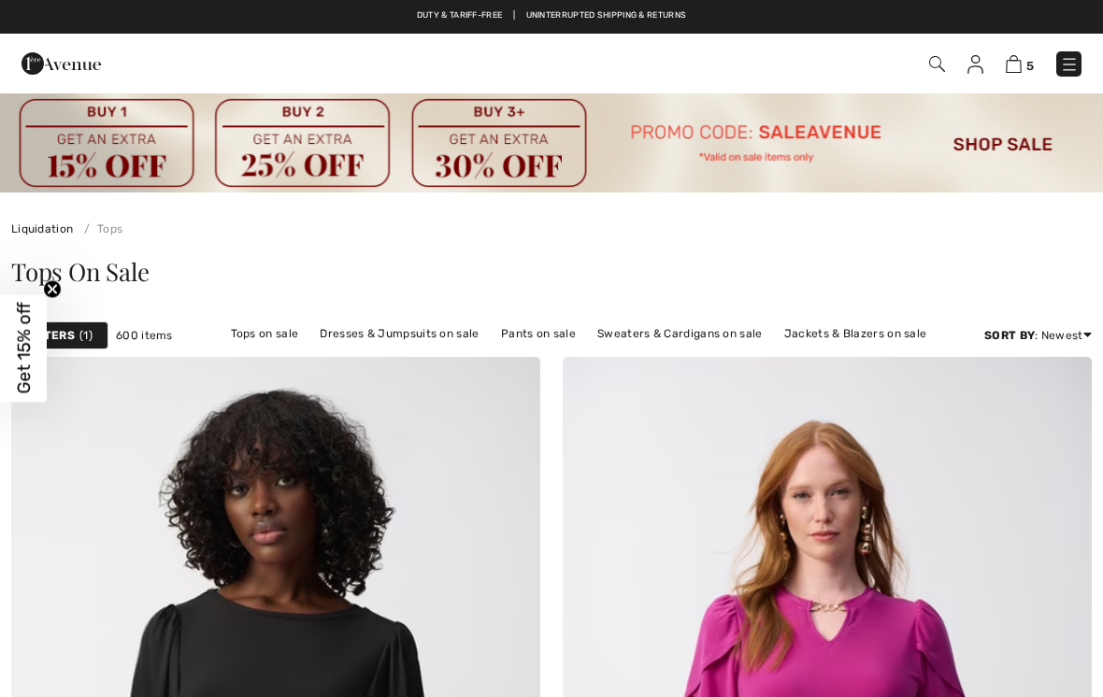
checkbox input "true"
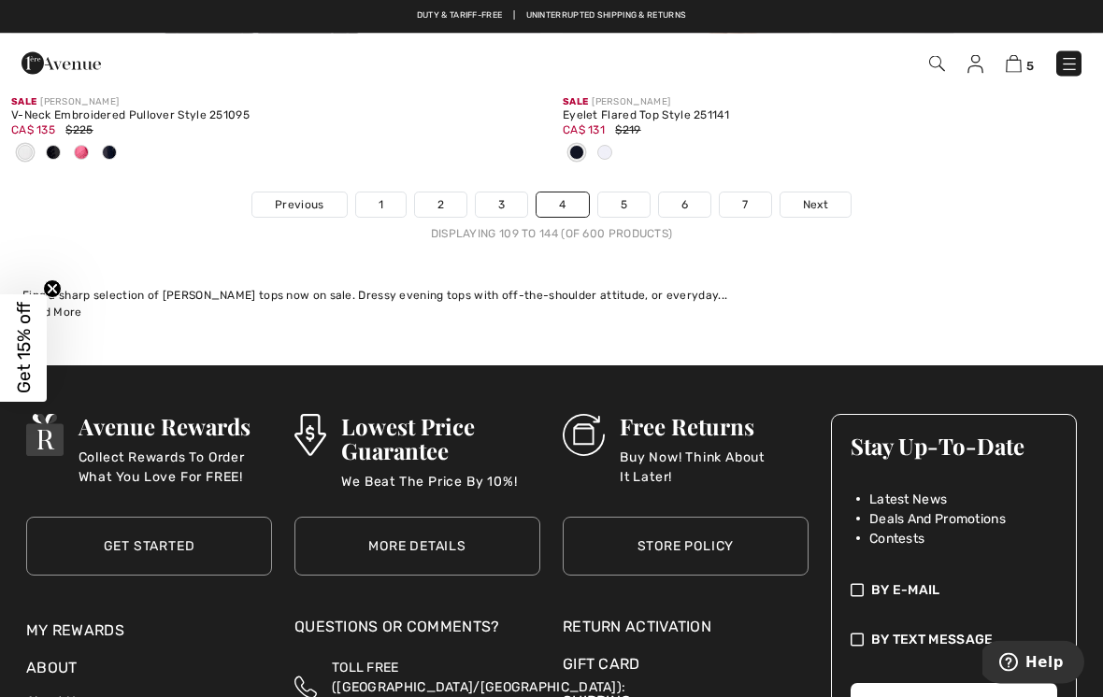
scroll to position [16500, 0]
click at [622, 193] on link "5" at bounding box center [623, 205] width 51 height 24
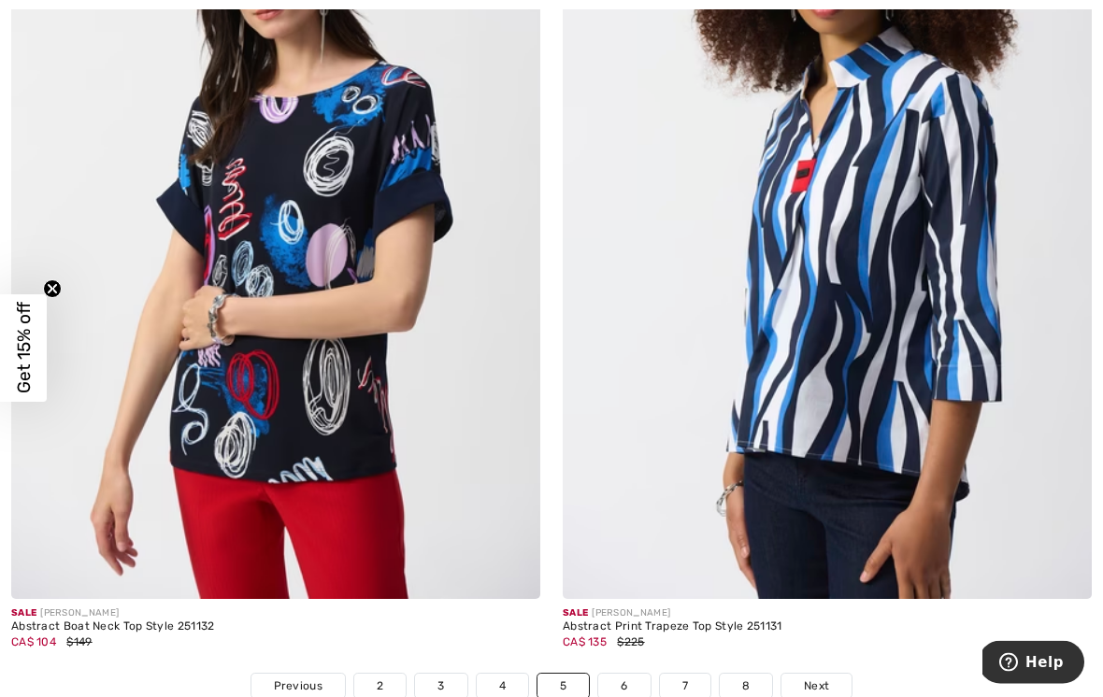
scroll to position [16101, 0]
click at [419, 312] on img at bounding box center [275, 203] width 529 height 794
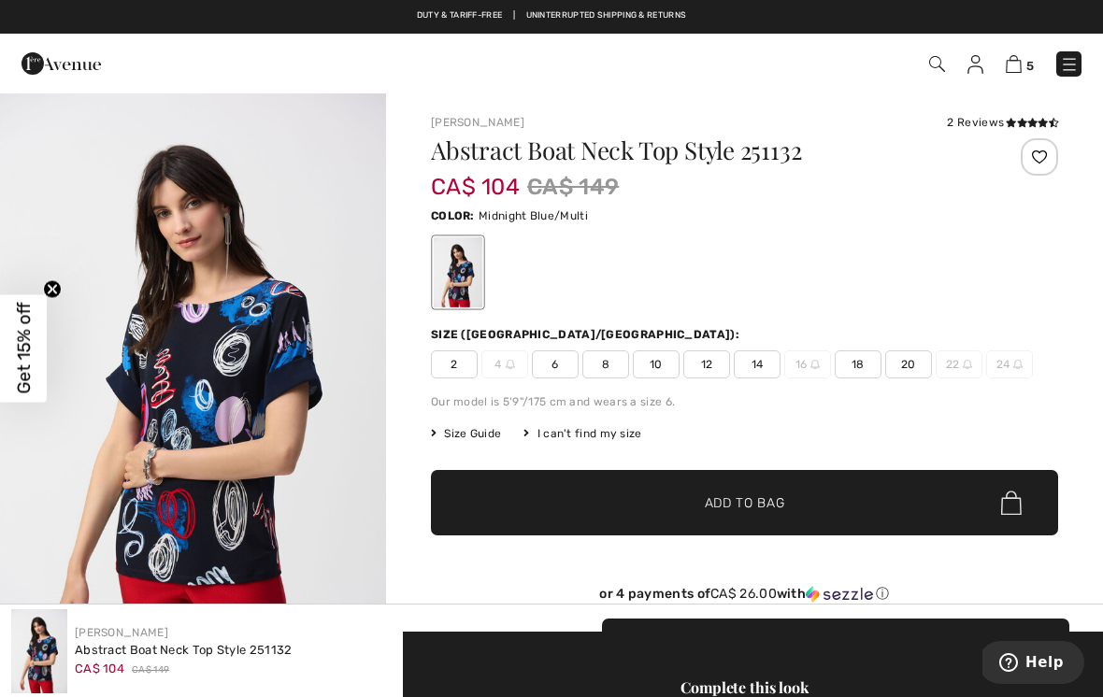
click at [1017, 123] on icon at bounding box center [1022, 122] width 10 height 9
click at [665, 368] on span "10" at bounding box center [656, 365] width 47 height 28
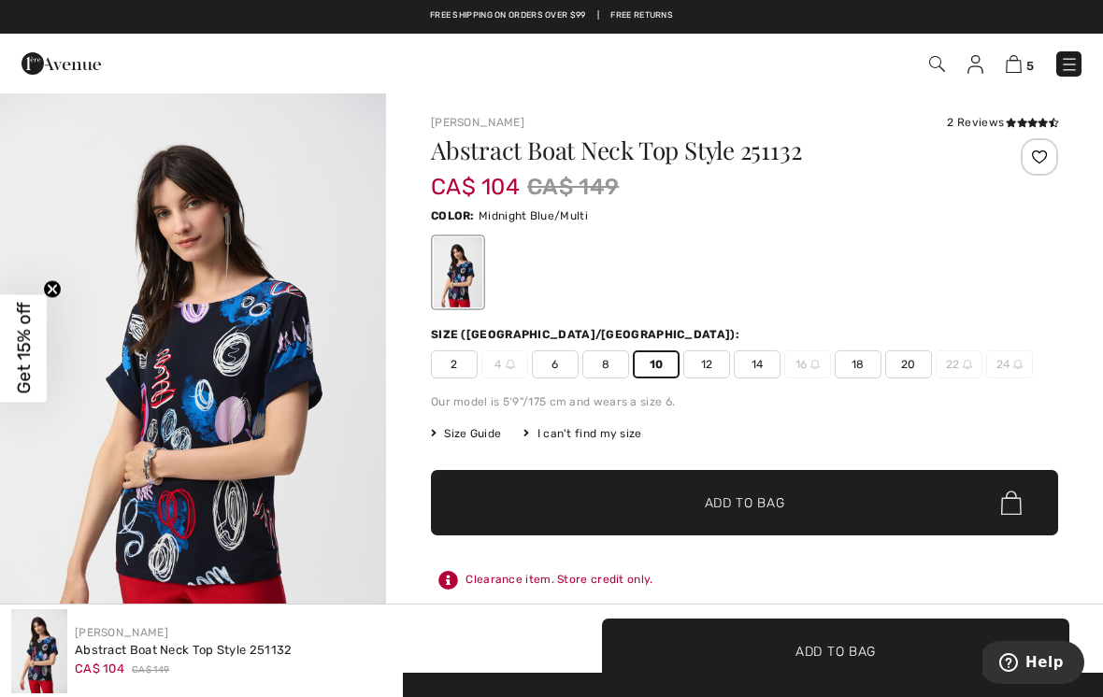
click at [790, 507] on span "✔ Added to Bag Add to Bag" at bounding box center [744, 502] width 627 height 65
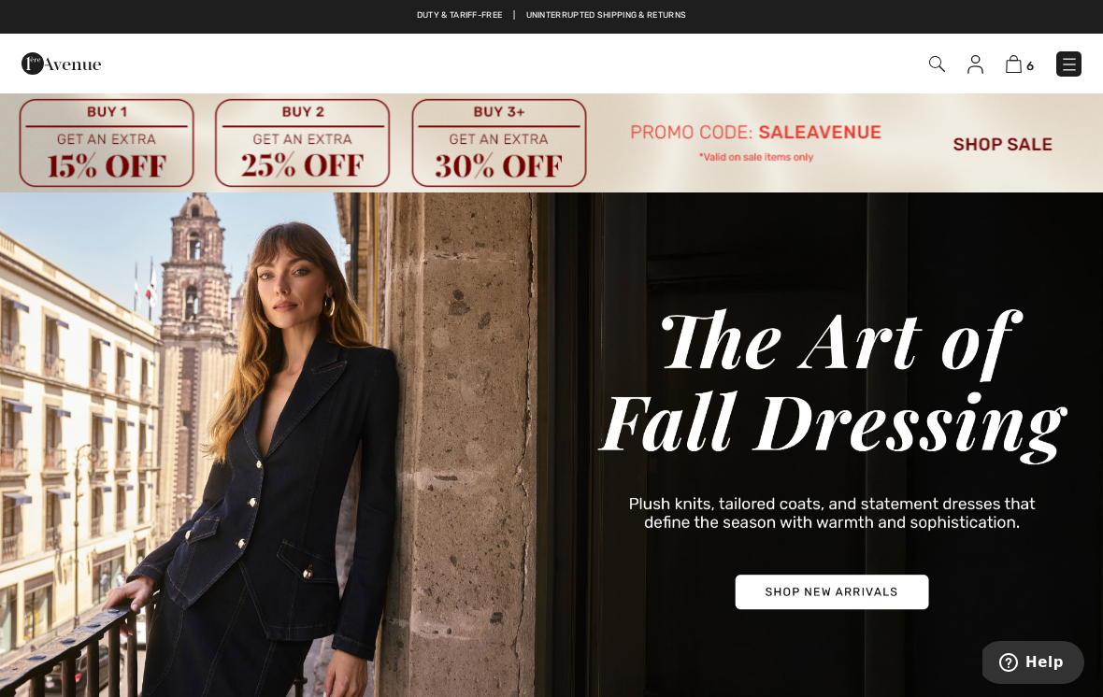
click at [1015, 65] on img at bounding box center [1014, 64] width 16 height 18
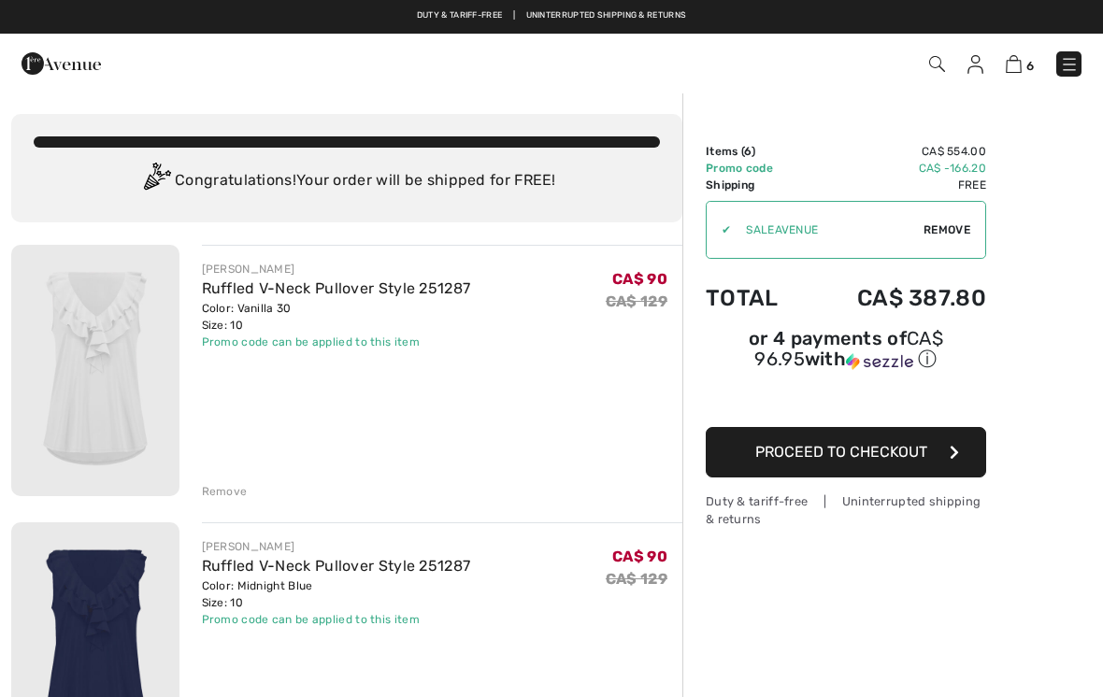
click at [981, 69] on img at bounding box center [976, 64] width 16 height 19
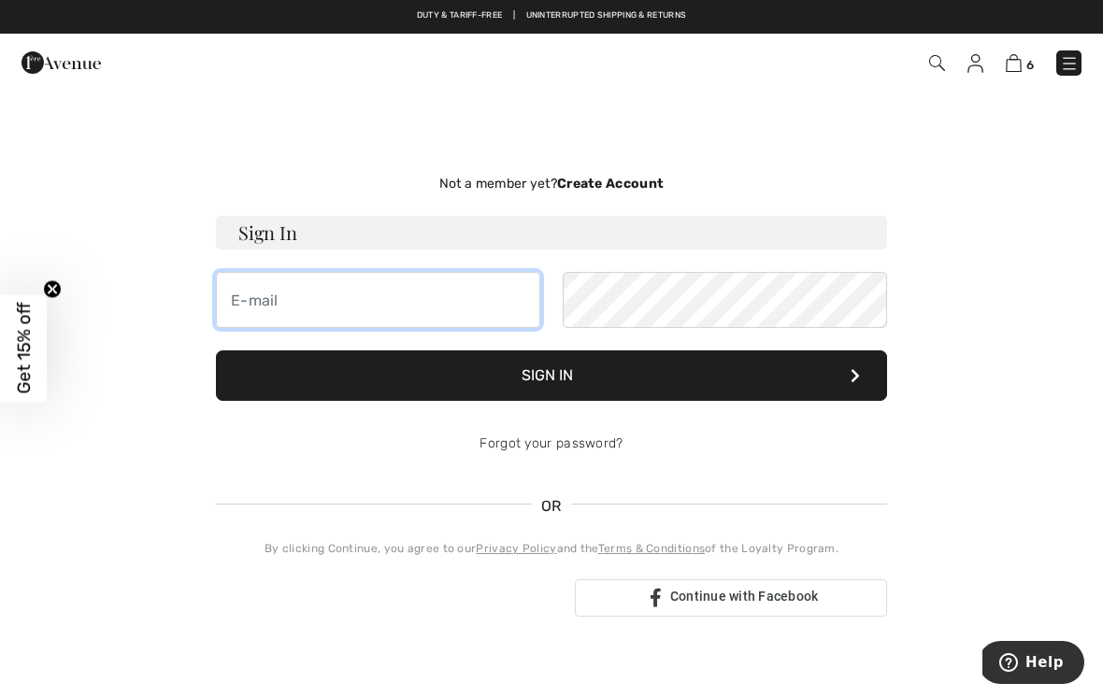
click at [509, 293] on input "email" at bounding box center [378, 300] width 324 height 56
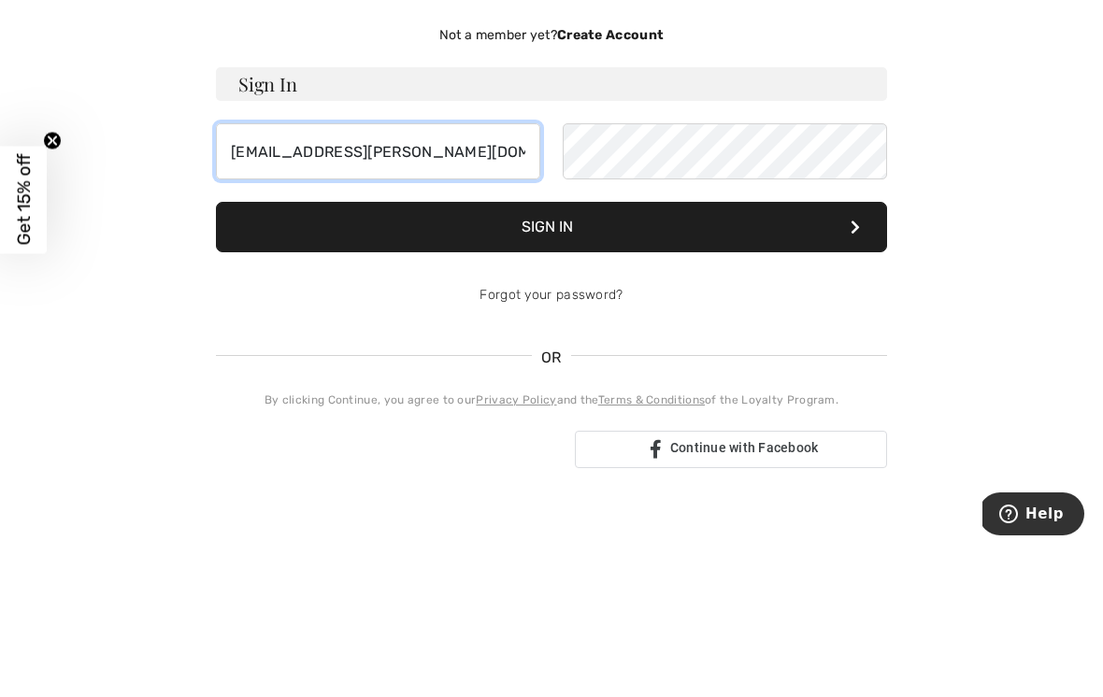
type input "[EMAIL_ADDRESS][PERSON_NAME][DOMAIN_NAME]"
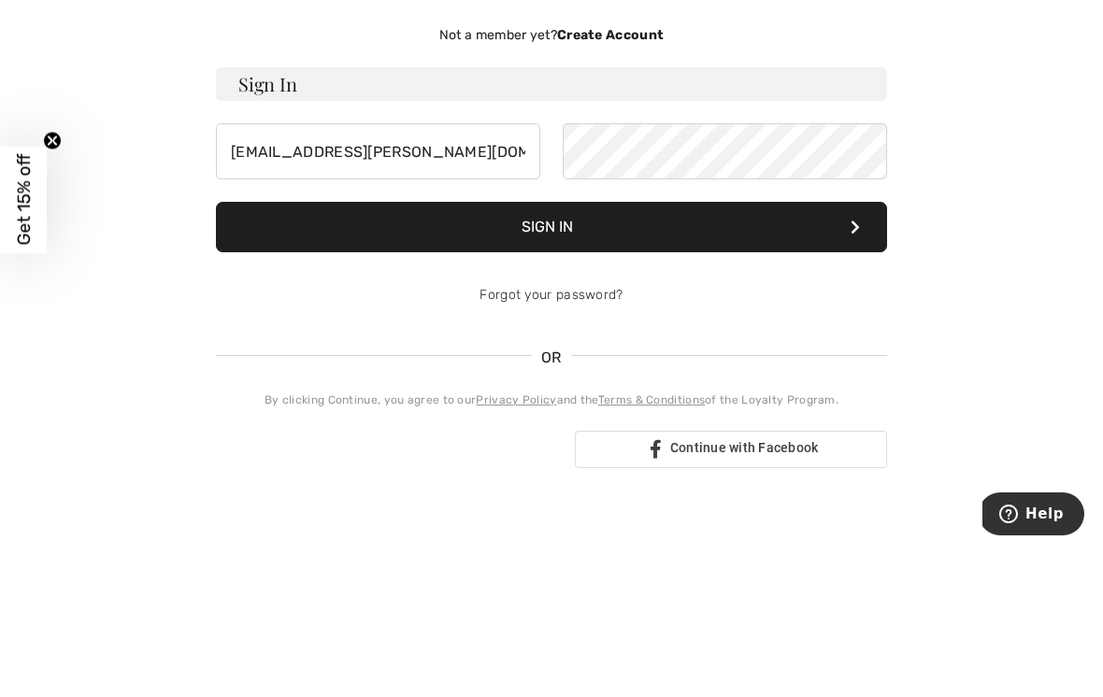
click at [730, 351] on button "Sign In" at bounding box center [551, 376] width 671 height 50
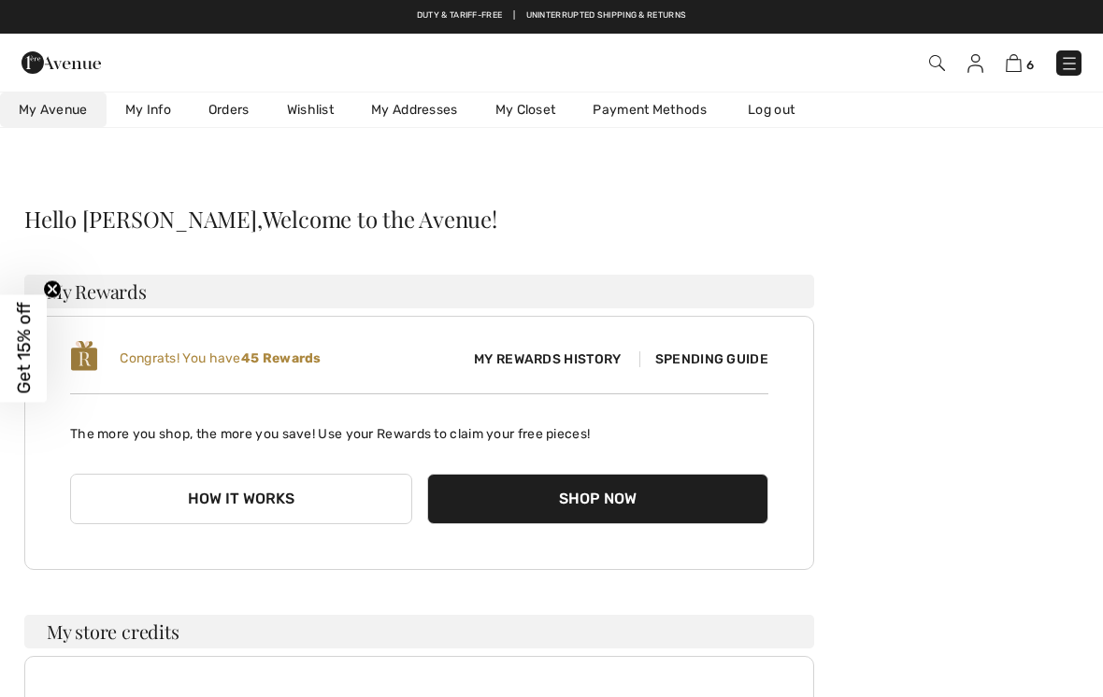
click at [230, 106] on link "Orders" at bounding box center [229, 110] width 79 height 35
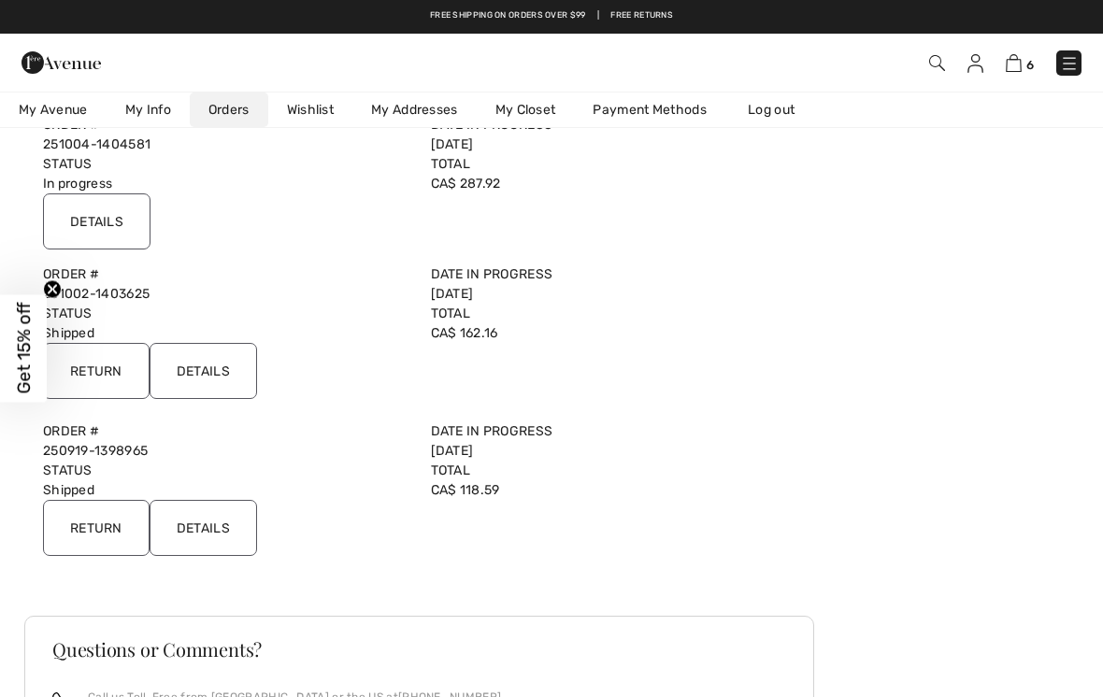
scroll to position [164, 0]
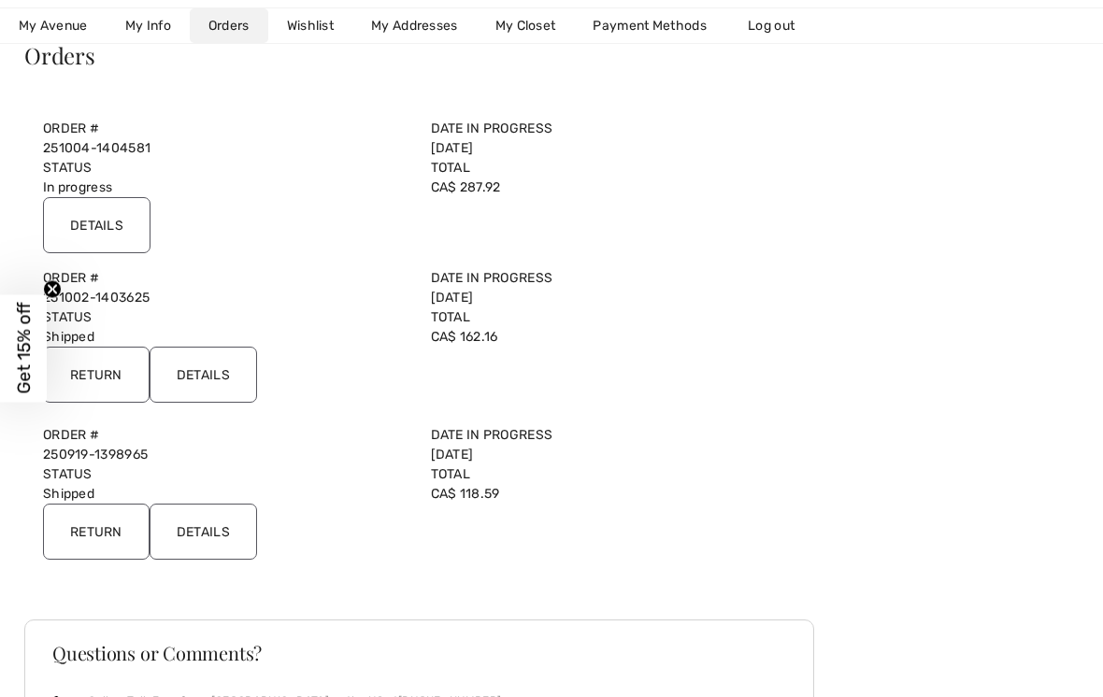
click at [126, 208] on input "Details" at bounding box center [97, 225] width 108 height 56
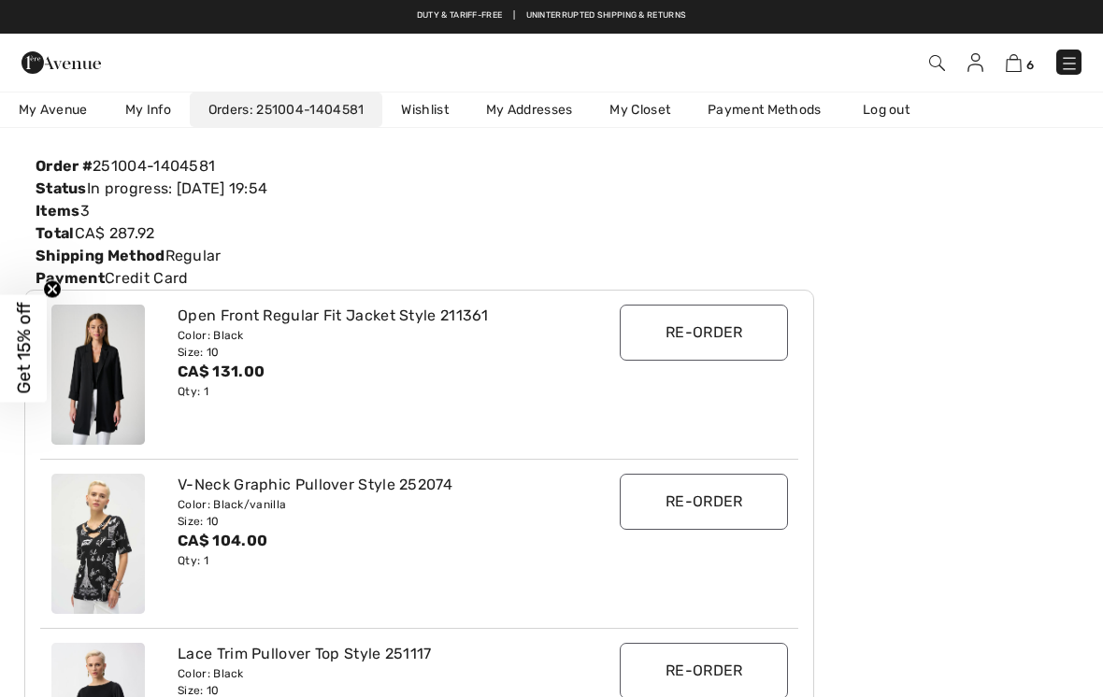
scroll to position [0, 0]
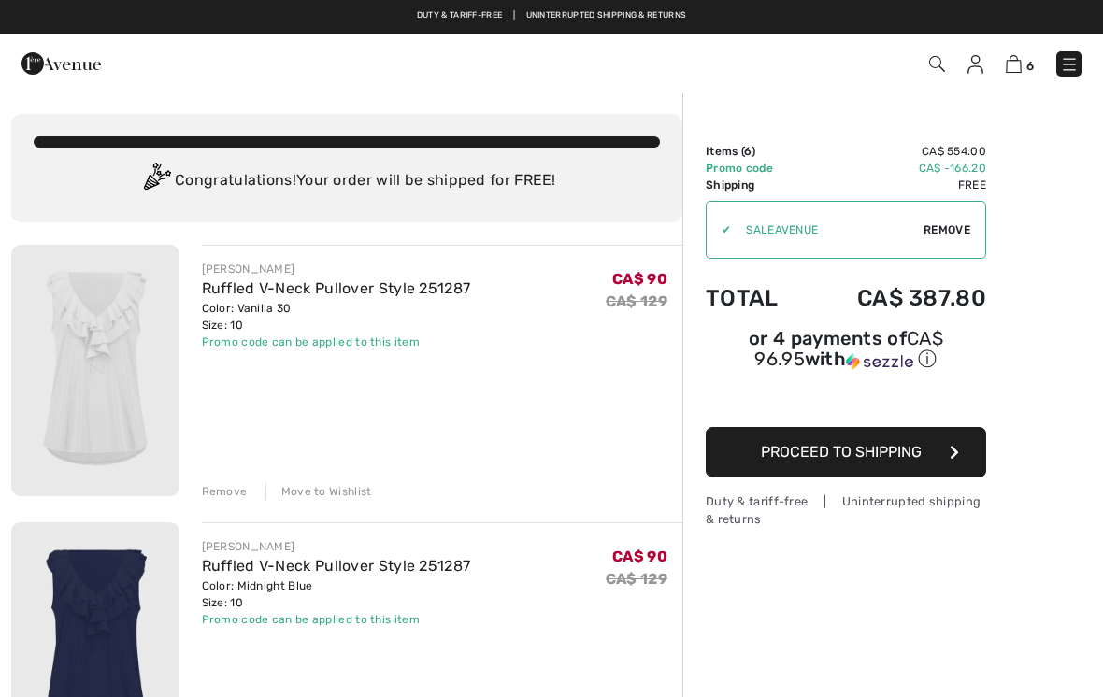
click at [982, 65] on img at bounding box center [976, 64] width 16 height 19
click at [979, 67] on img at bounding box center [976, 64] width 16 height 19
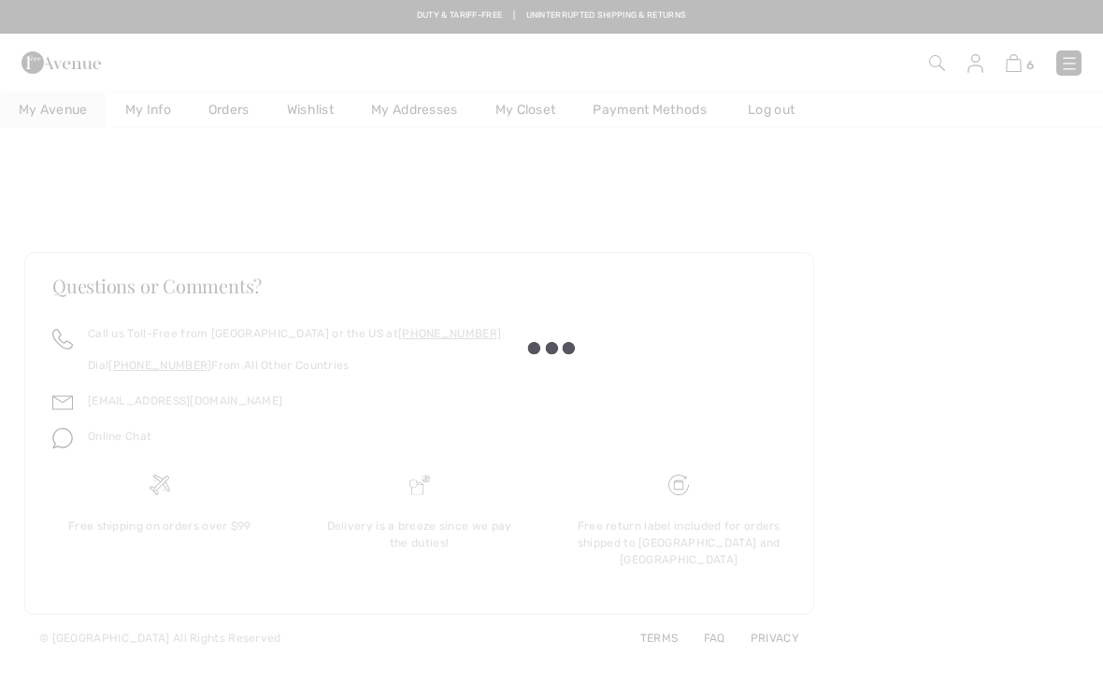
checkbox input "true"
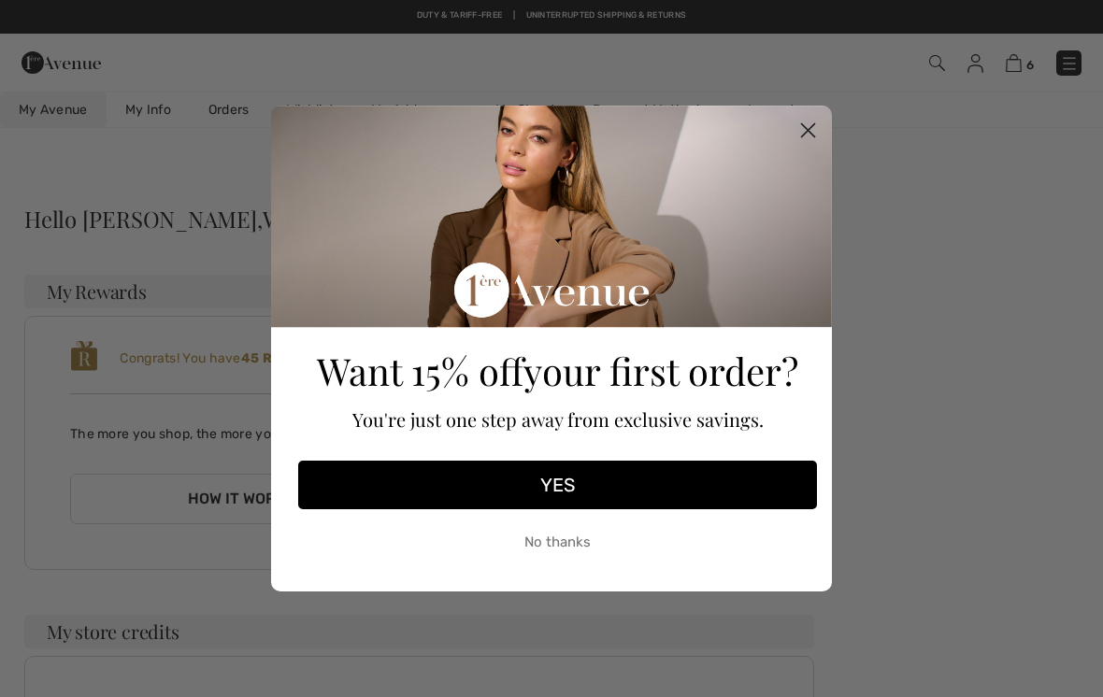
click at [822, 130] on circle "Close dialog" at bounding box center [808, 130] width 31 height 31
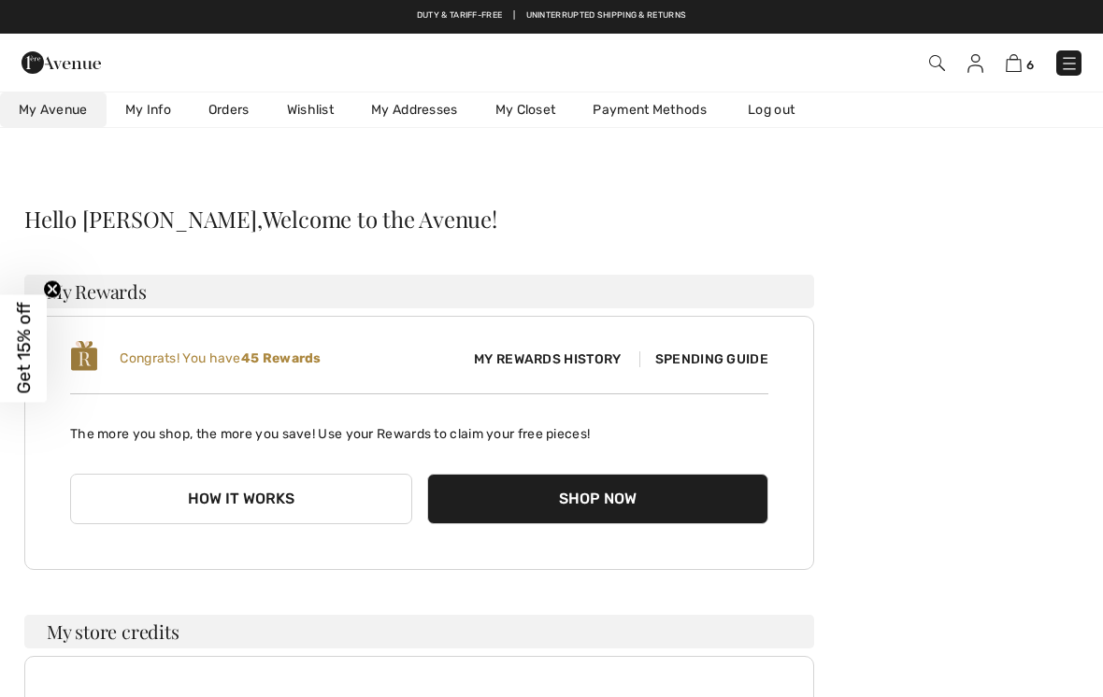
click at [233, 112] on link "Orders" at bounding box center [229, 110] width 79 height 35
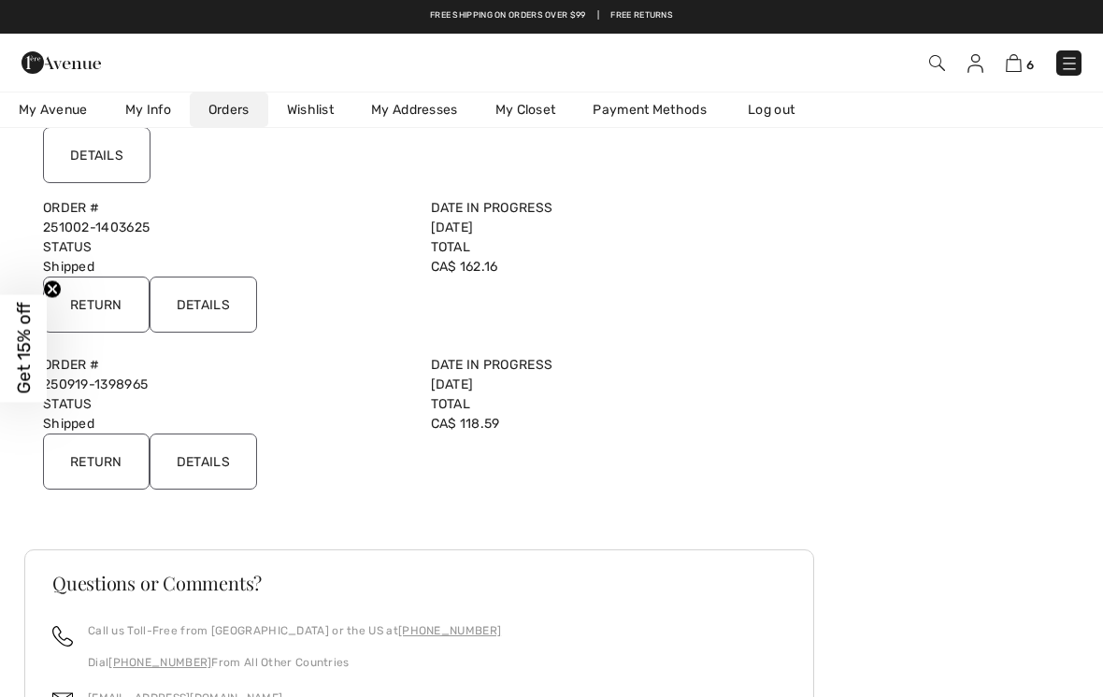
scroll to position [224, 0]
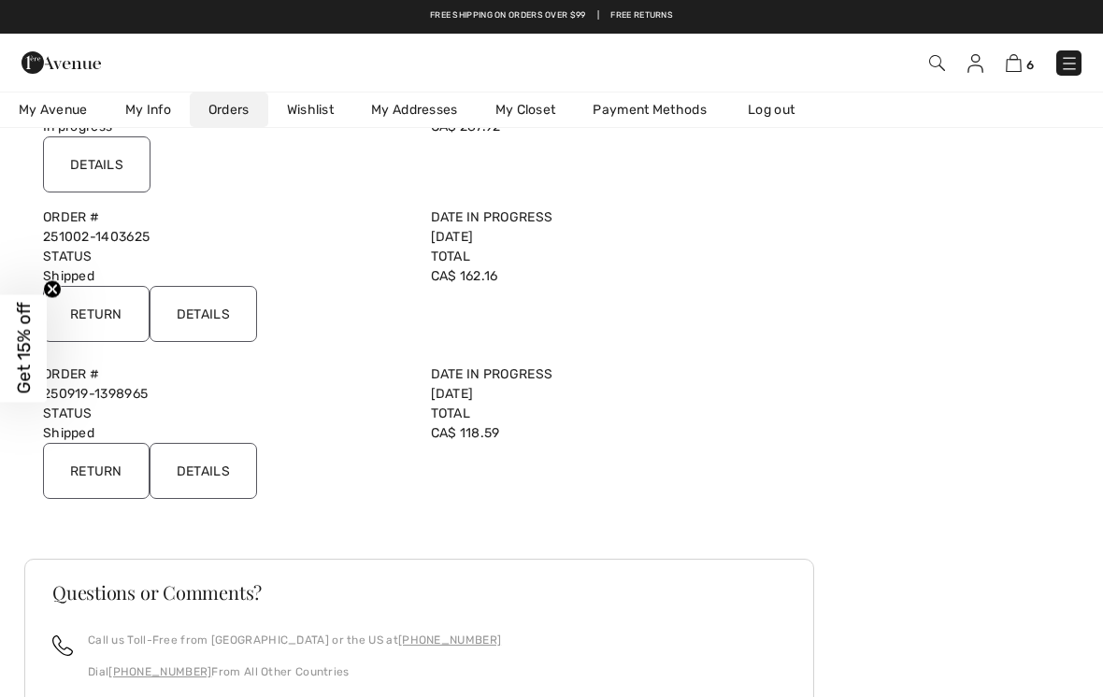
click at [223, 310] on input "Details" at bounding box center [204, 314] width 108 height 56
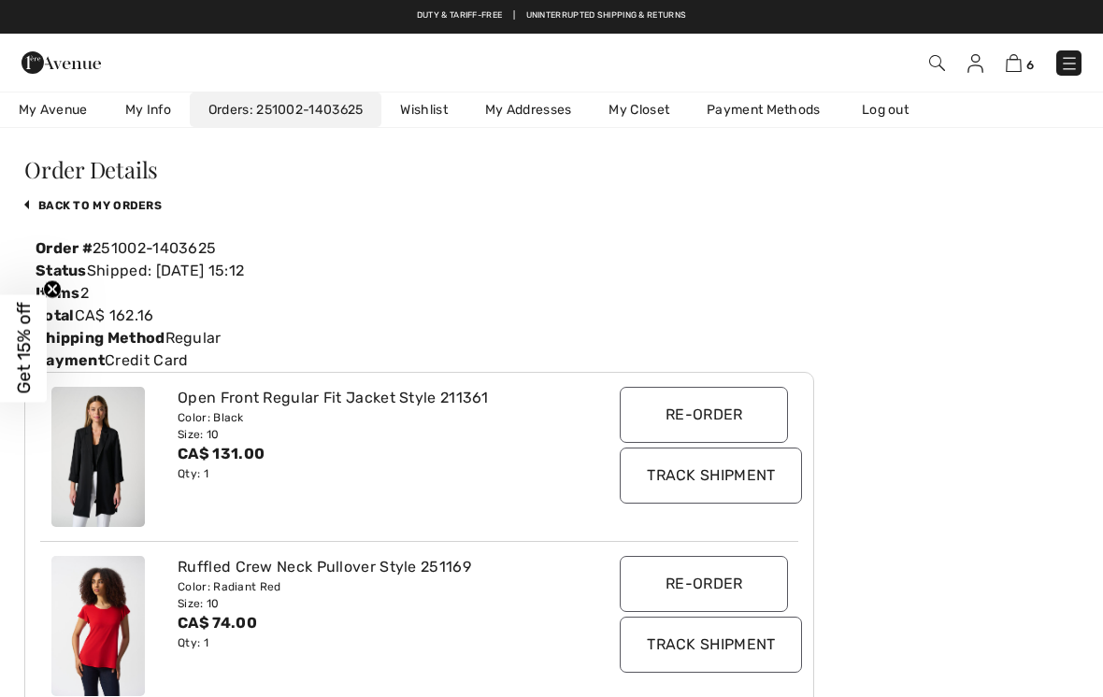
scroll to position [0, 0]
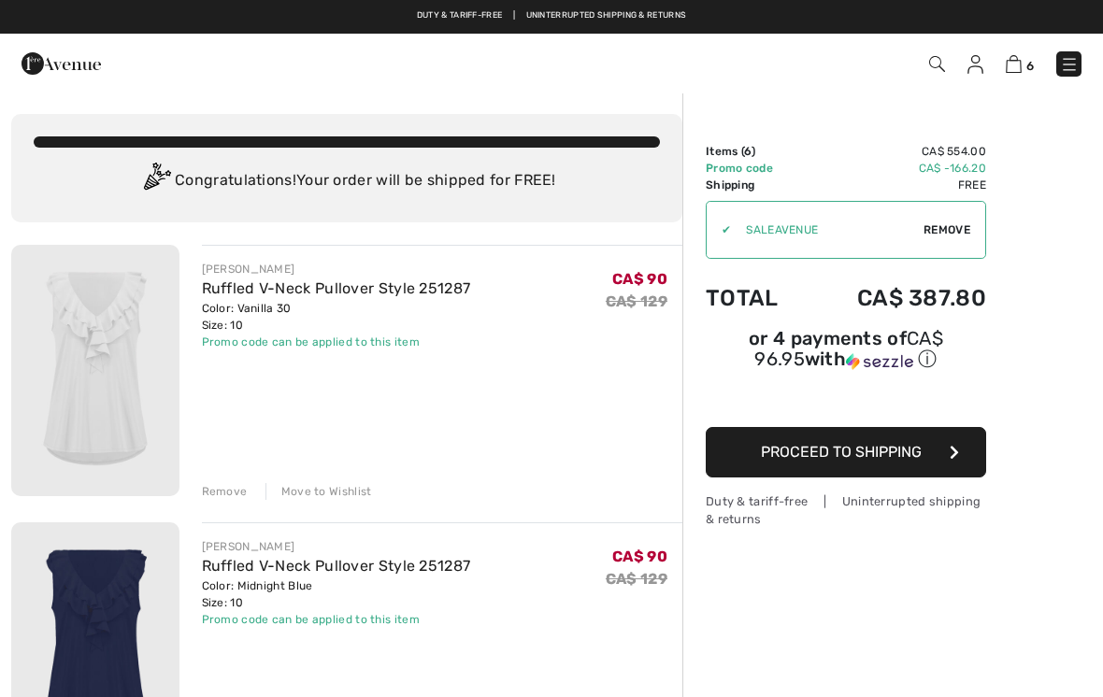
click at [972, 73] on img at bounding box center [976, 64] width 16 height 19
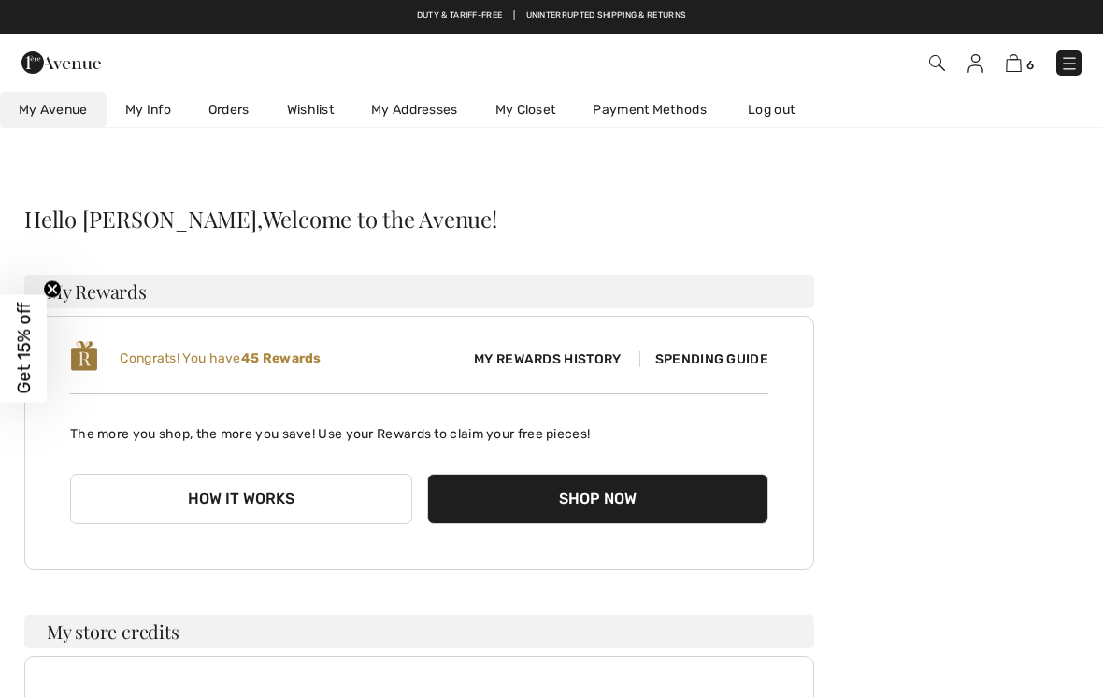
click at [226, 102] on link "Orders" at bounding box center [229, 110] width 79 height 35
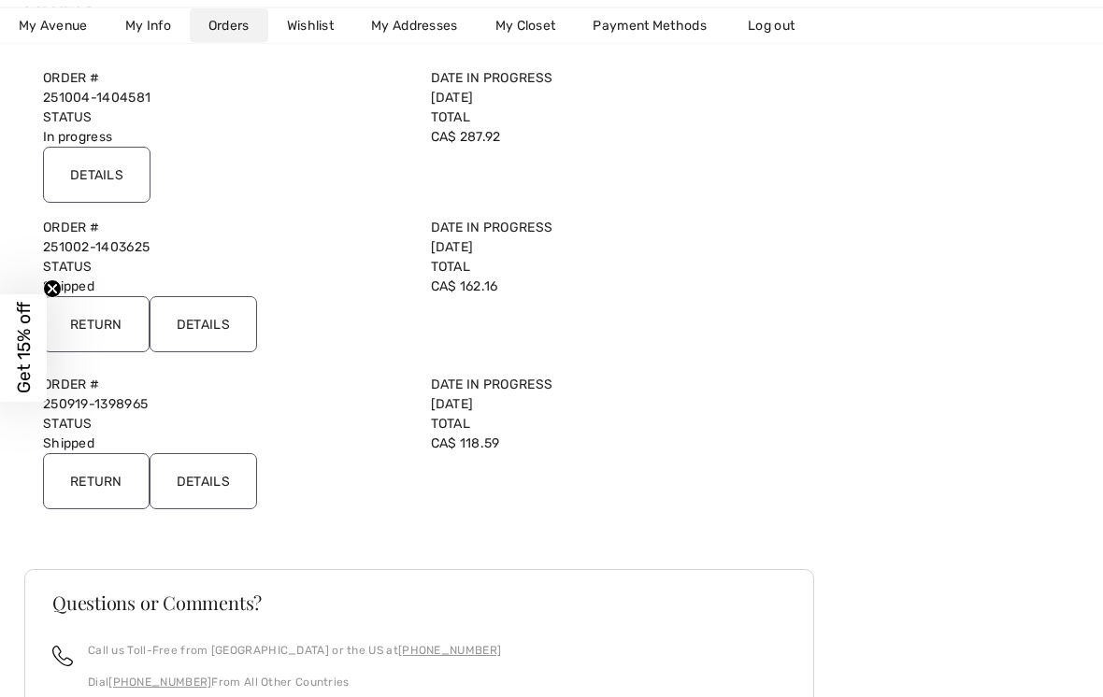
scroll to position [223, 0]
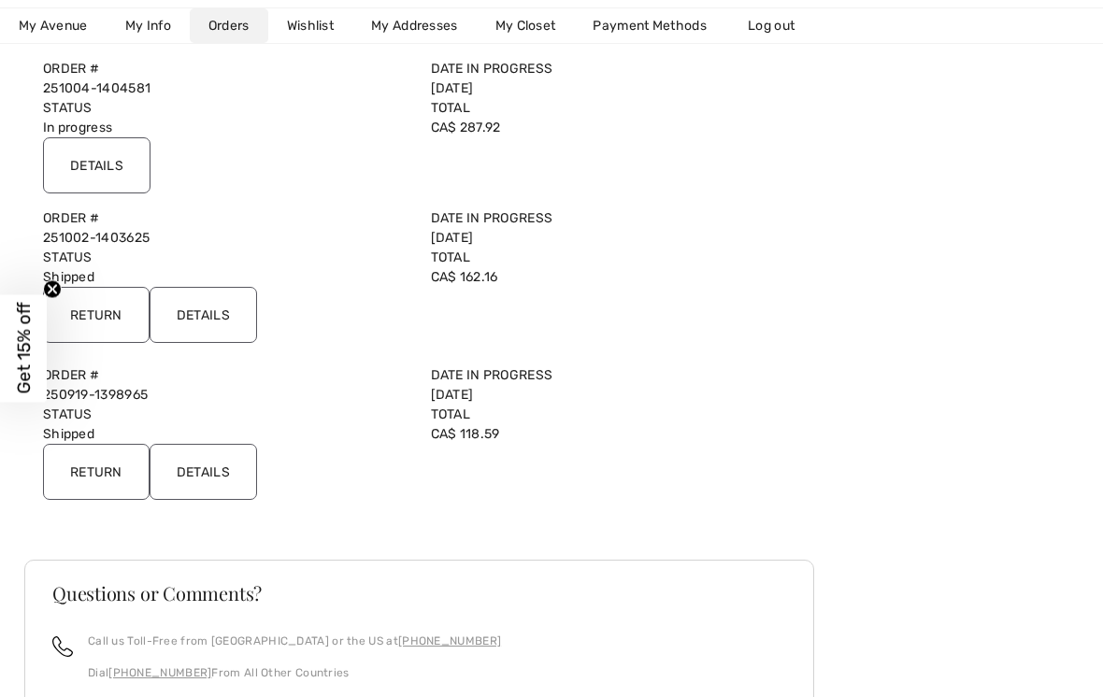
click at [225, 466] on input "Details" at bounding box center [204, 472] width 108 height 56
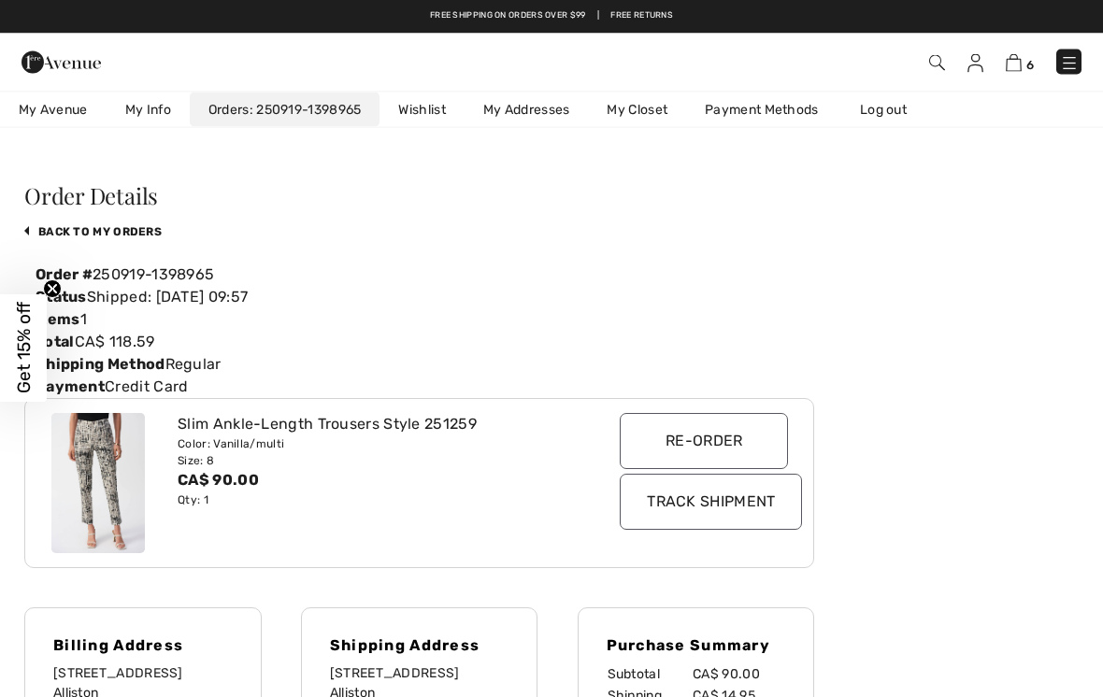
scroll to position [0, 0]
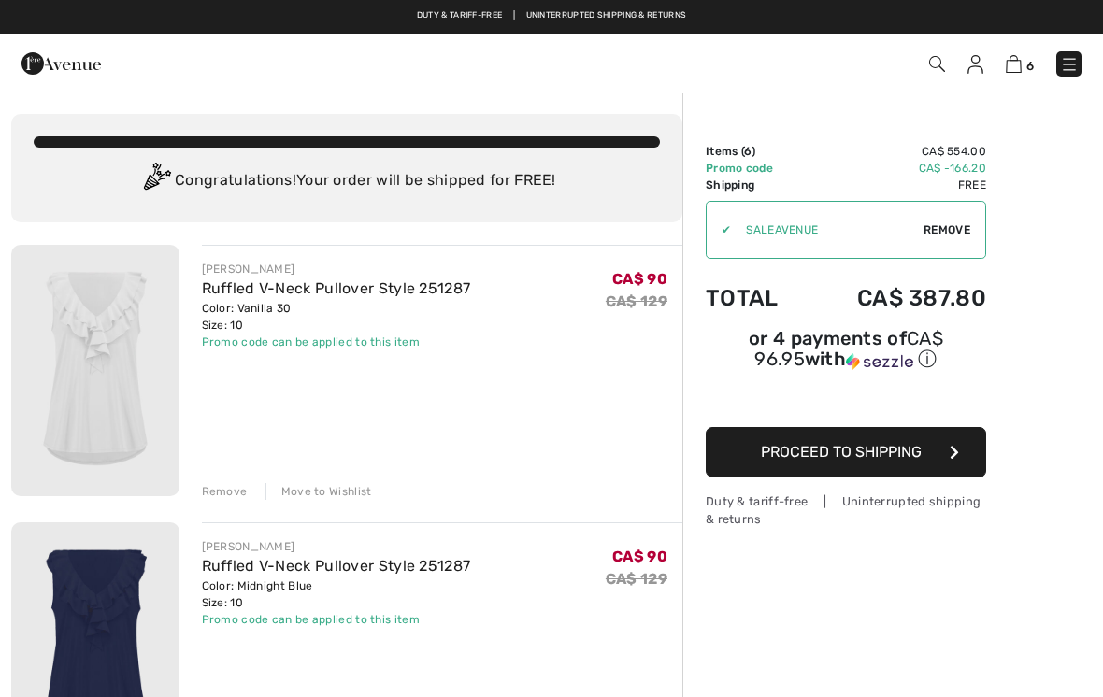
click at [975, 68] on img at bounding box center [976, 64] width 16 height 19
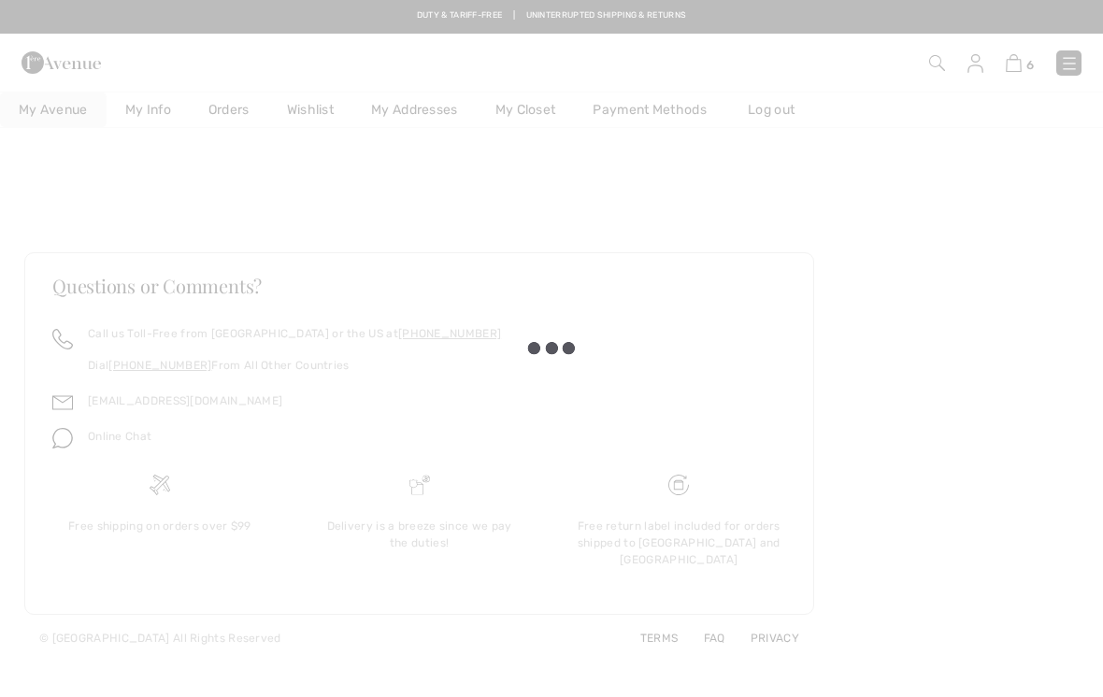
checkbox input "true"
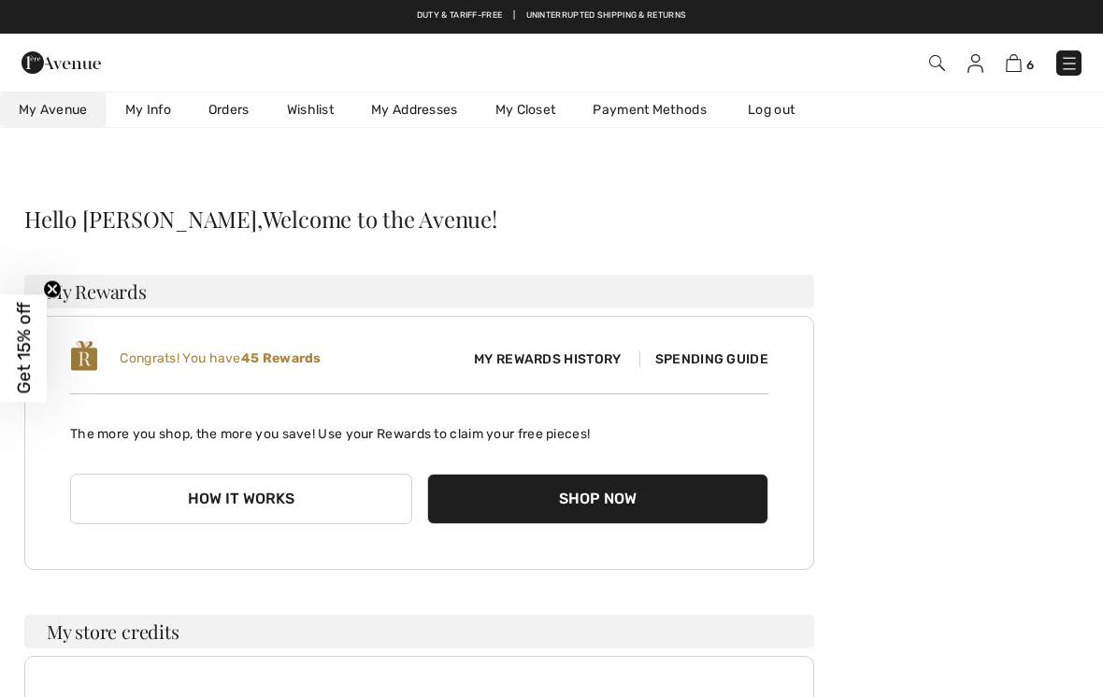
click at [237, 105] on link "Orders" at bounding box center [229, 110] width 79 height 35
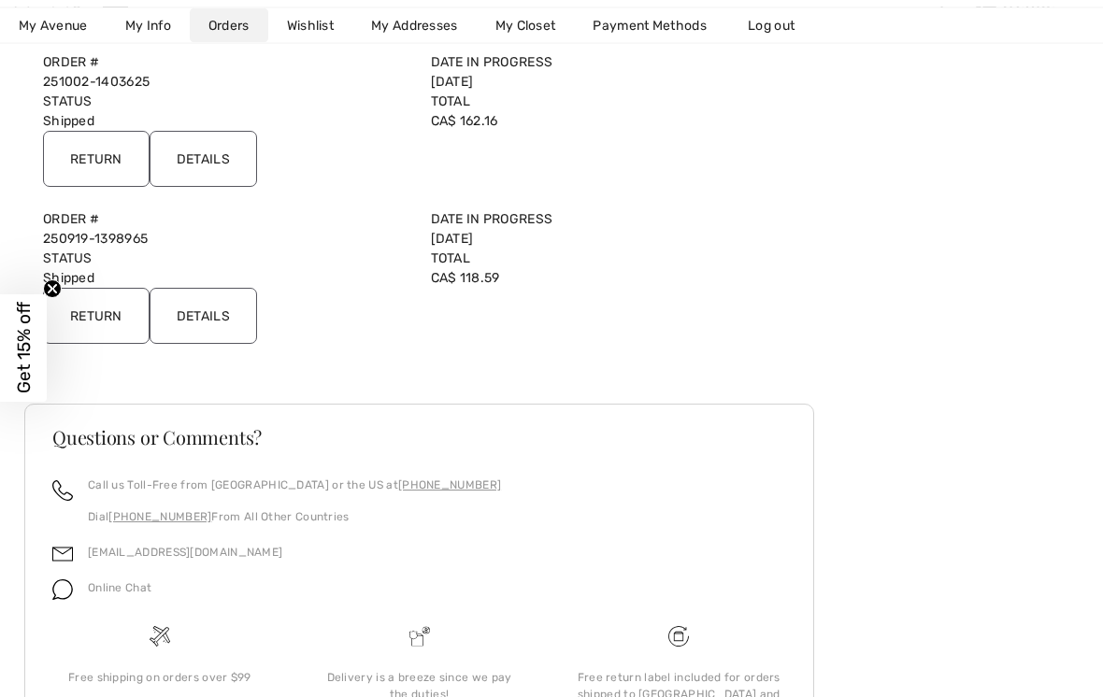
scroll to position [378, 0]
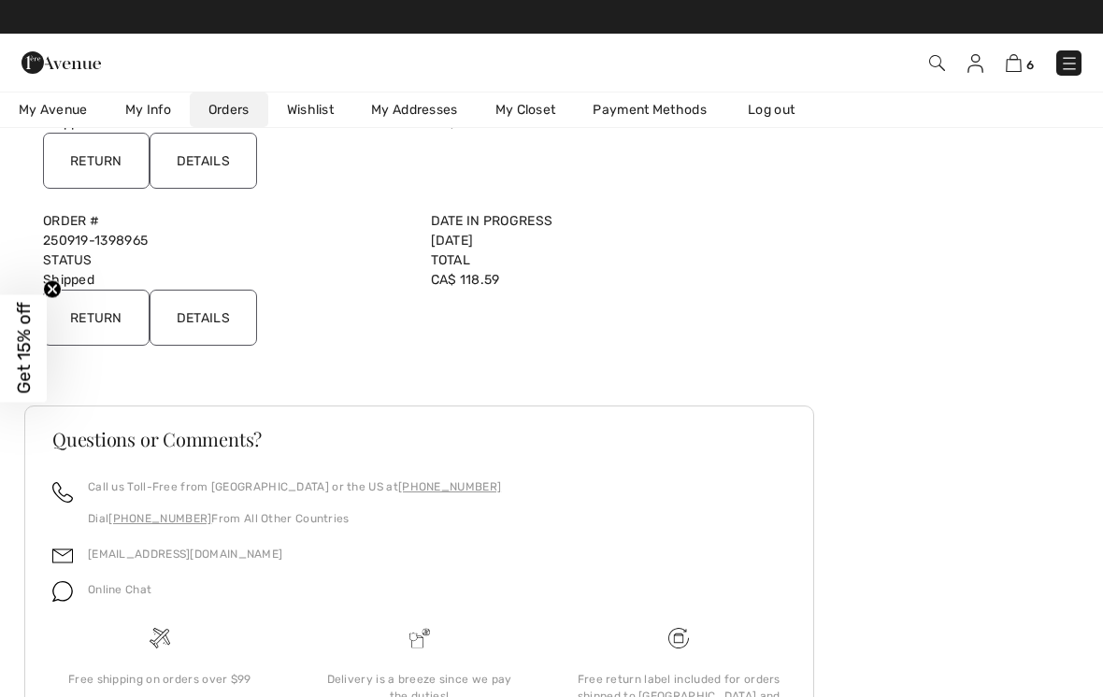
click at [238, 316] on input "Details" at bounding box center [204, 318] width 108 height 56
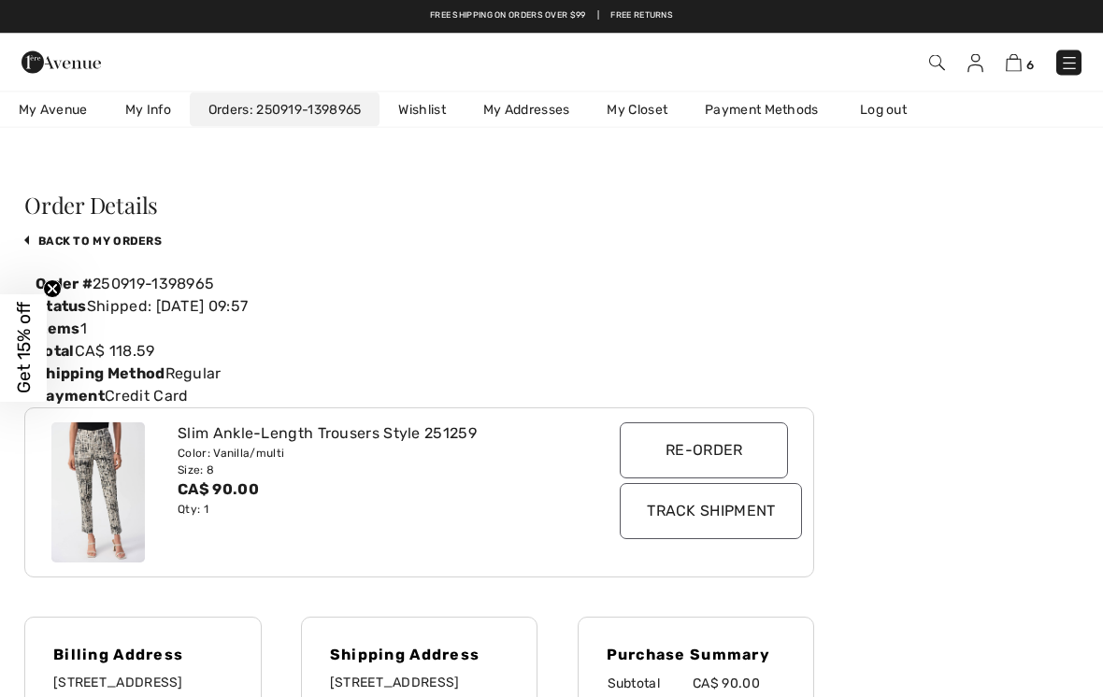
scroll to position [0, 0]
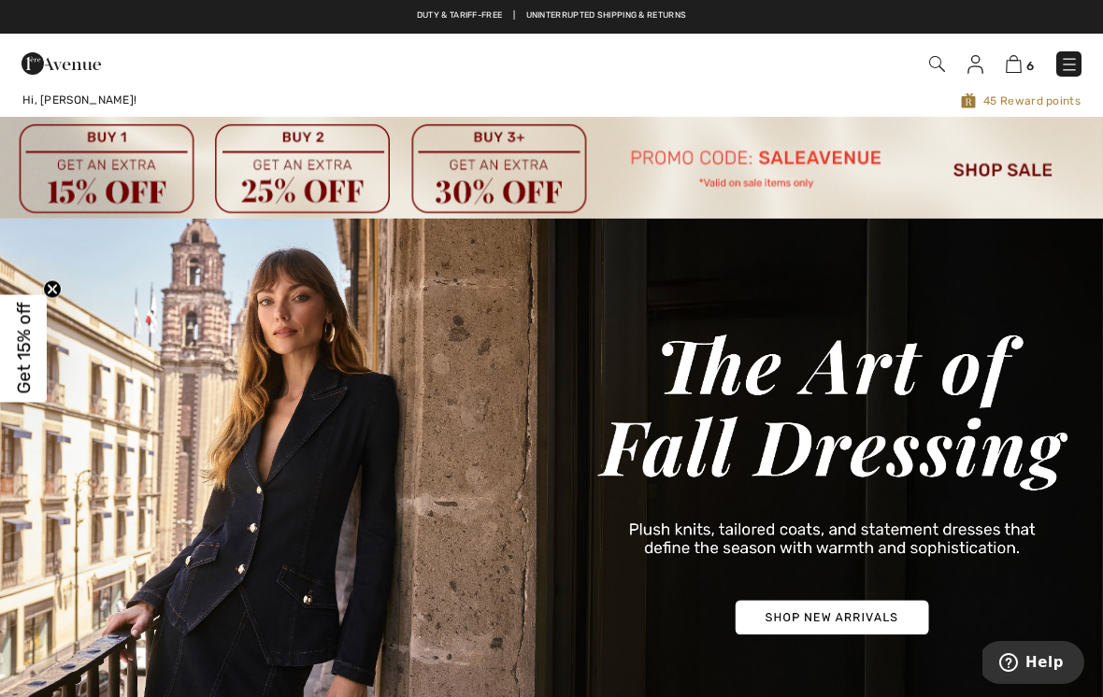
click at [996, 165] on img at bounding box center [551, 167] width 1103 height 101
click at [998, 172] on img at bounding box center [551, 167] width 1103 height 101
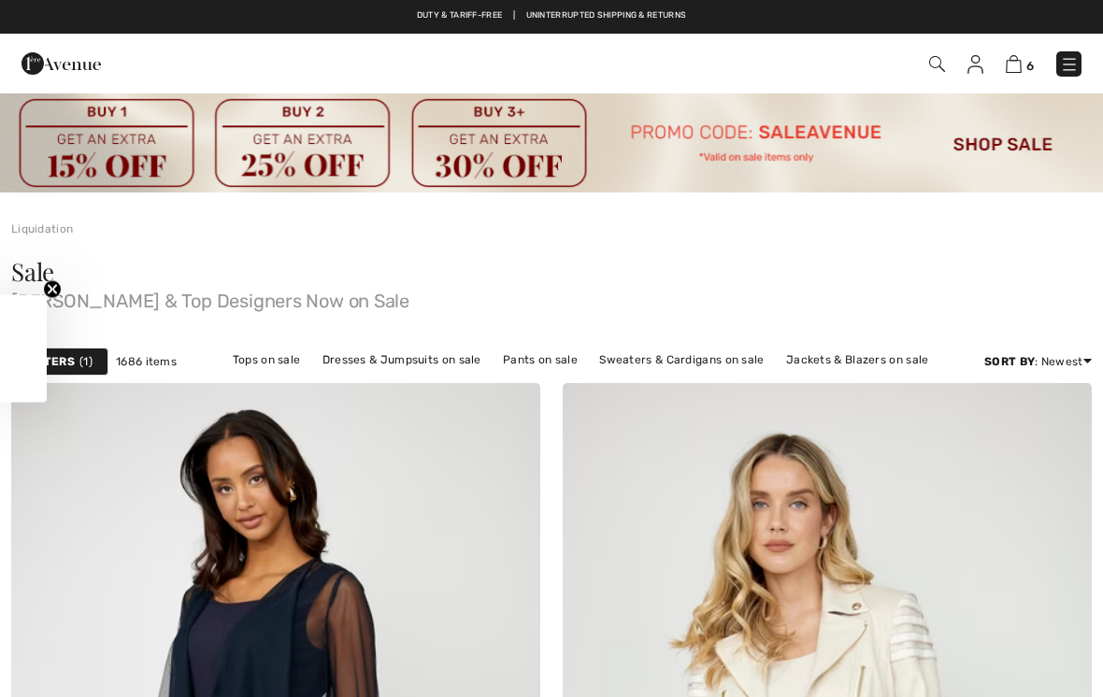
checkbox input "true"
click at [283, 357] on link "Tops on sale" at bounding box center [266, 360] width 87 height 24
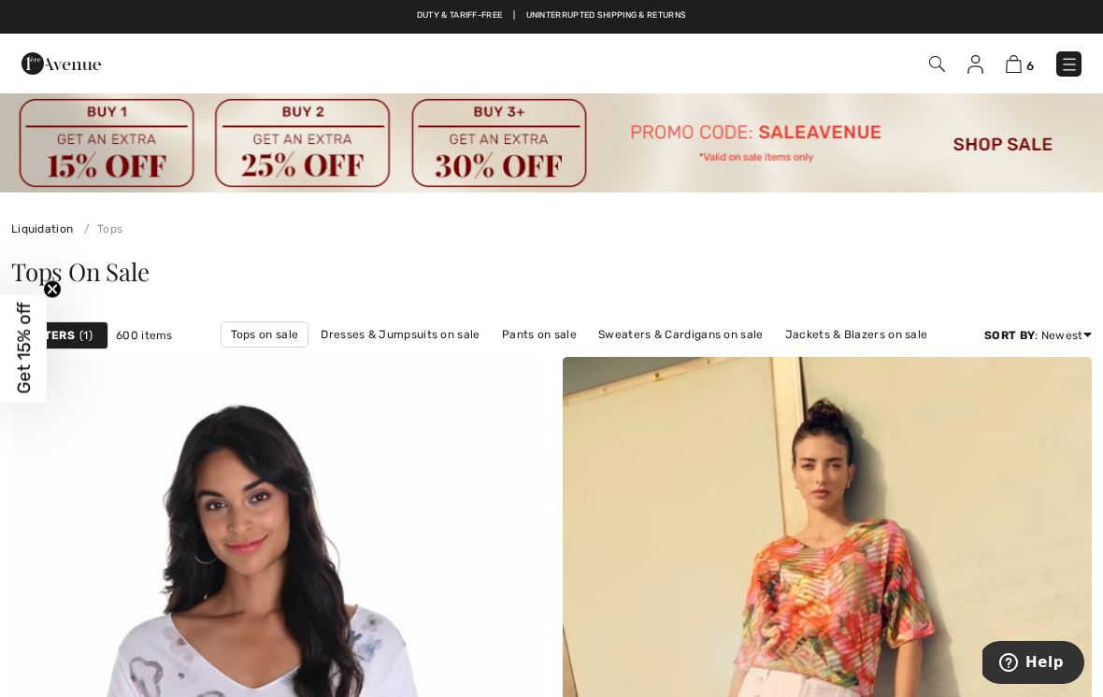
click at [96, 337] on div "Filters 1" at bounding box center [59, 336] width 97 height 28
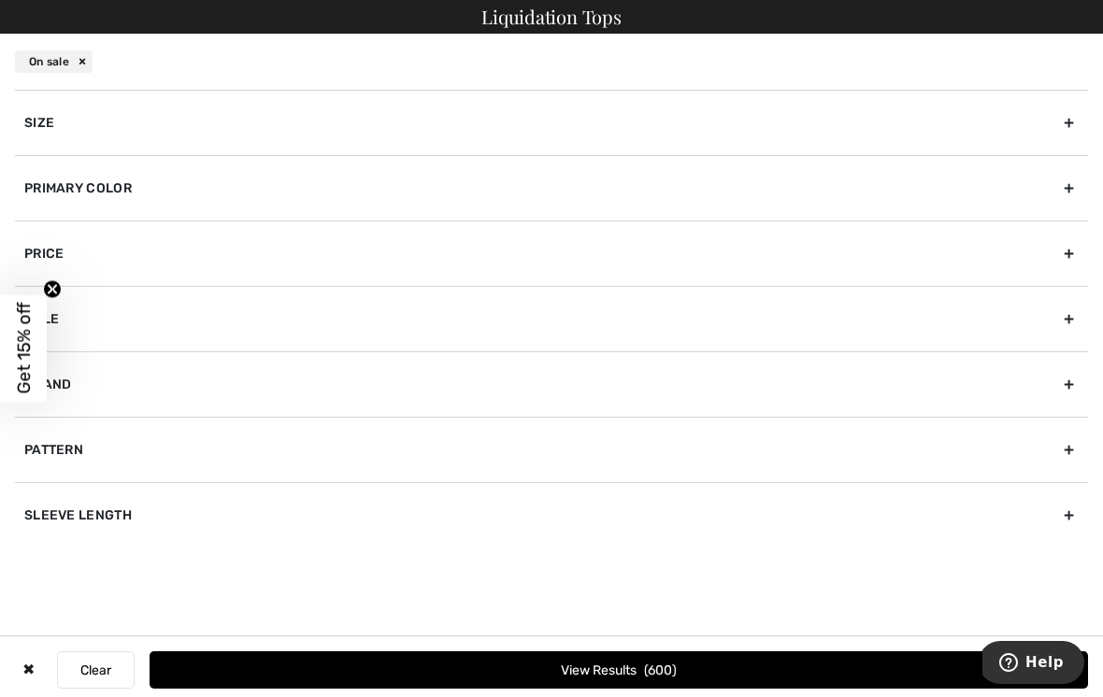
click at [90, 382] on div "Brand" at bounding box center [551, 384] width 1073 height 65
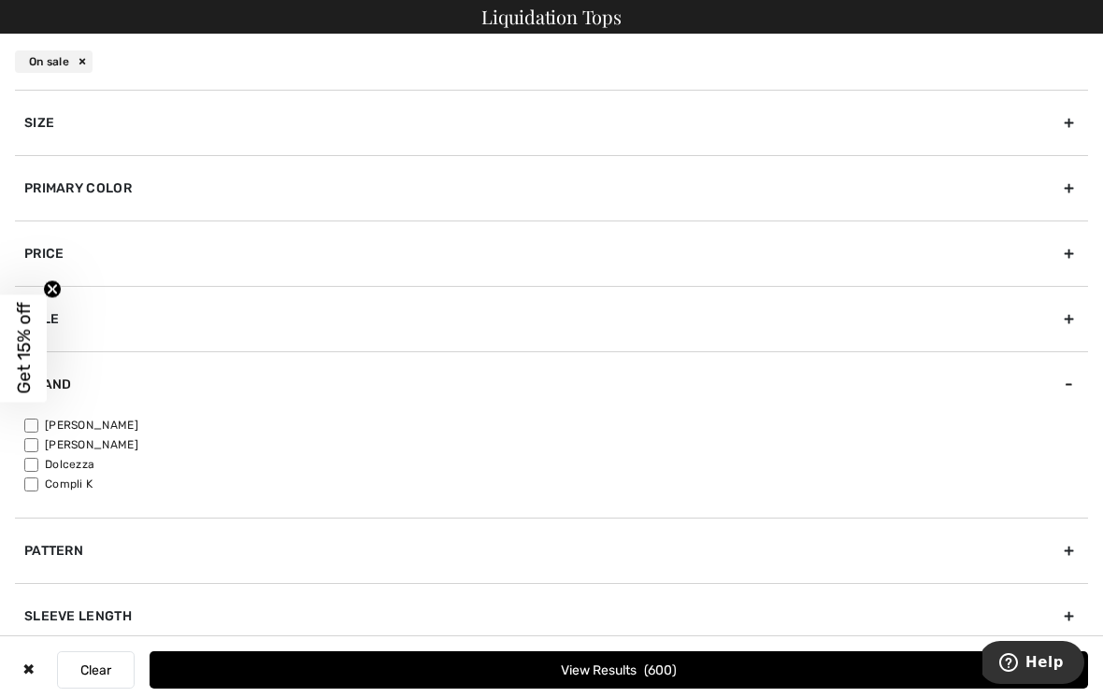
click at [38, 418] on label "[PERSON_NAME]" at bounding box center [556, 425] width 1064 height 17
click at [38, 419] on input"] "[PERSON_NAME]" at bounding box center [31, 426] width 14 height 14
checkbox input"] "true"
click at [676, 668] on span "457" at bounding box center [661, 671] width 31 height 16
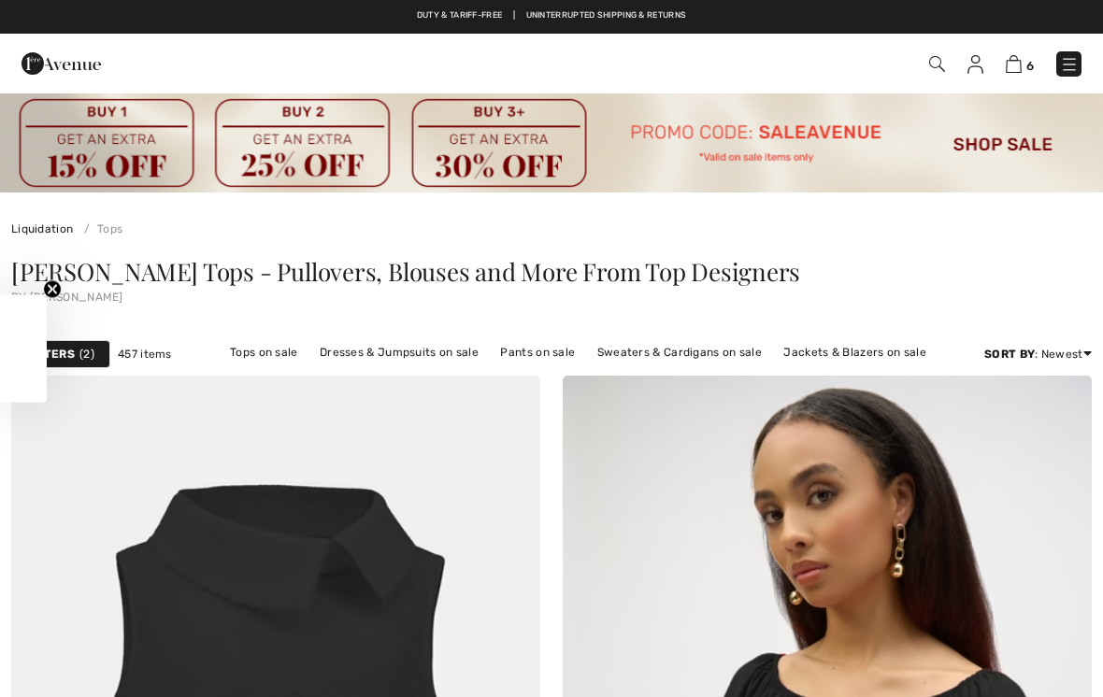
checkbox input "true"
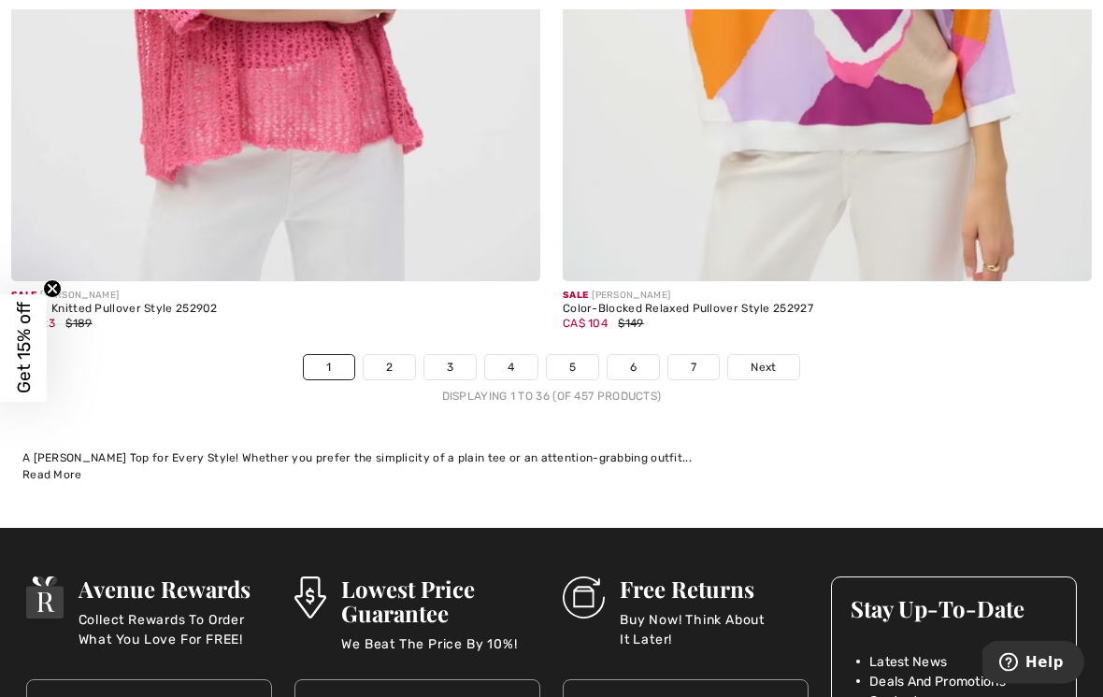
scroll to position [16387, 0]
click at [391, 355] on link "2" at bounding box center [389, 367] width 51 height 24
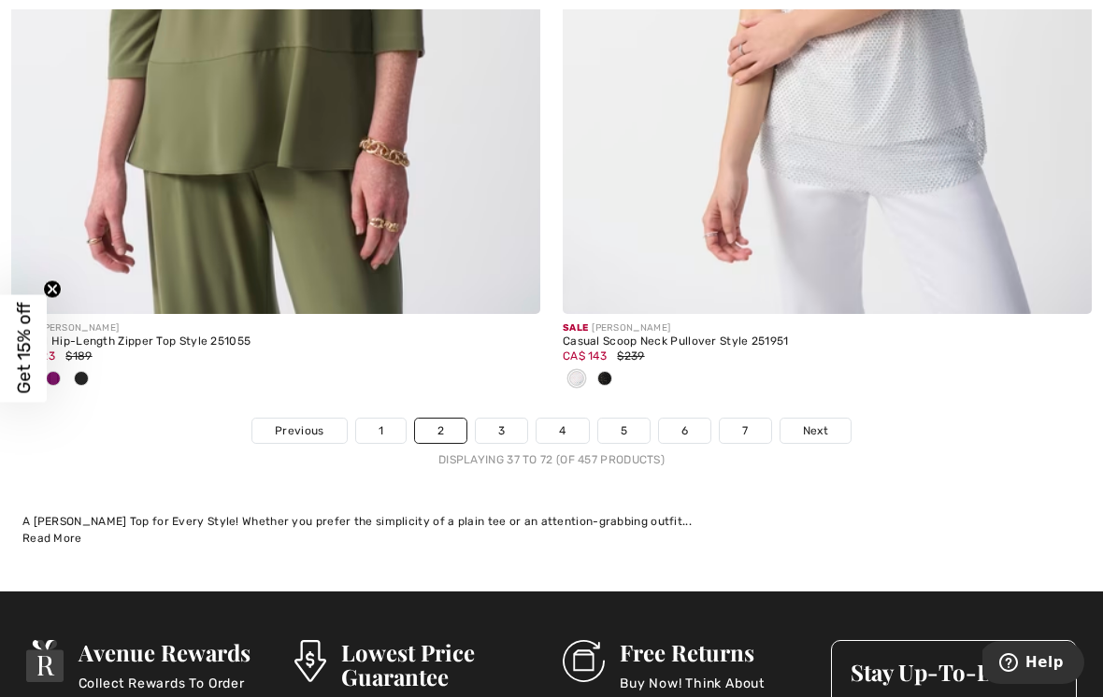
scroll to position [16231, 0]
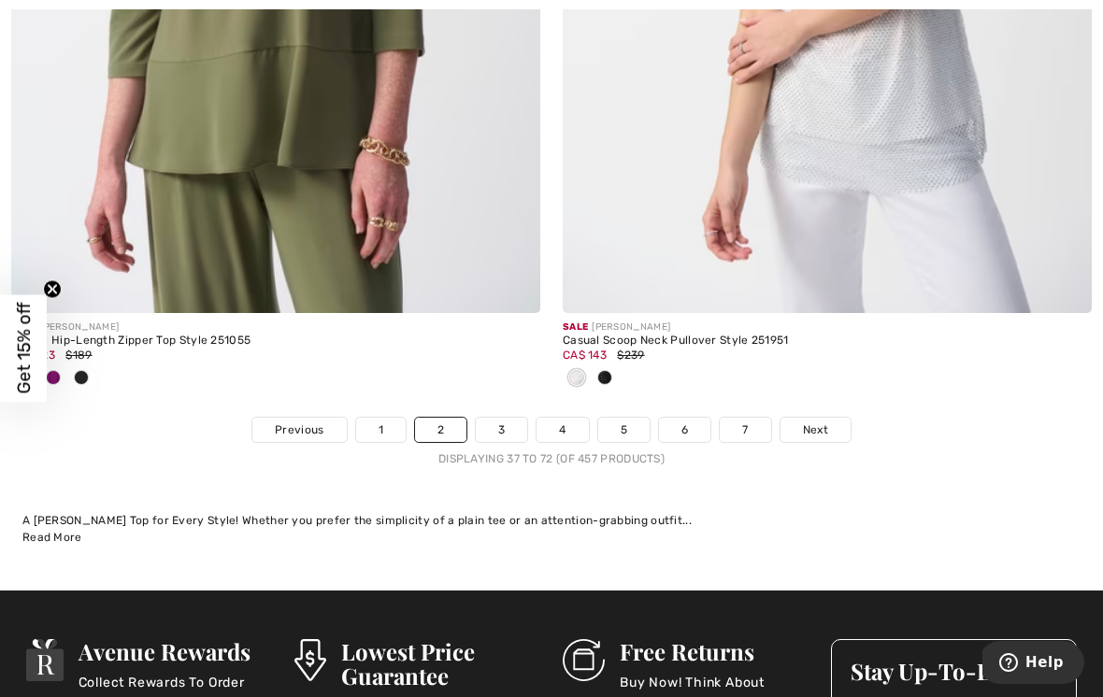
click at [512, 418] on link "3" at bounding box center [501, 430] width 51 height 24
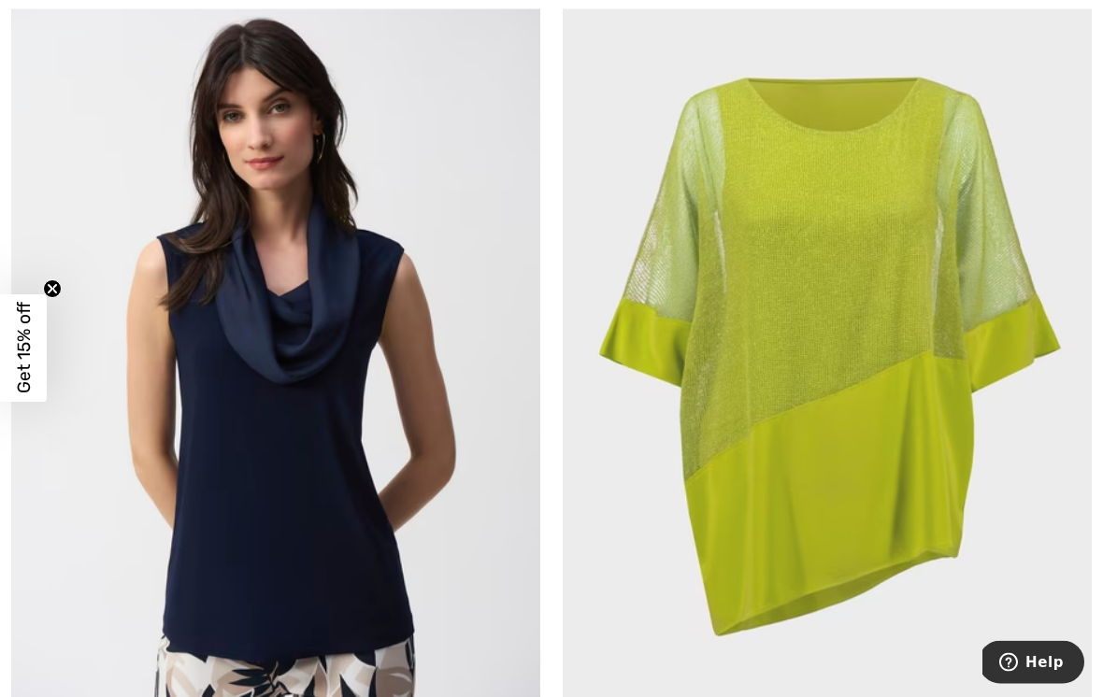
scroll to position [1311, 0]
click at [442, 433] on img at bounding box center [275, 361] width 529 height 794
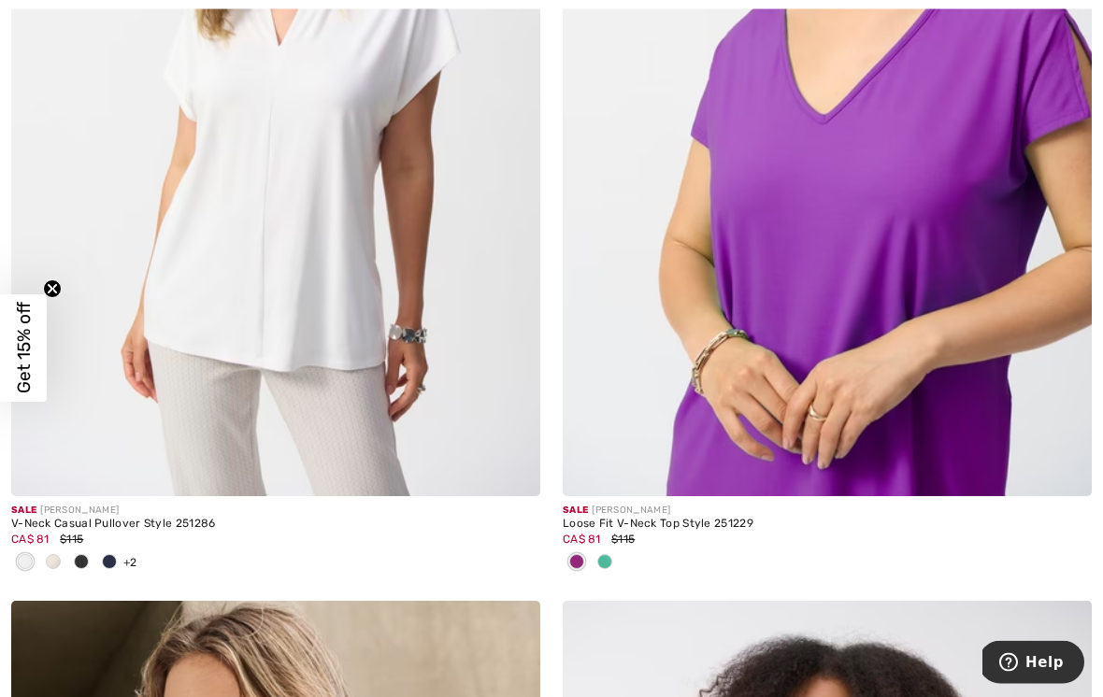
scroll to position [2470, 0]
click at [399, 255] on img at bounding box center [275, 100] width 529 height 794
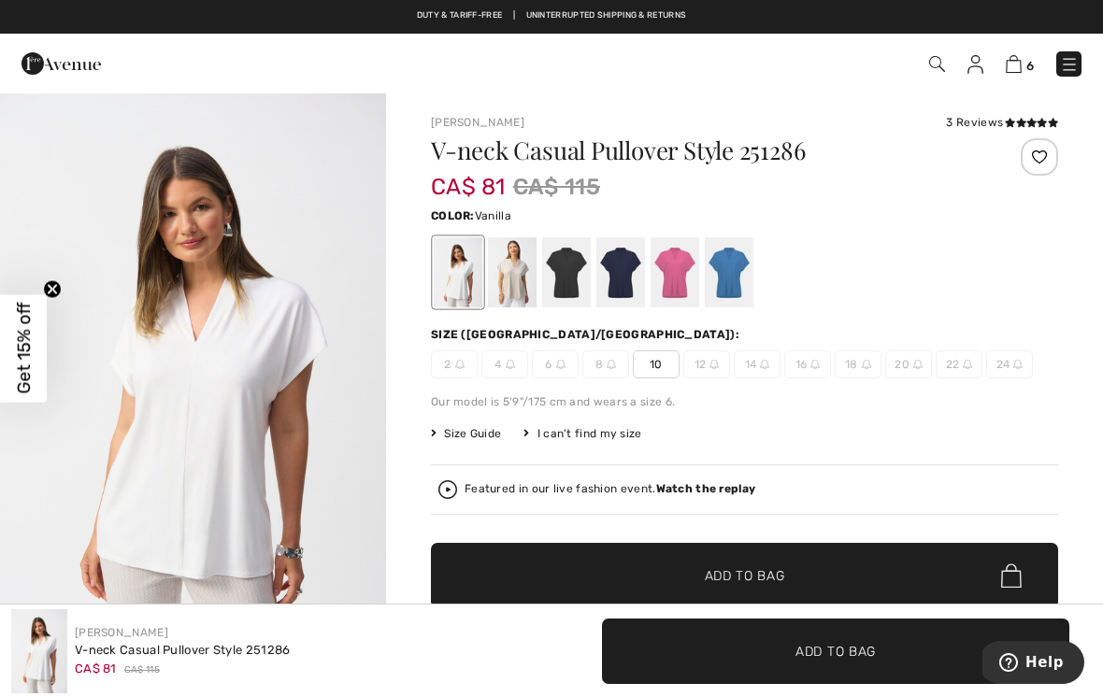
click at [995, 126] on div "3 Reviews" at bounding box center [1002, 122] width 112 height 17
click at [995, 127] on div "3 Reviews" at bounding box center [1002, 122] width 112 height 17
click at [1018, 122] on icon at bounding box center [1021, 122] width 10 height 9
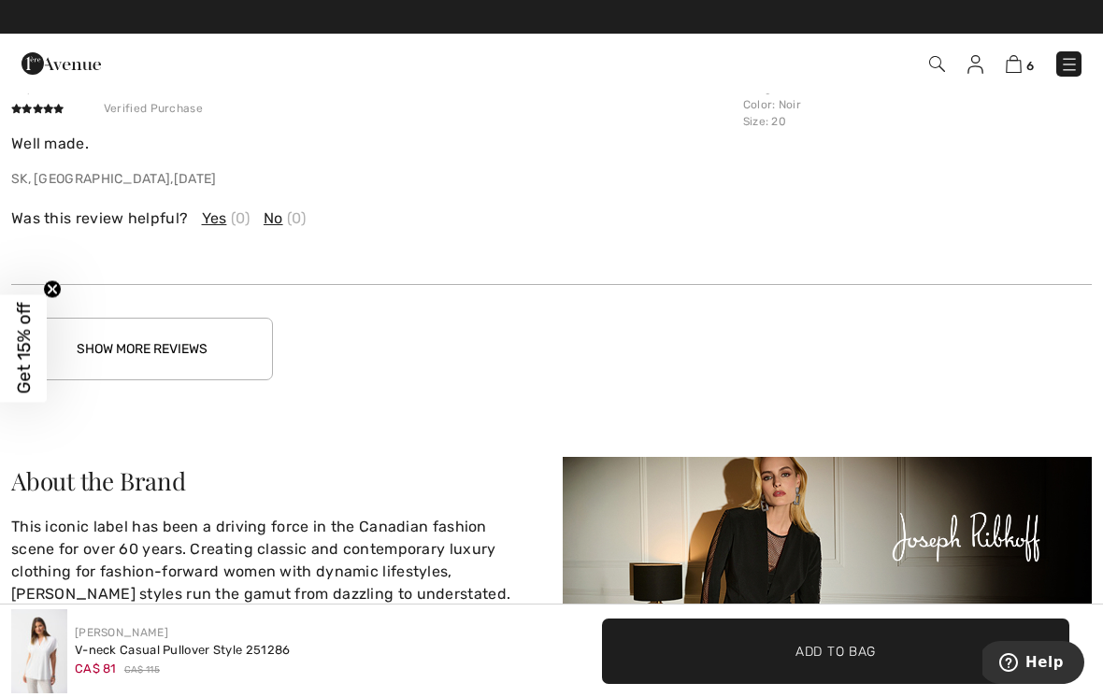
scroll to position [3685, 0]
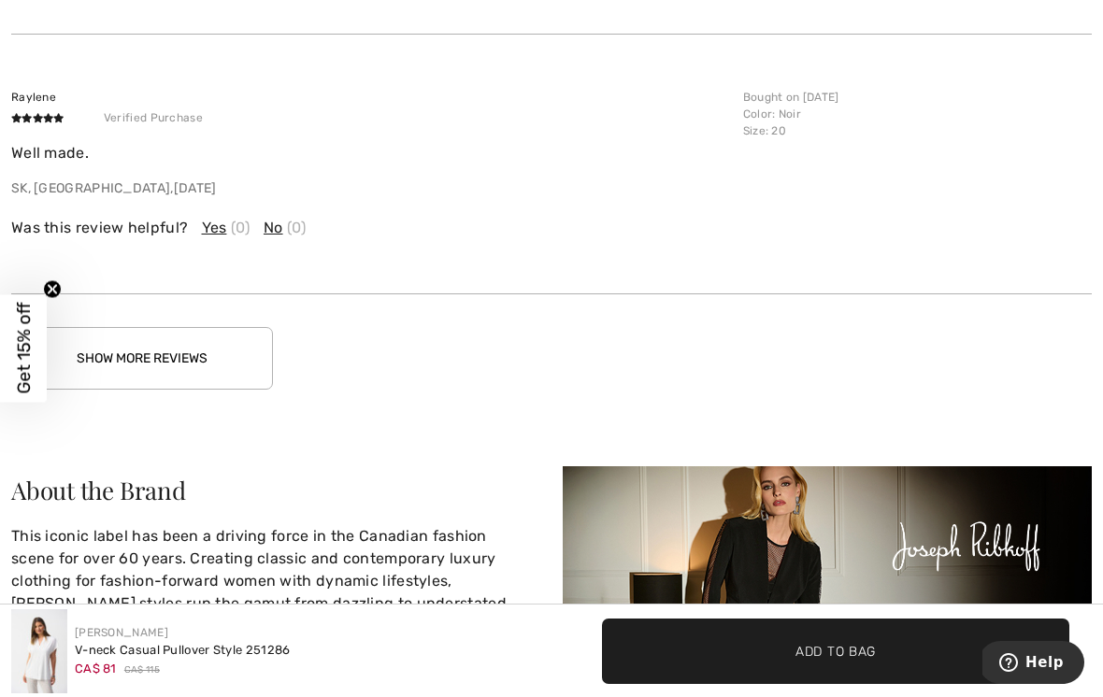
click at [235, 344] on button "Show More Reviews" at bounding box center [142, 358] width 262 height 63
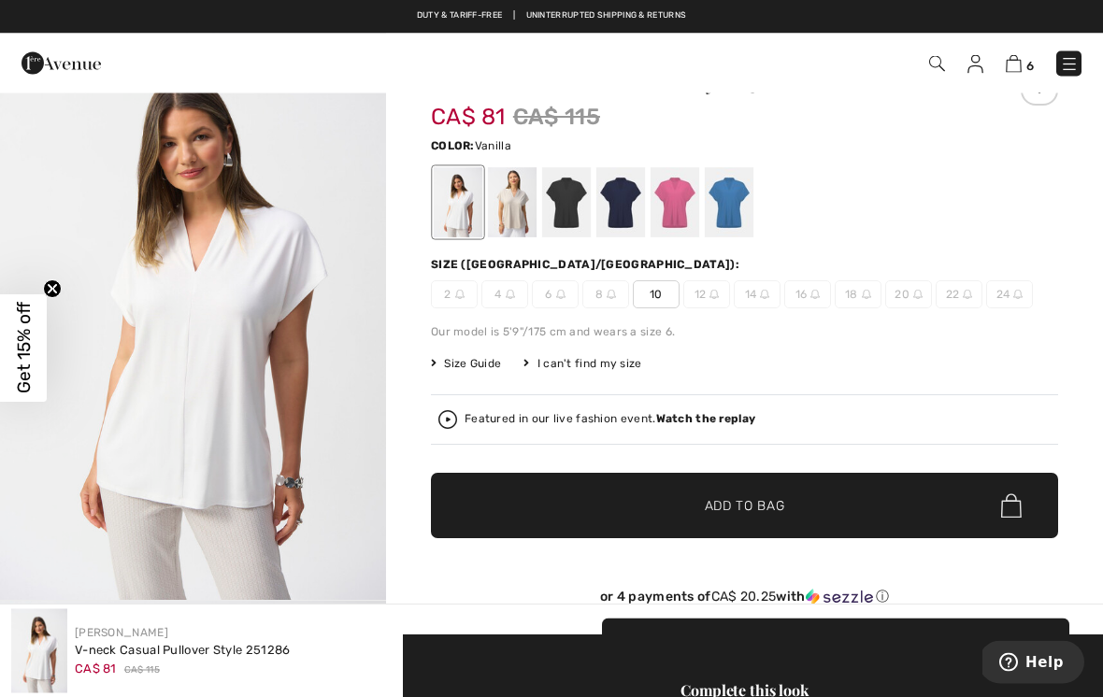
scroll to position [0, 0]
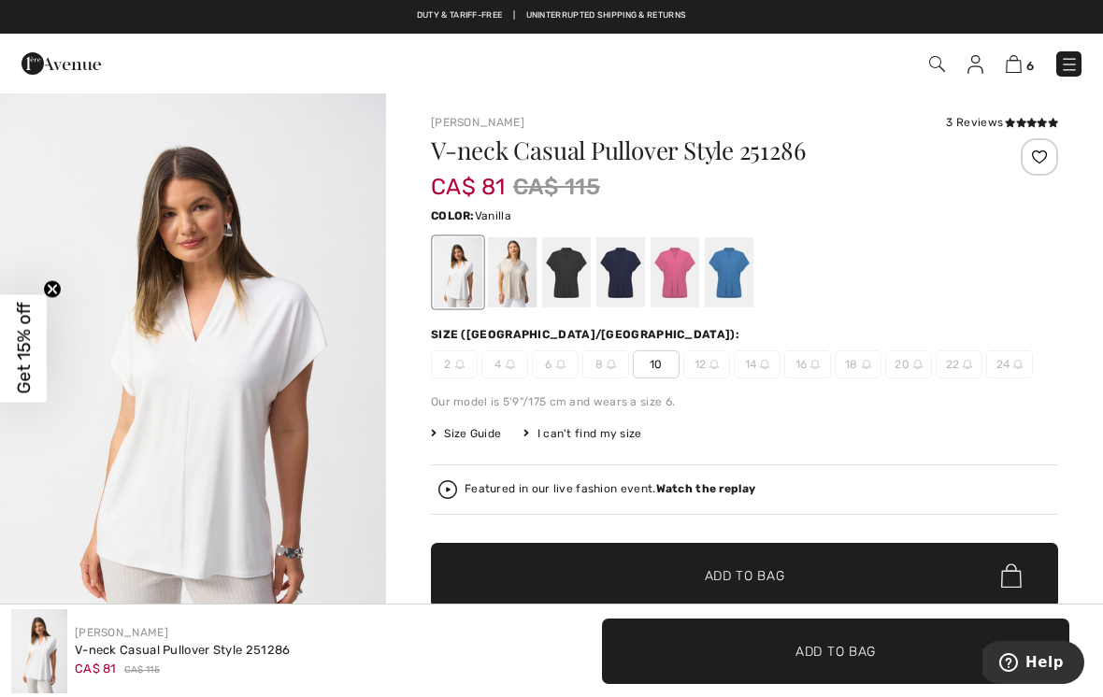
click at [513, 262] on div at bounding box center [512, 272] width 49 height 70
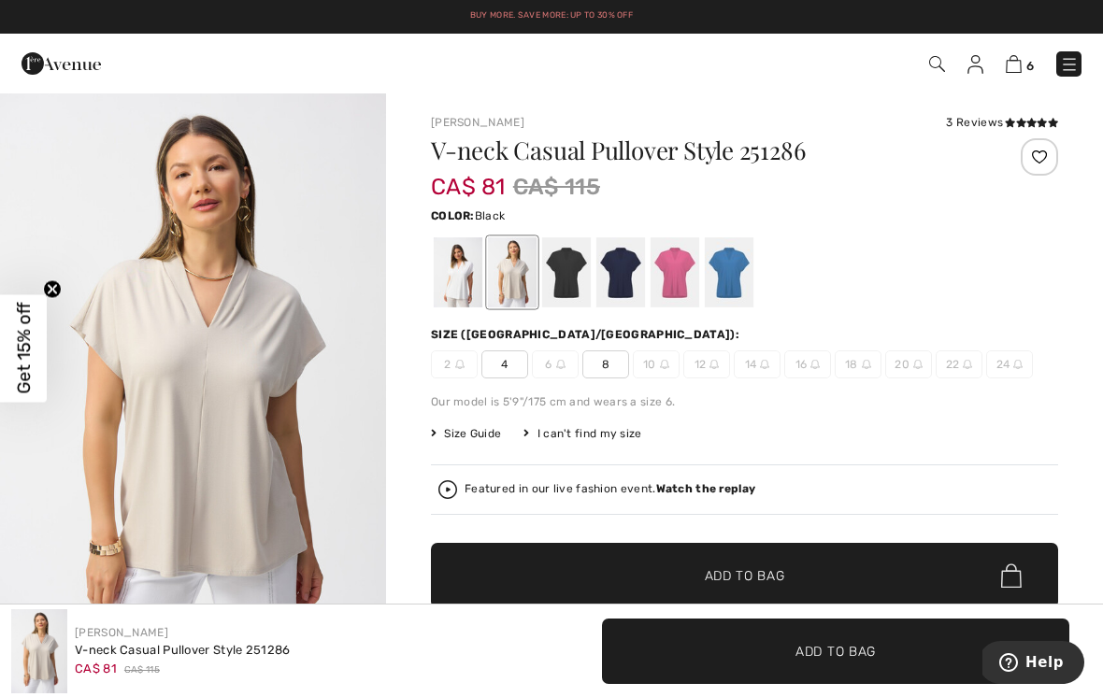
click at [581, 258] on div at bounding box center [566, 272] width 49 height 70
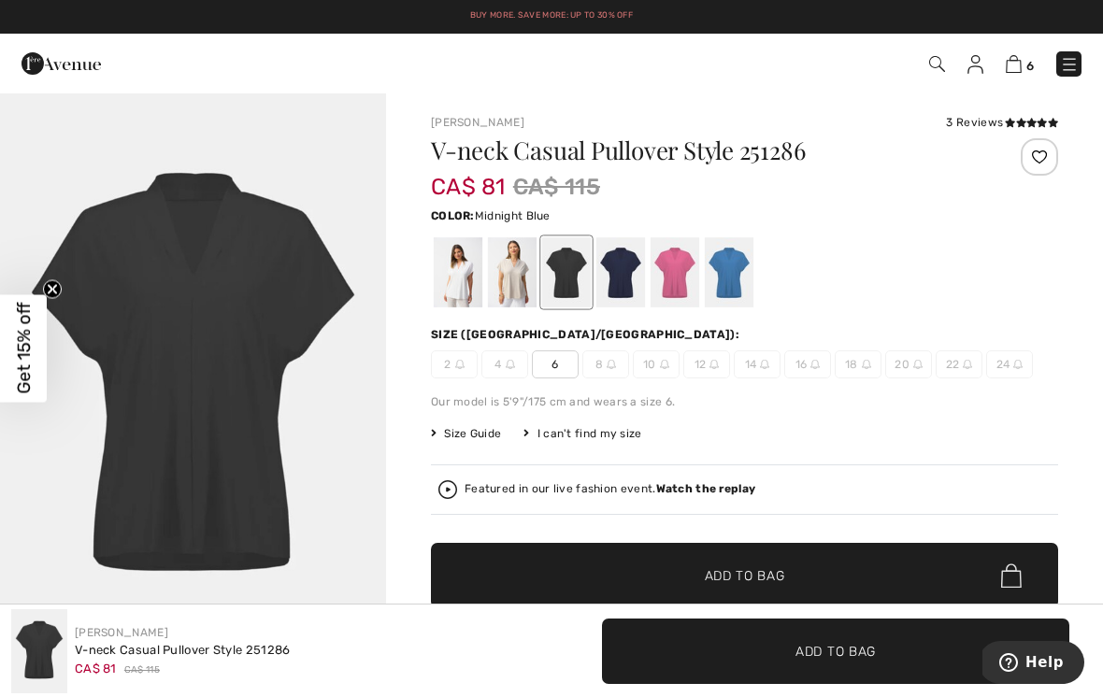
click at [634, 259] on div at bounding box center [620, 272] width 49 height 70
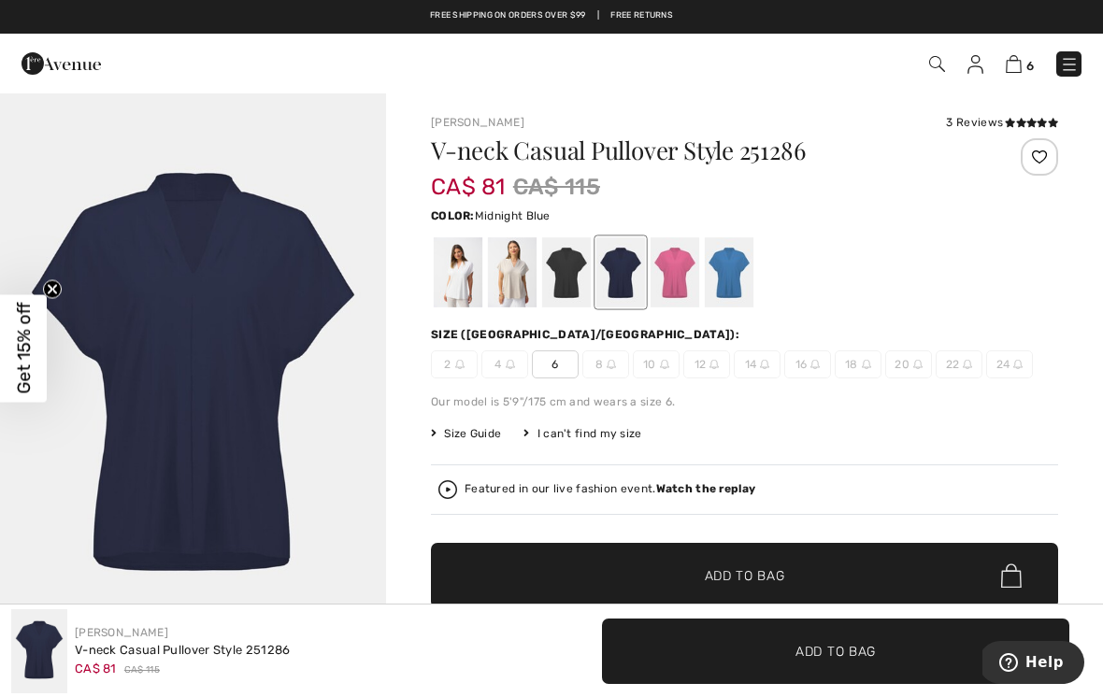
click at [681, 265] on div at bounding box center [675, 272] width 49 height 70
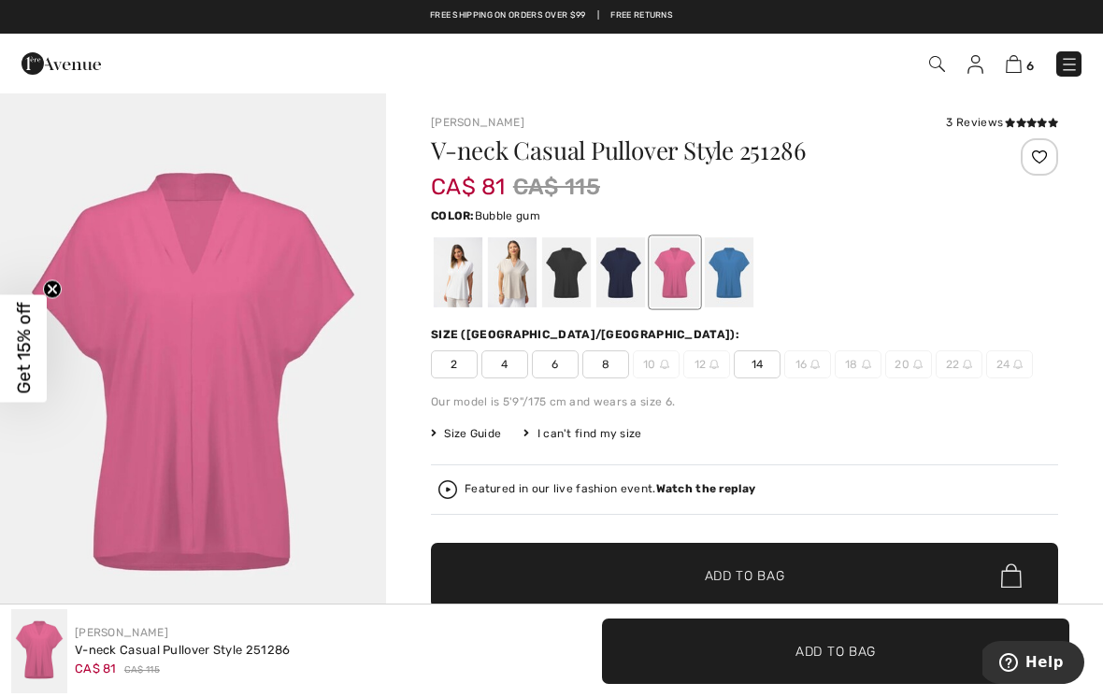
click at [737, 260] on div at bounding box center [729, 272] width 49 height 70
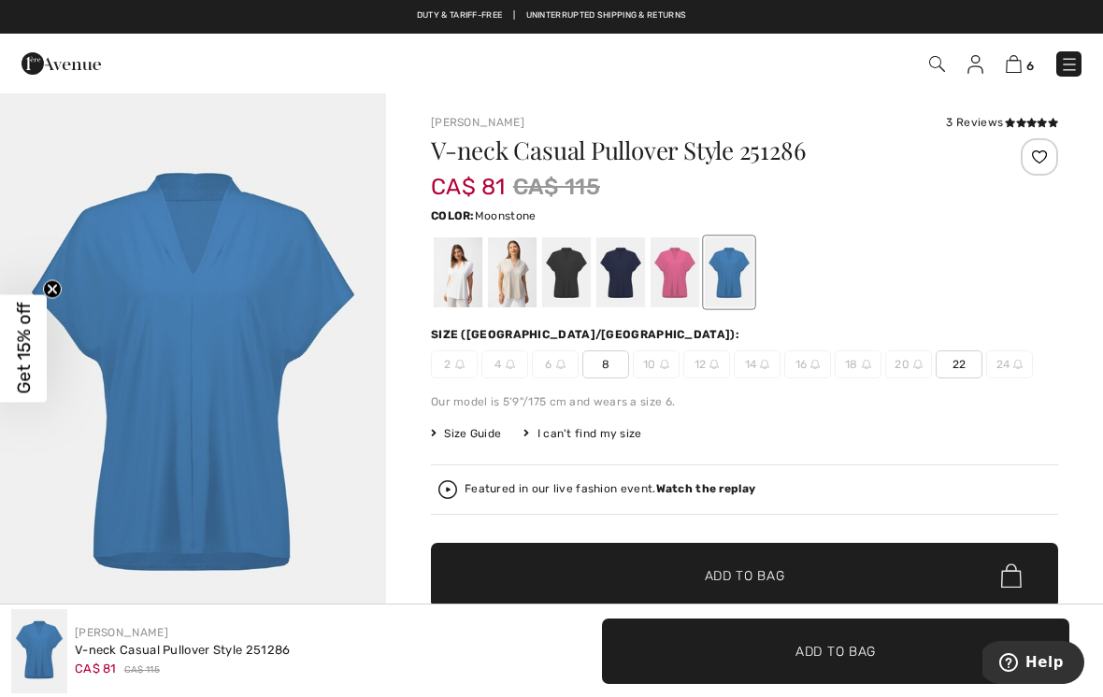
click at [515, 270] on div at bounding box center [512, 272] width 49 height 70
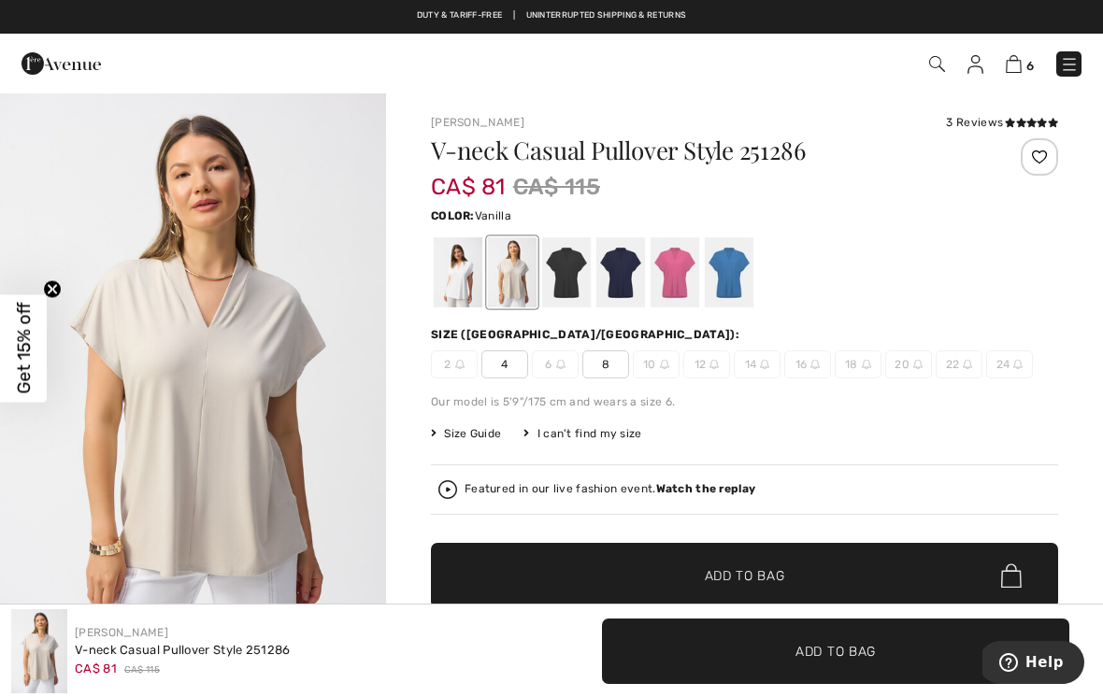
click at [468, 266] on div at bounding box center [458, 272] width 49 height 70
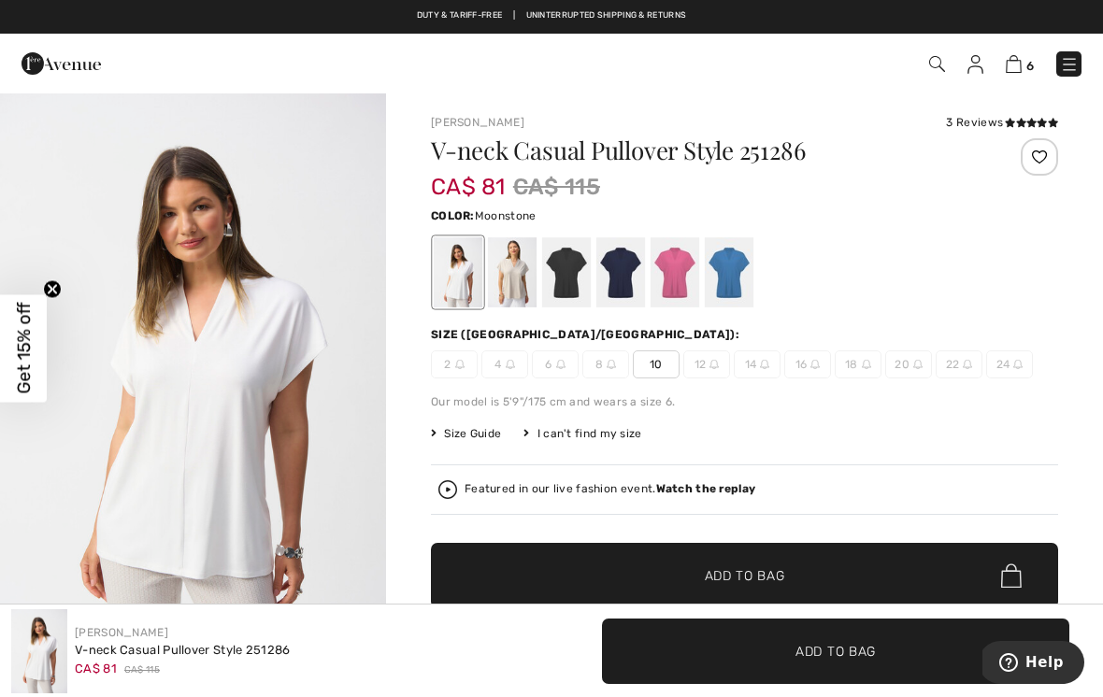
click at [523, 266] on div at bounding box center [512, 272] width 49 height 70
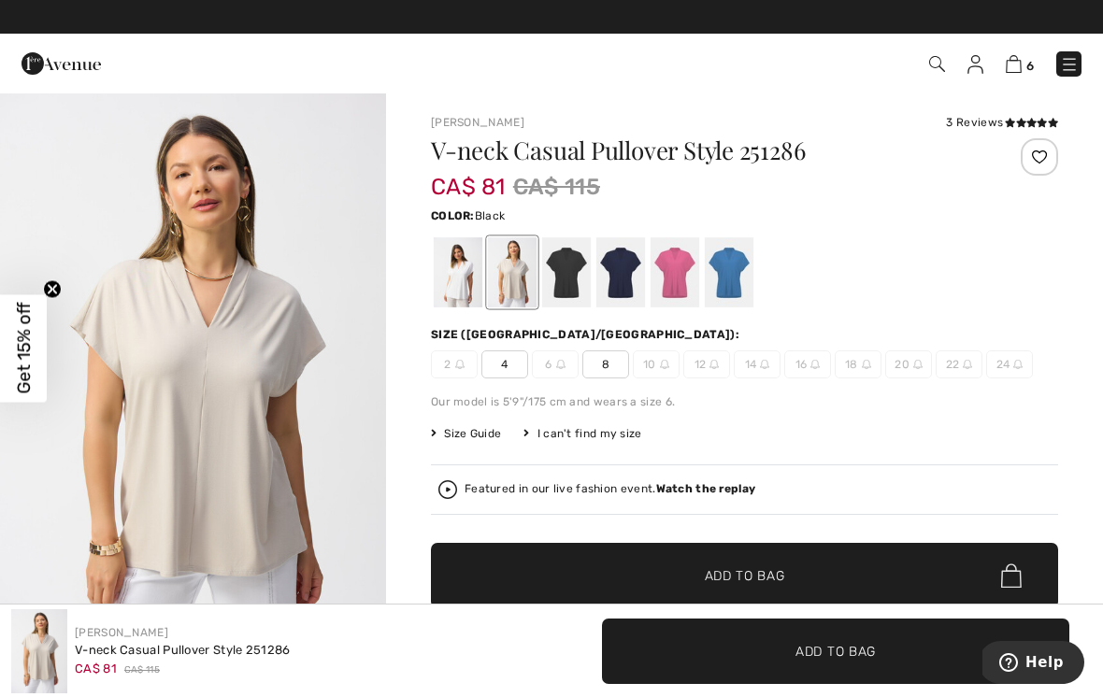
click at [580, 262] on div at bounding box center [566, 272] width 49 height 70
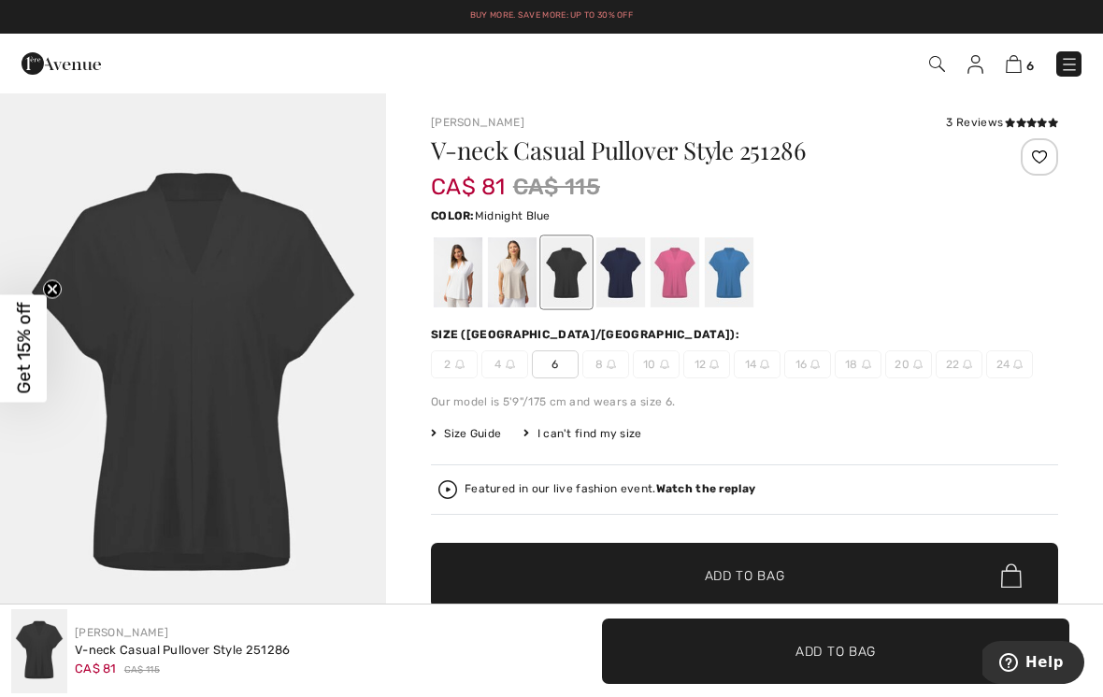
click at [627, 269] on div at bounding box center [620, 272] width 49 height 70
click at [627, 266] on div at bounding box center [620, 272] width 49 height 70
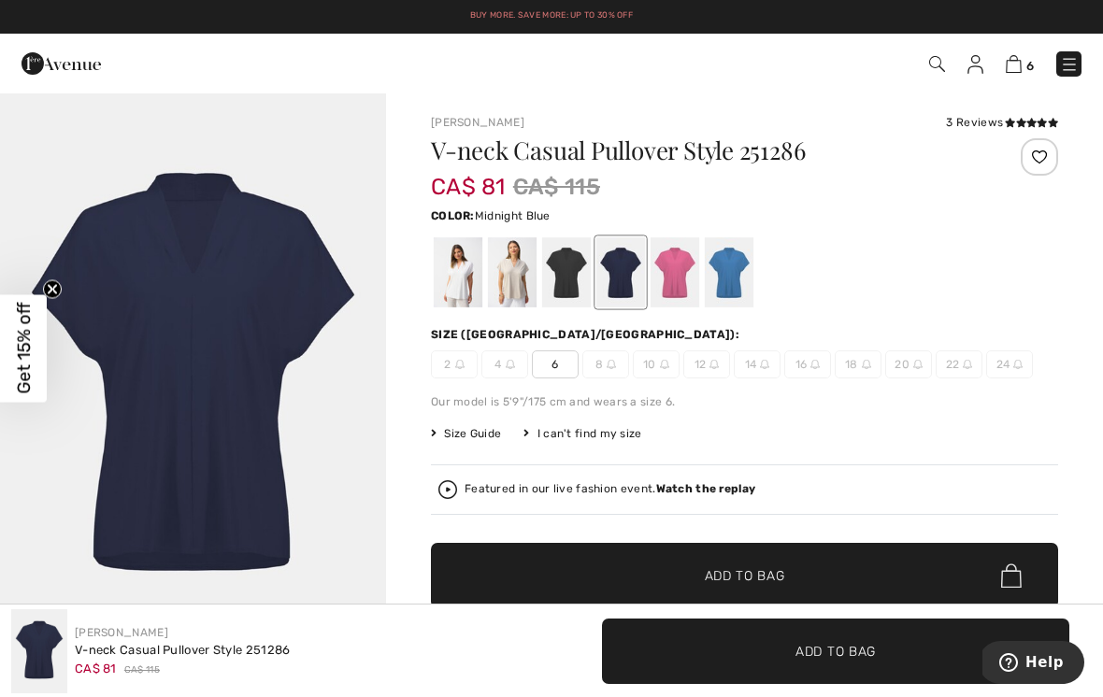
click at [680, 261] on div at bounding box center [675, 272] width 49 height 70
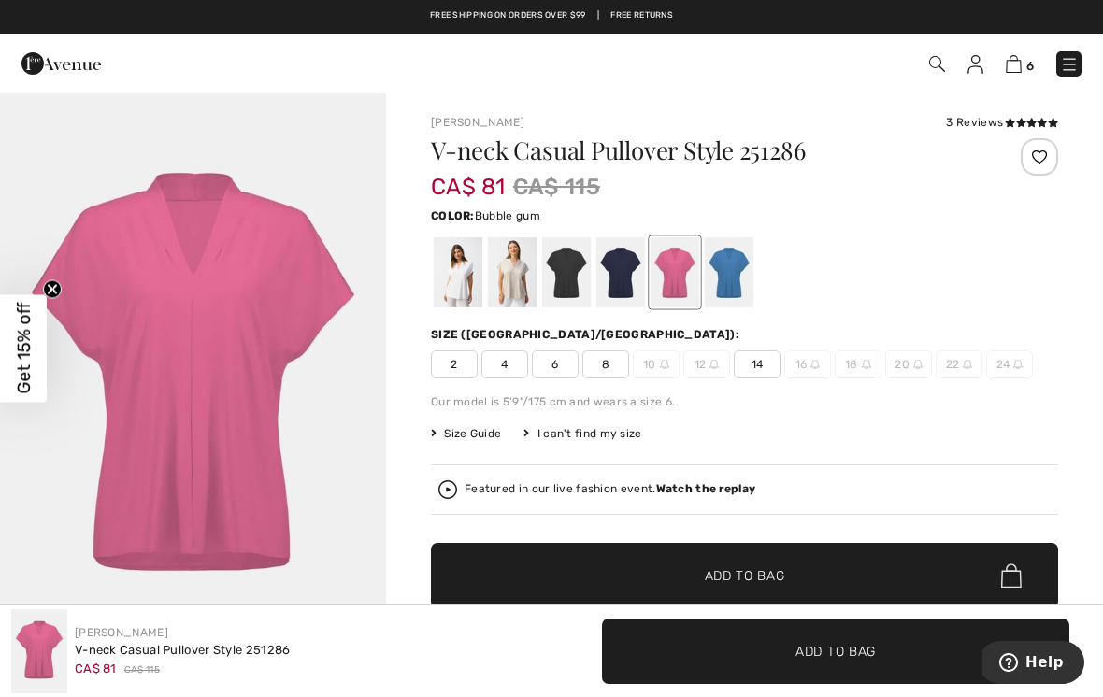
click at [741, 262] on div at bounding box center [729, 272] width 49 height 70
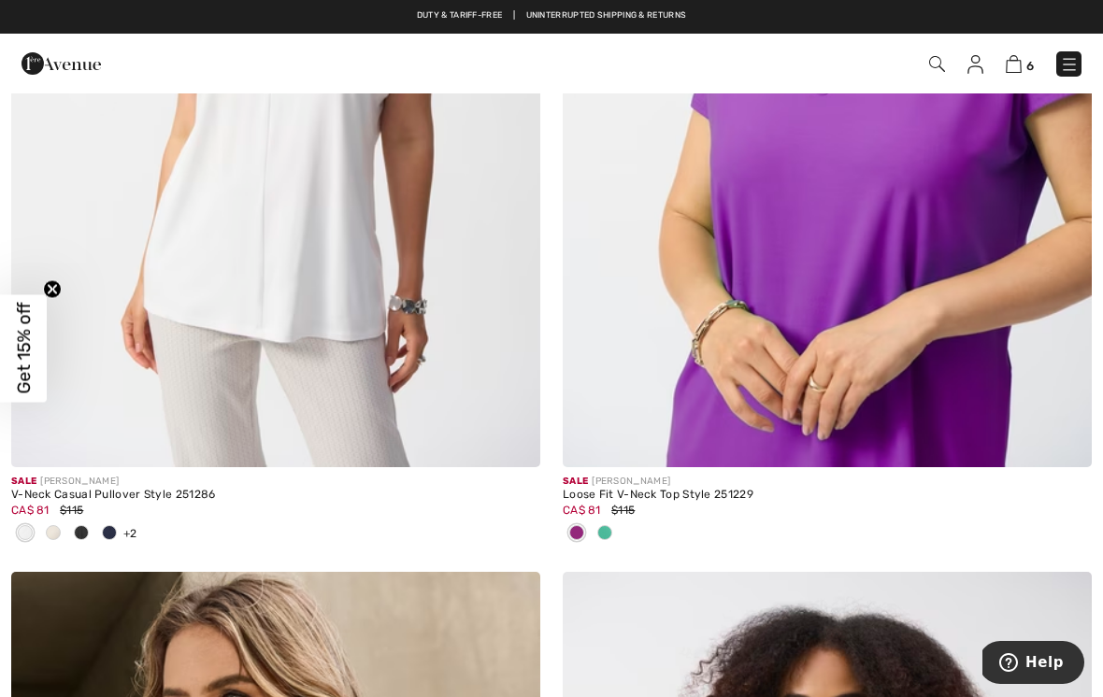
click at [964, 204] on img at bounding box center [827, 71] width 529 height 794
click at [957, 208] on img at bounding box center [827, 71] width 529 height 794
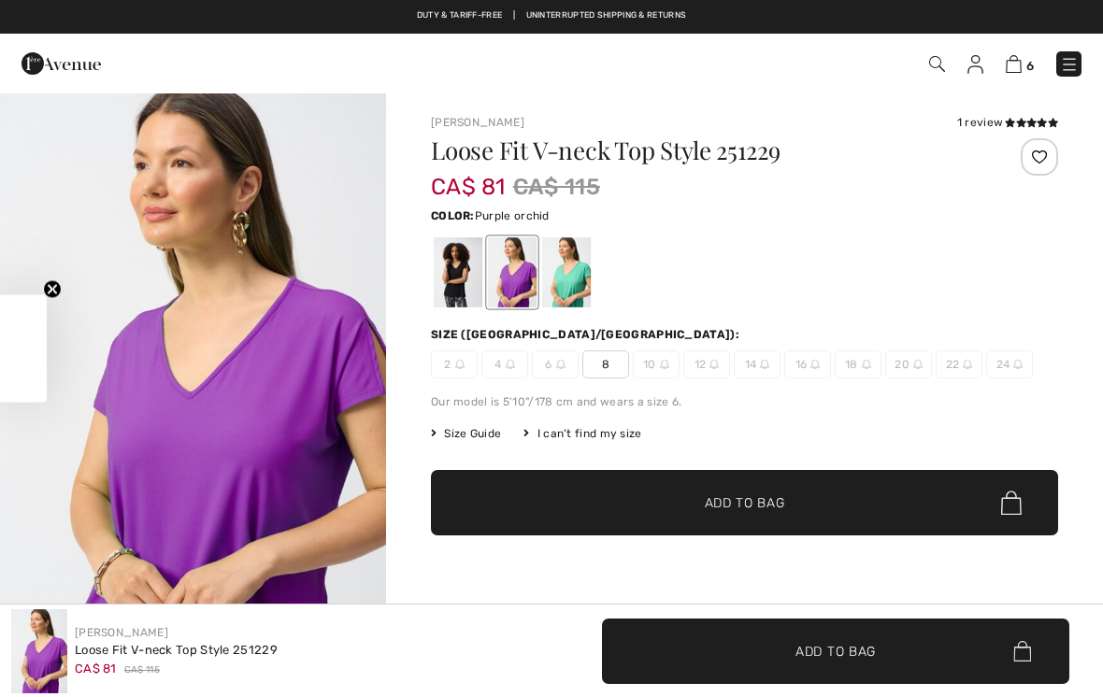
checkbox input "true"
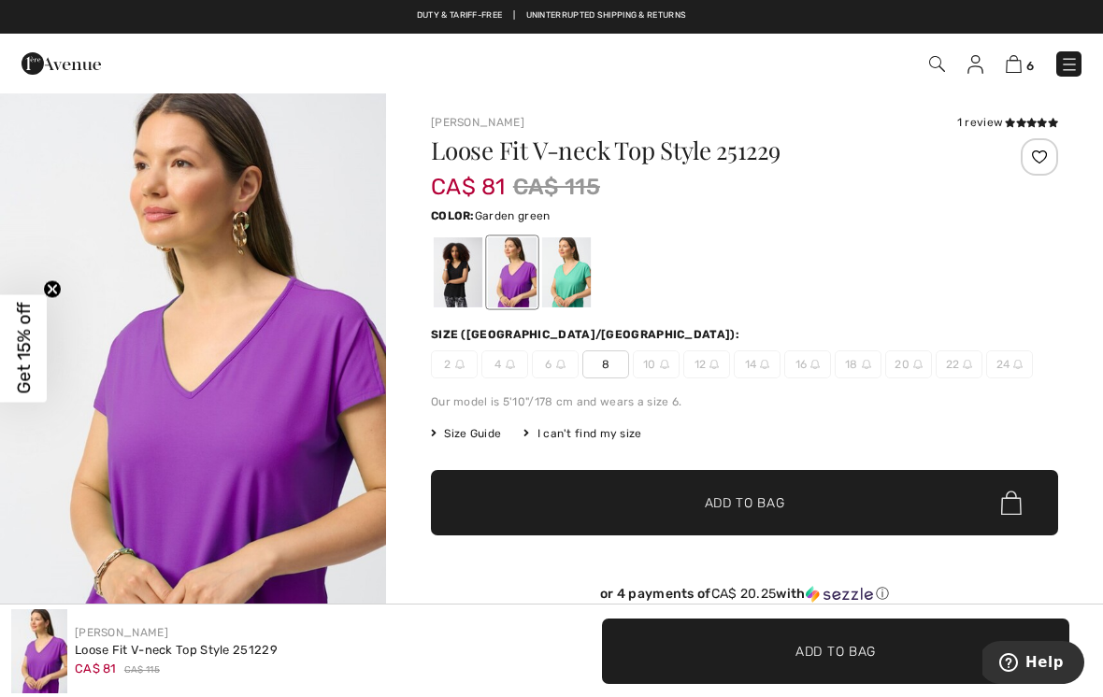
click at [567, 258] on div at bounding box center [566, 272] width 49 height 70
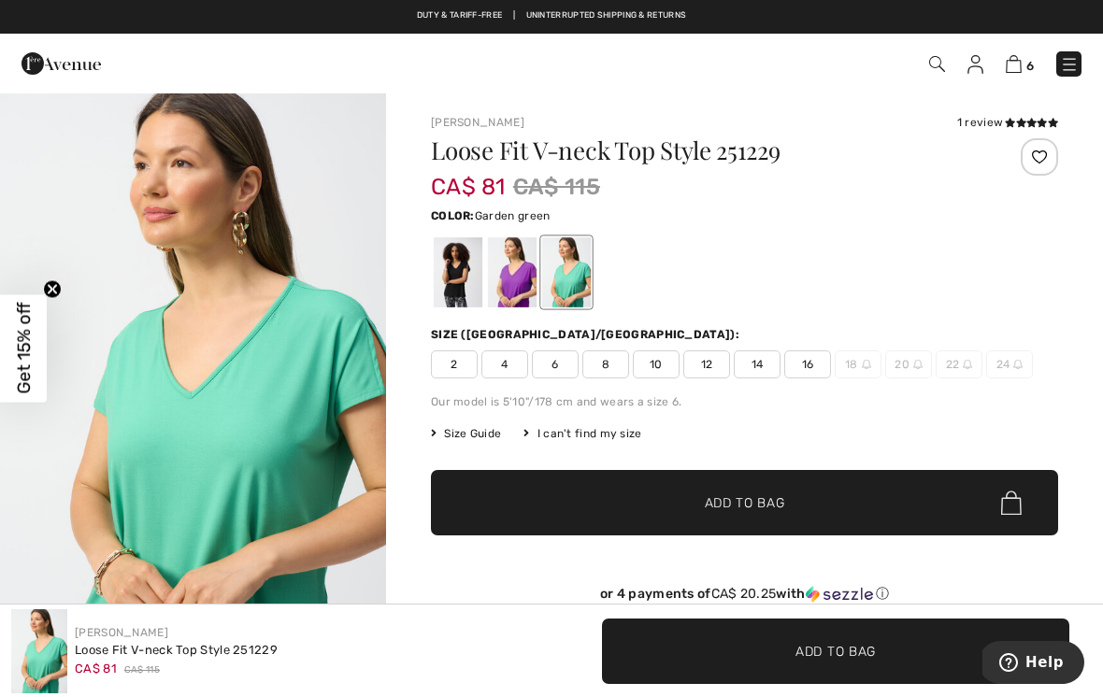
click at [465, 260] on div at bounding box center [458, 272] width 49 height 70
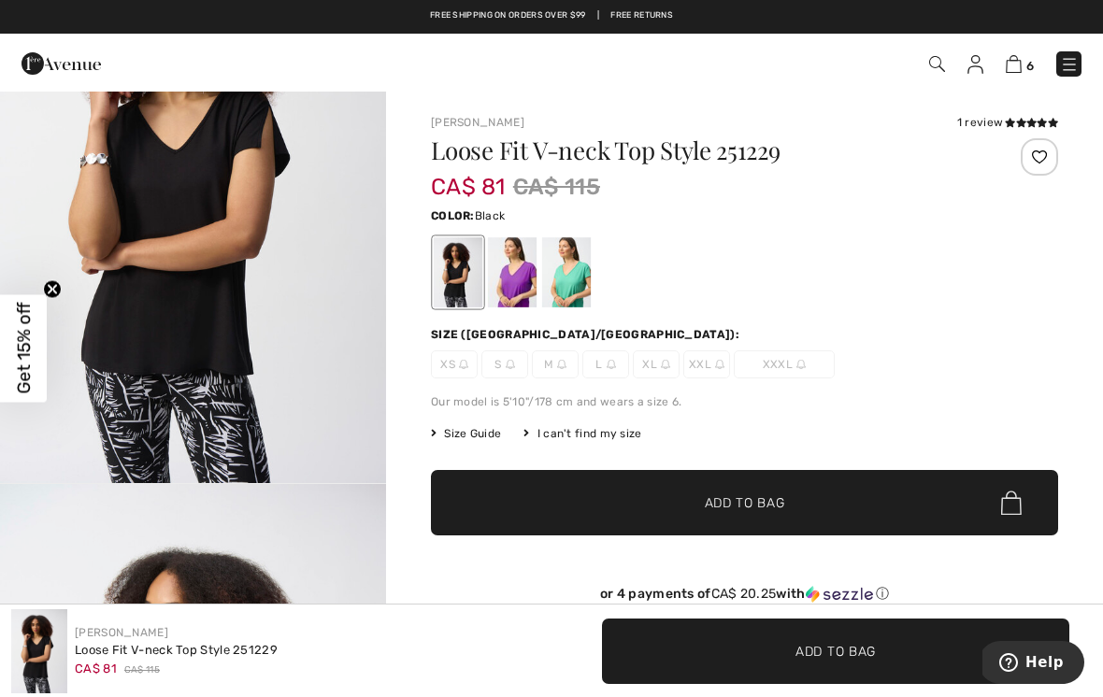
scroll to position [184, 0]
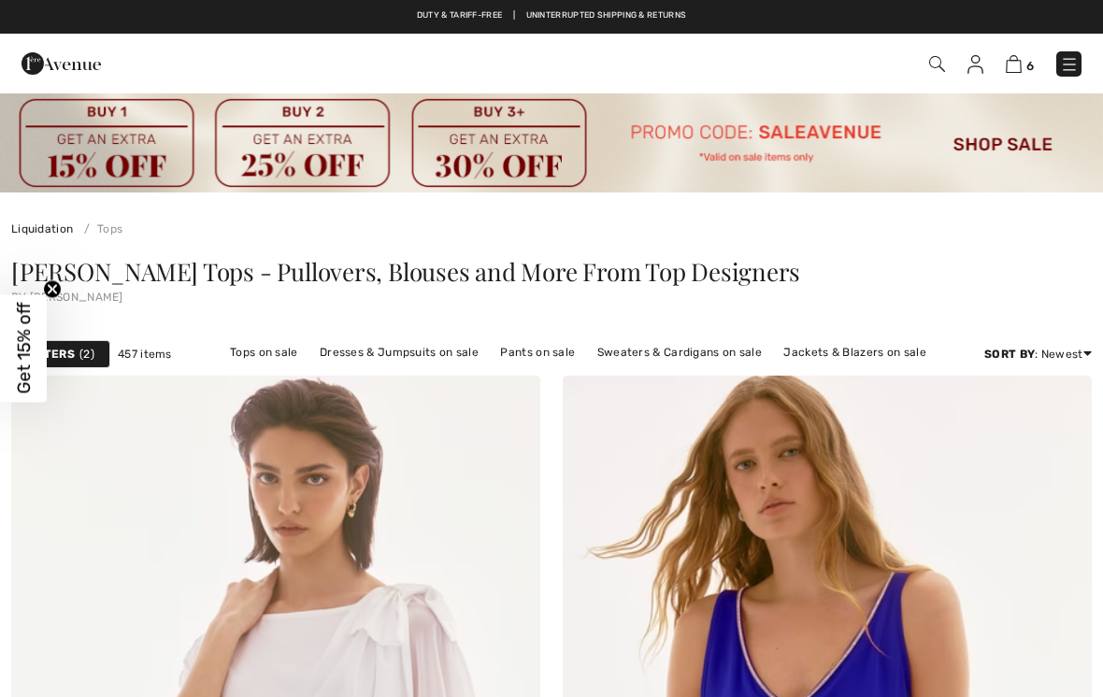
checkbox input "true"
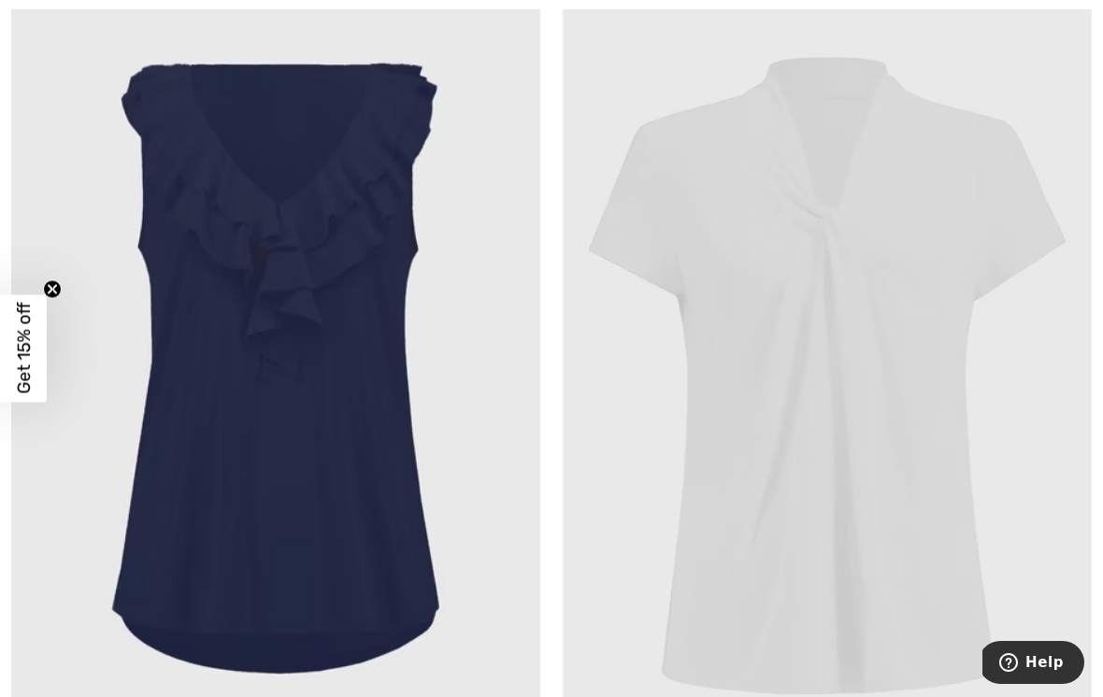
scroll to position [14970, 0]
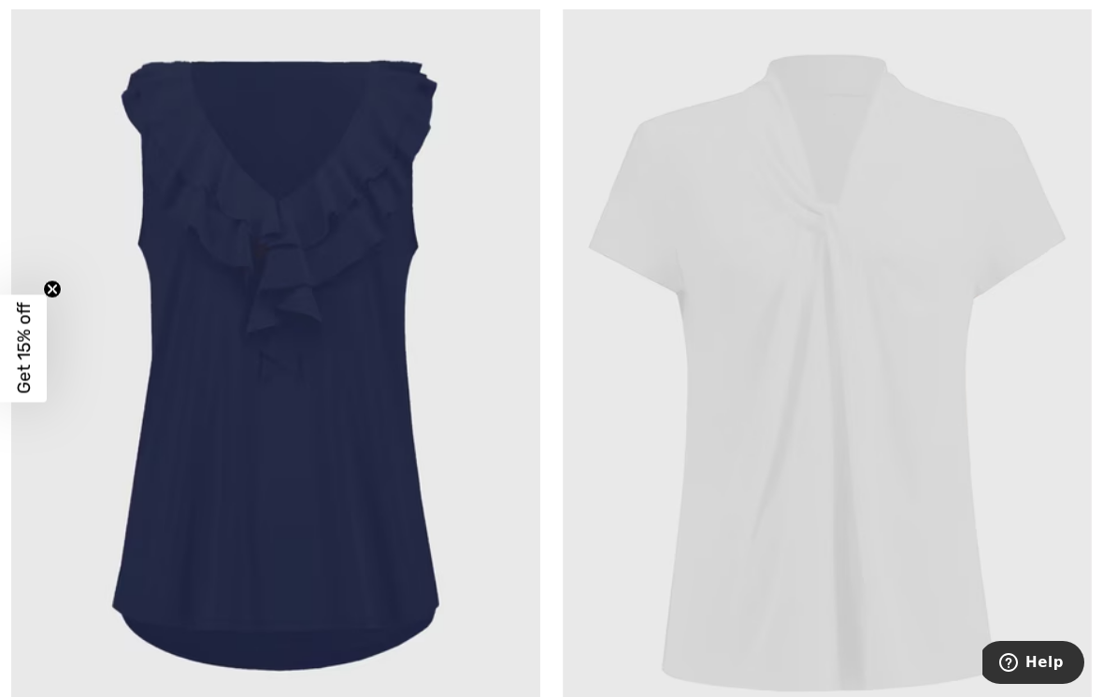
click at [423, 385] on img at bounding box center [275, 372] width 529 height 794
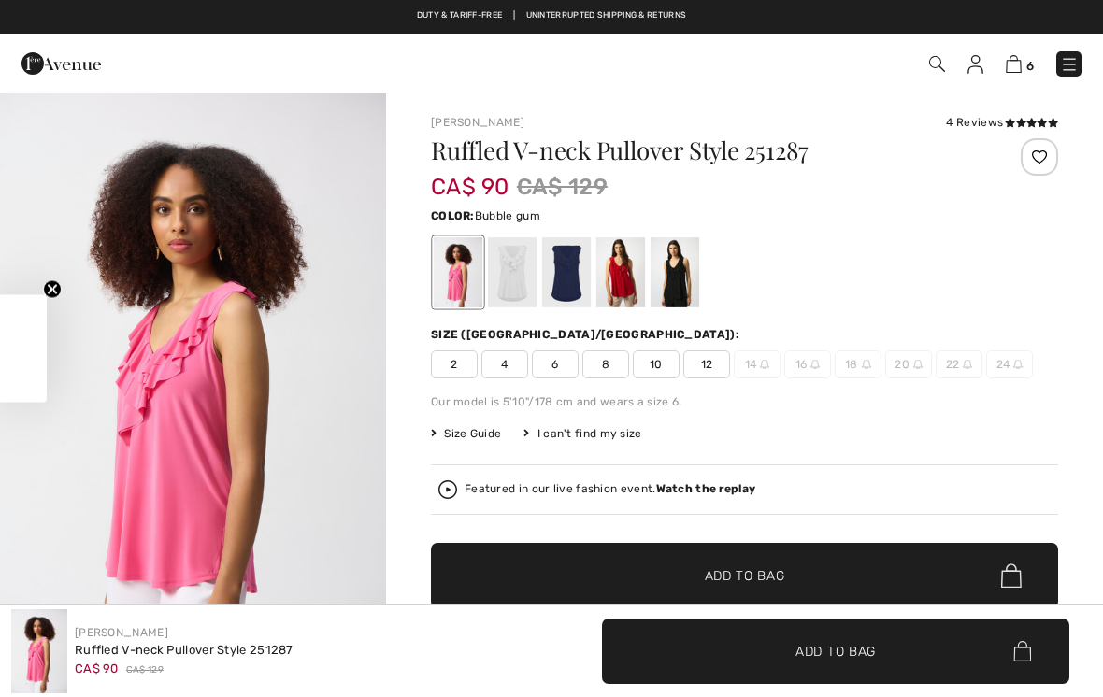
checkbox input "true"
click at [524, 269] on div at bounding box center [512, 272] width 49 height 70
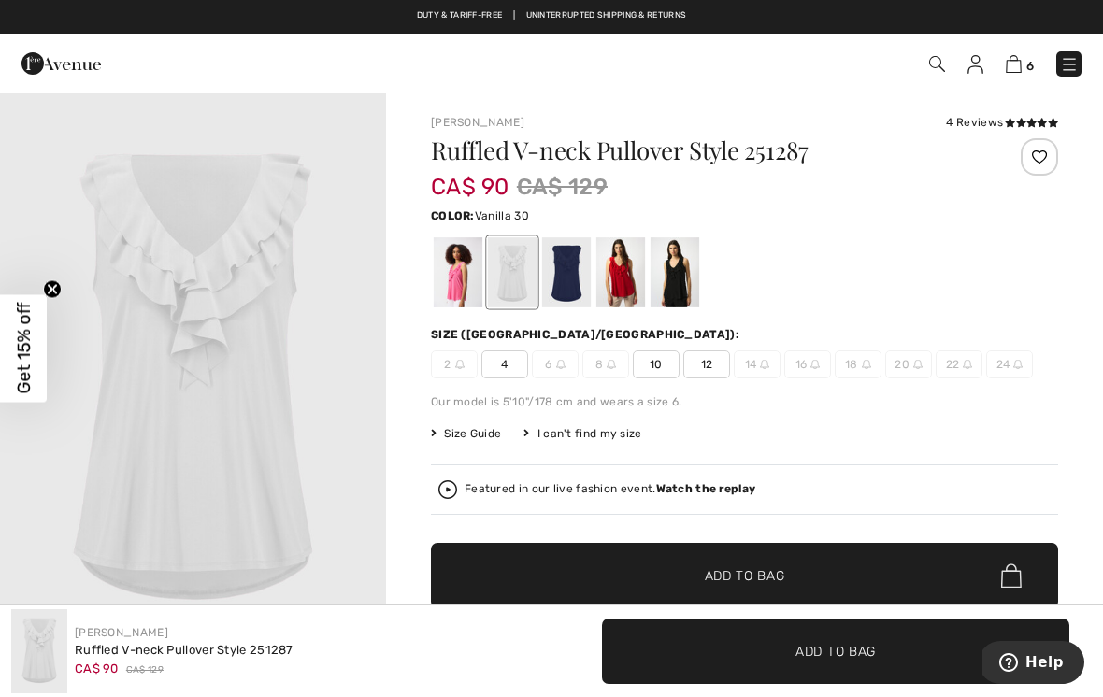
click at [578, 269] on div at bounding box center [566, 272] width 49 height 70
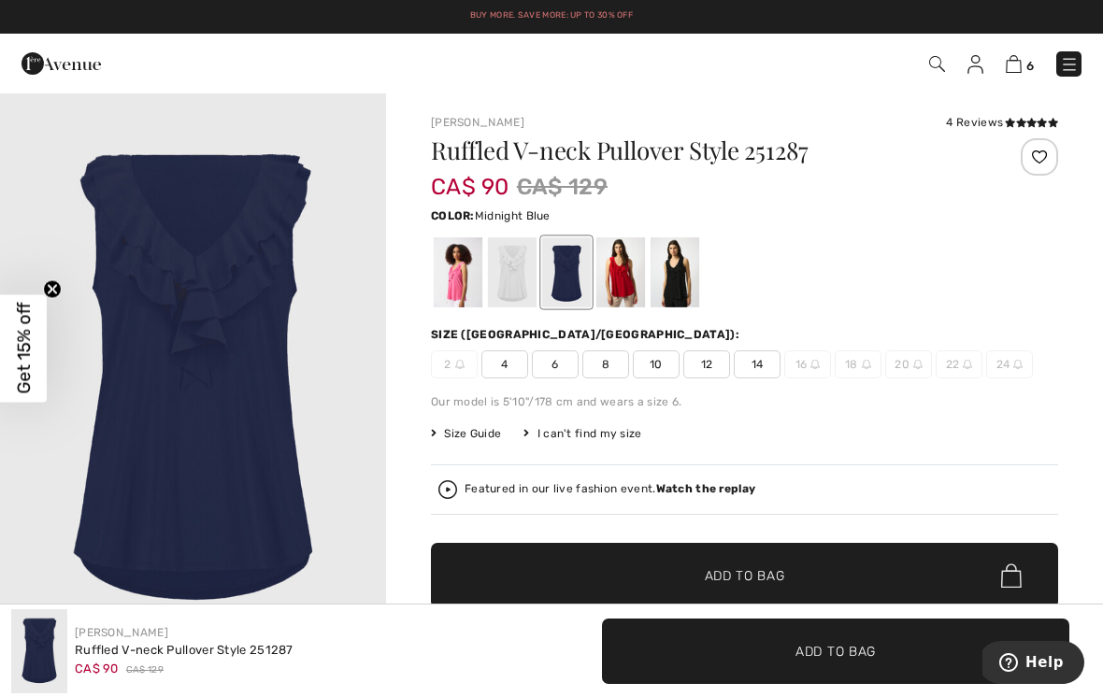
click at [630, 262] on div at bounding box center [620, 272] width 49 height 70
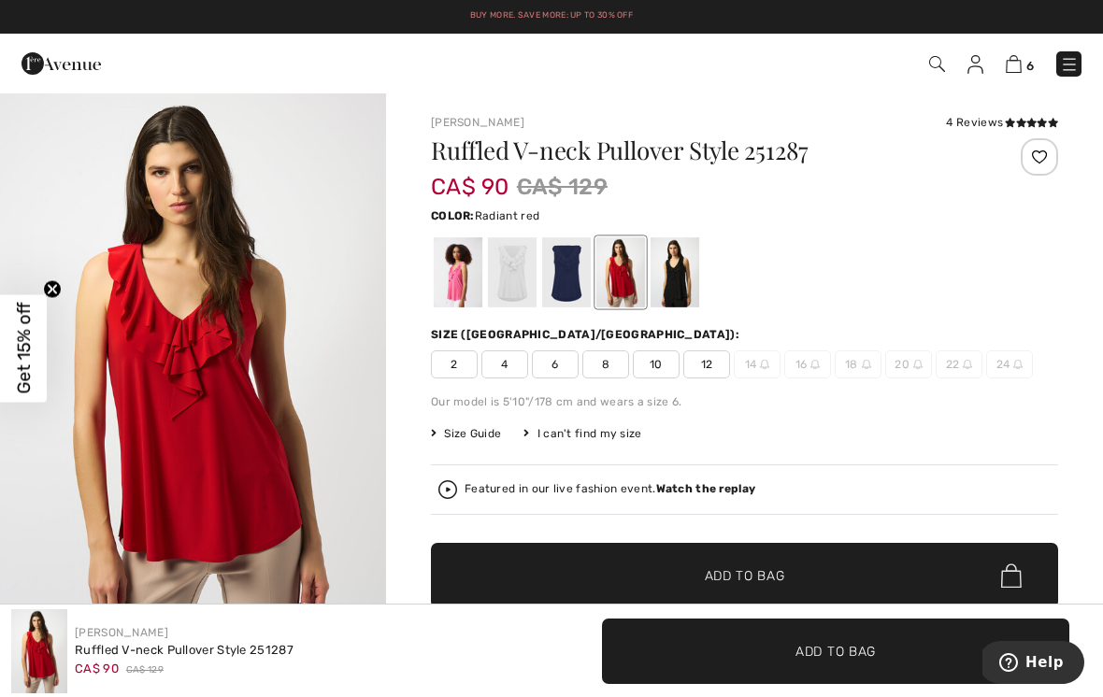
click at [682, 270] on div at bounding box center [675, 272] width 49 height 70
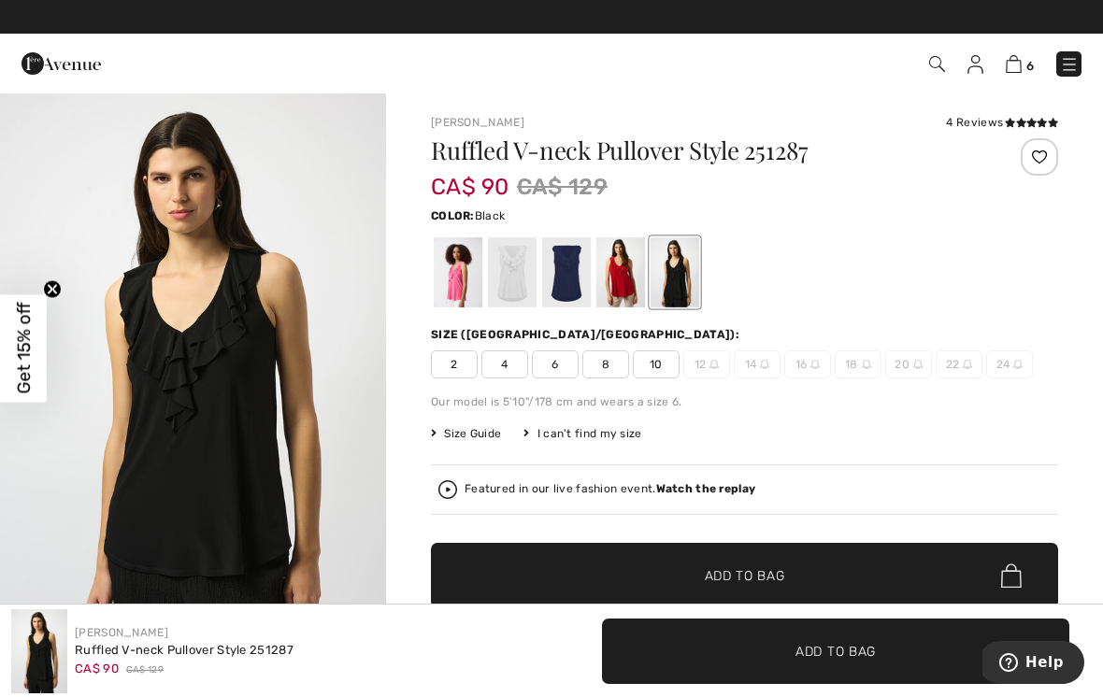
click at [1020, 59] on img at bounding box center [1014, 64] width 16 height 18
click at [1021, 67] on img at bounding box center [1014, 64] width 16 height 18
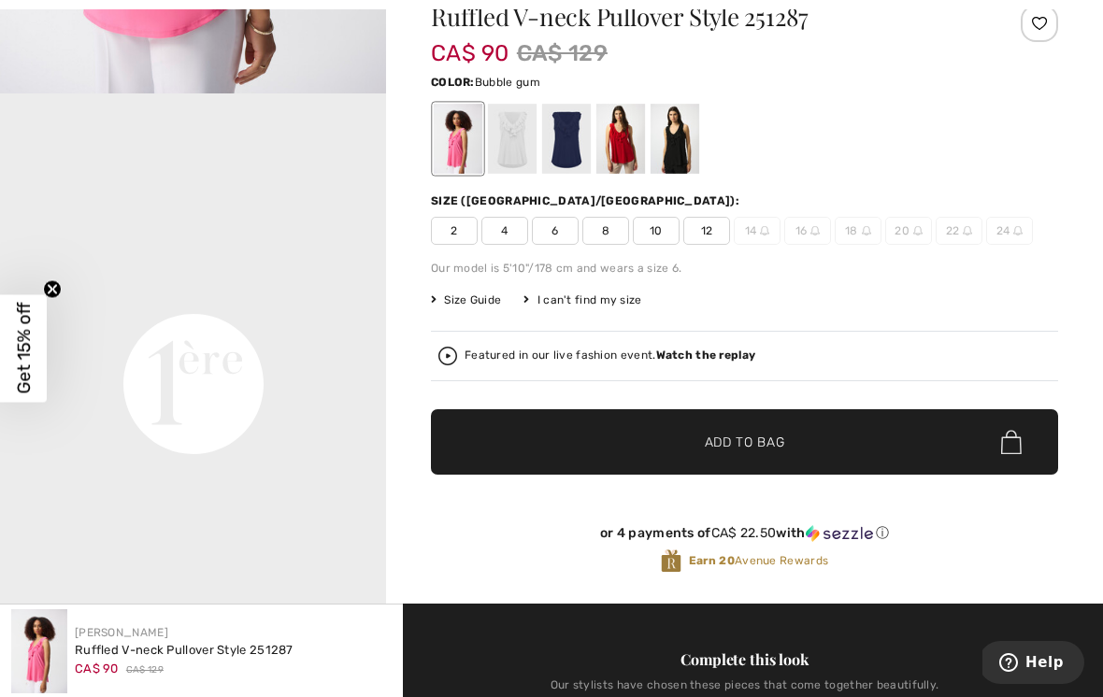
scroll to position [1021, 0]
click at [663, 235] on span "10" at bounding box center [656, 231] width 47 height 28
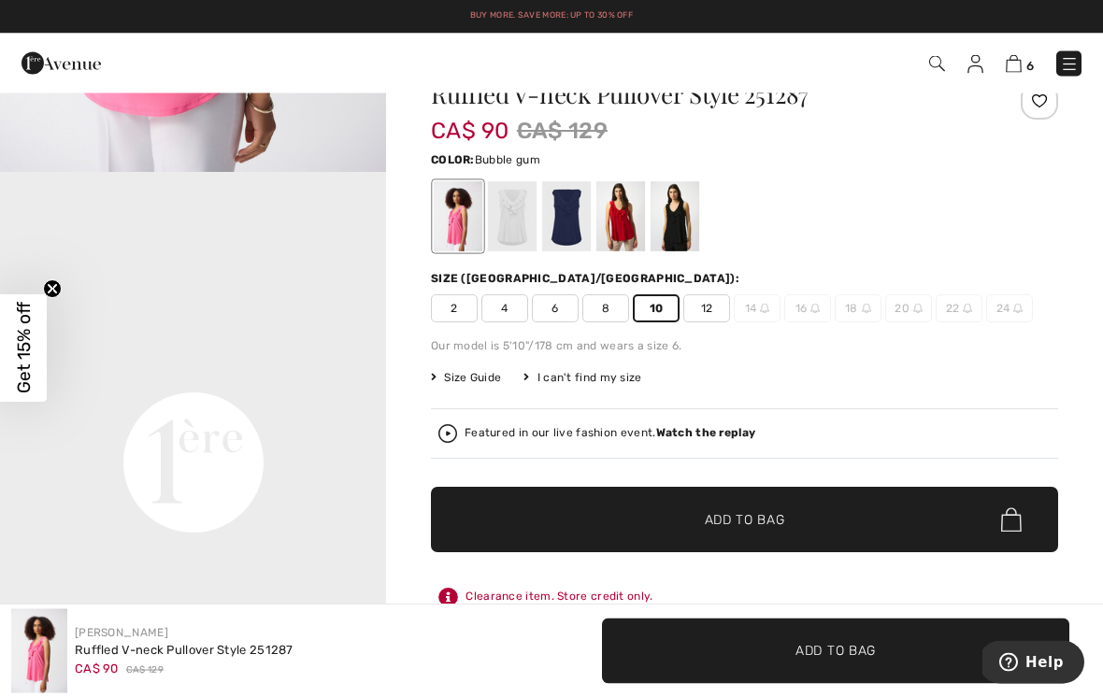
scroll to position [0, 0]
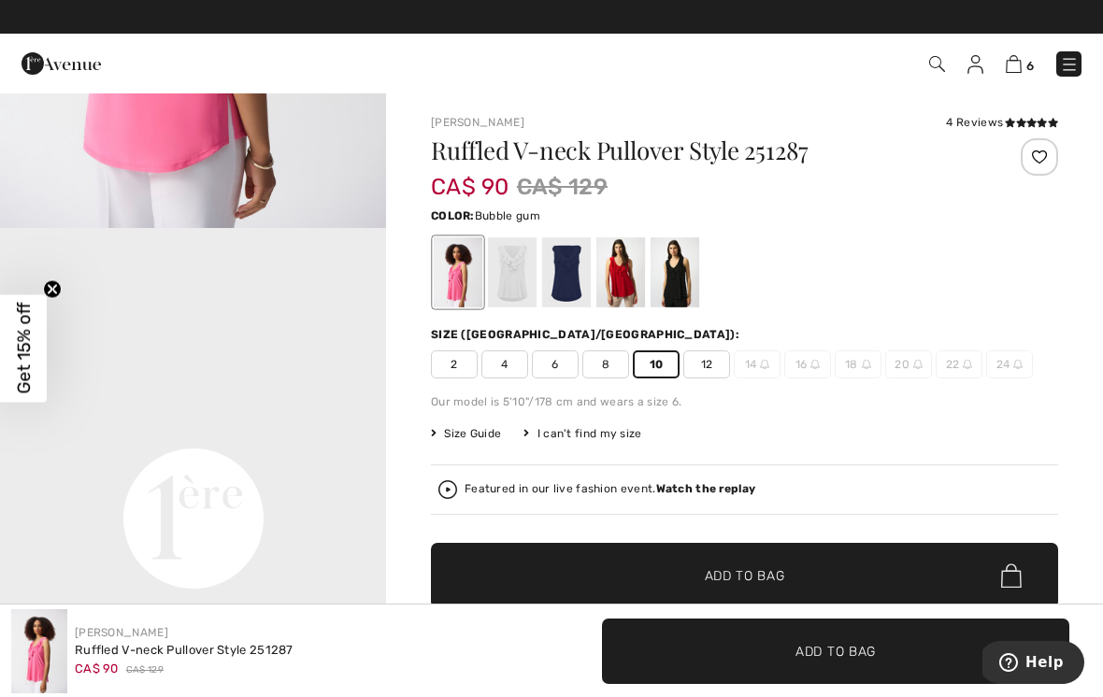
click at [800, 567] on span "✔ Added to Bag Add to Bag" at bounding box center [744, 575] width 627 height 65
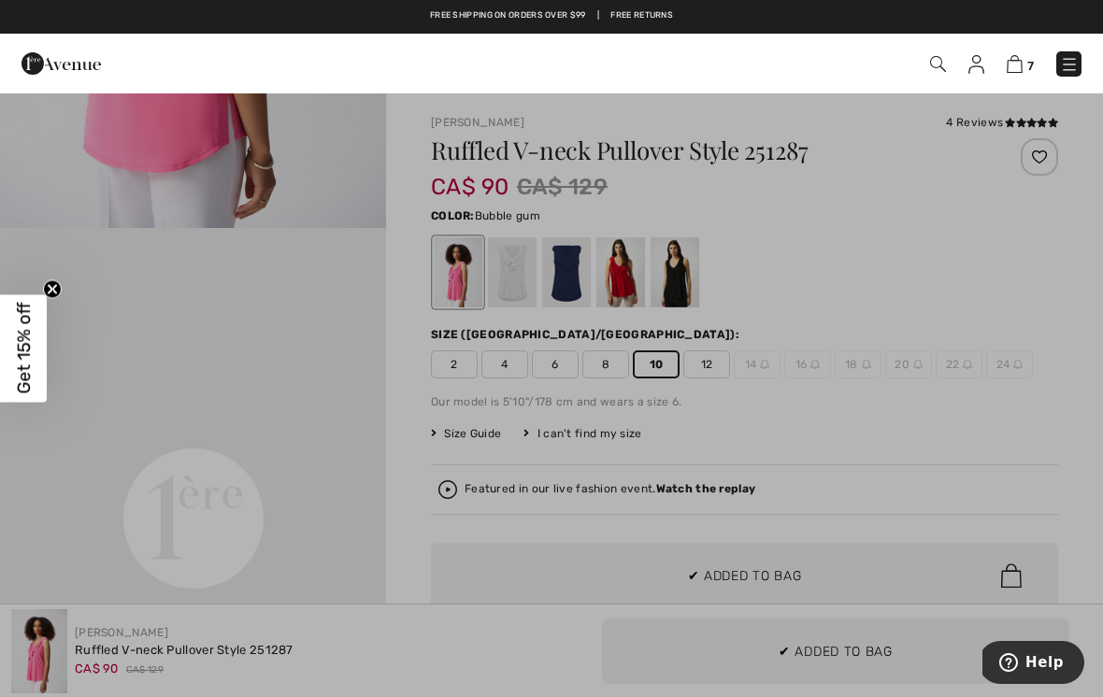
click at [967, 323] on div at bounding box center [551, 348] width 1103 height 697
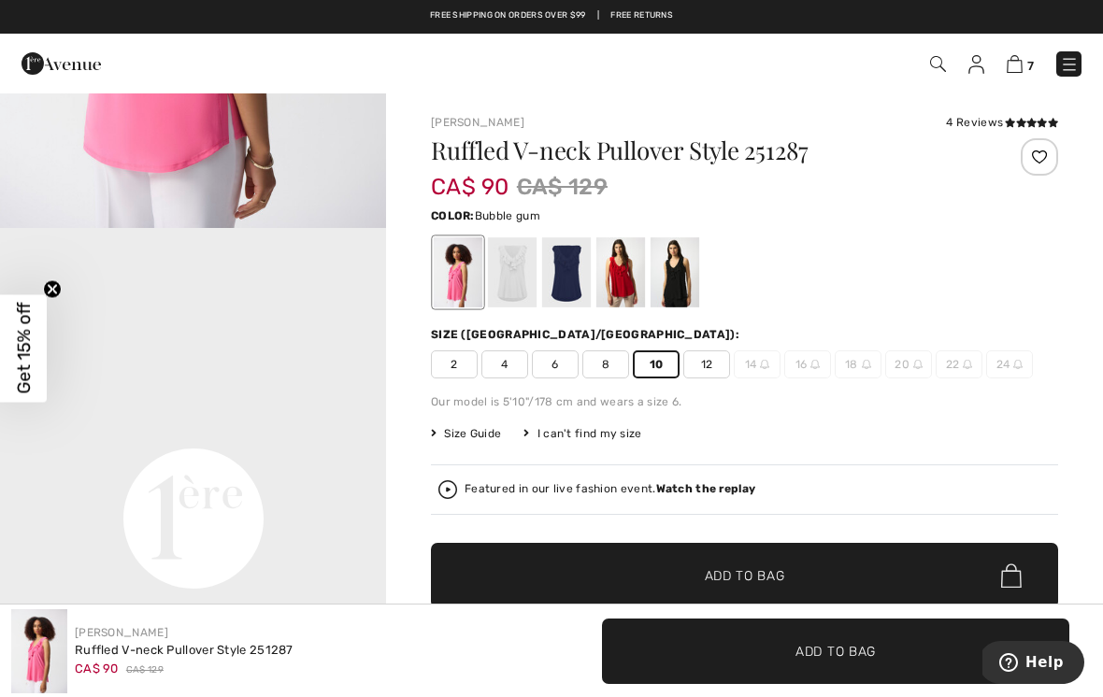
click at [1022, 64] on img at bounding box center [1015, 64] width 16 height 18
click at [1020, 62] on img at bounding box center [1015, 64] width 16 height 18
click at [1021, 71] on img at bounding box center [1015, 64] width 16 height 18
click at [1021, 67] on img at bounding box center [1015, 64] width 16 height 18
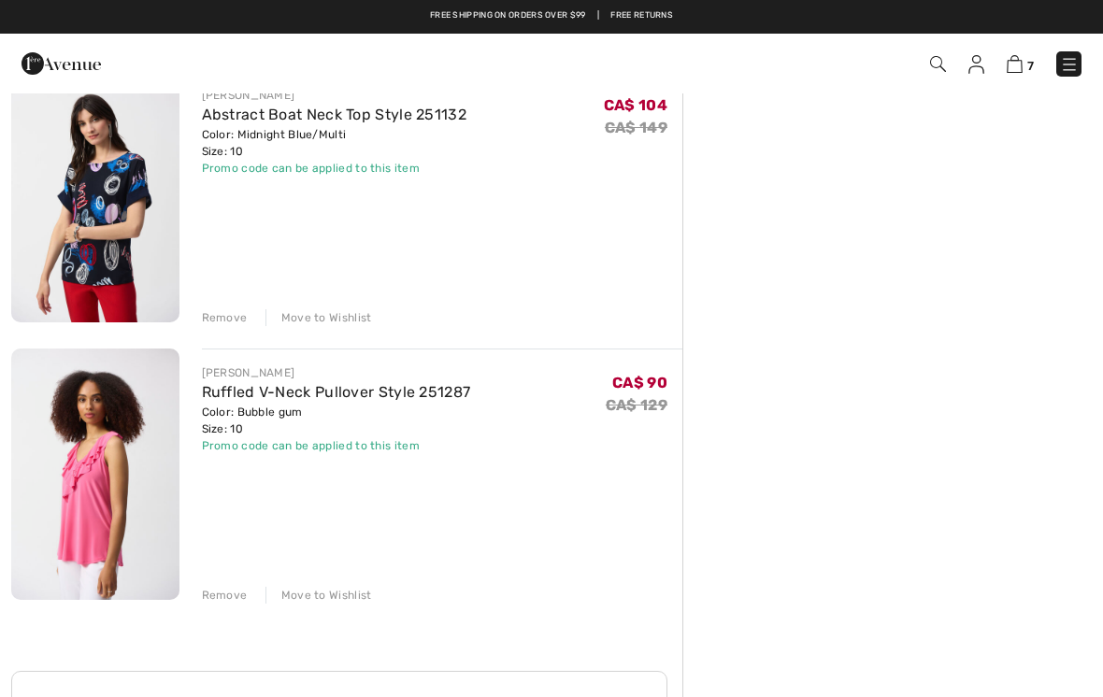
scroll to position [1561, 0]
click at [237, 586] on div "Remove Move to Wishlist" at bounding box center [442, 594] width 481 height 21
click at [230, 588] on div "Remove" at bounding box center [225, 596] width 46 height 17
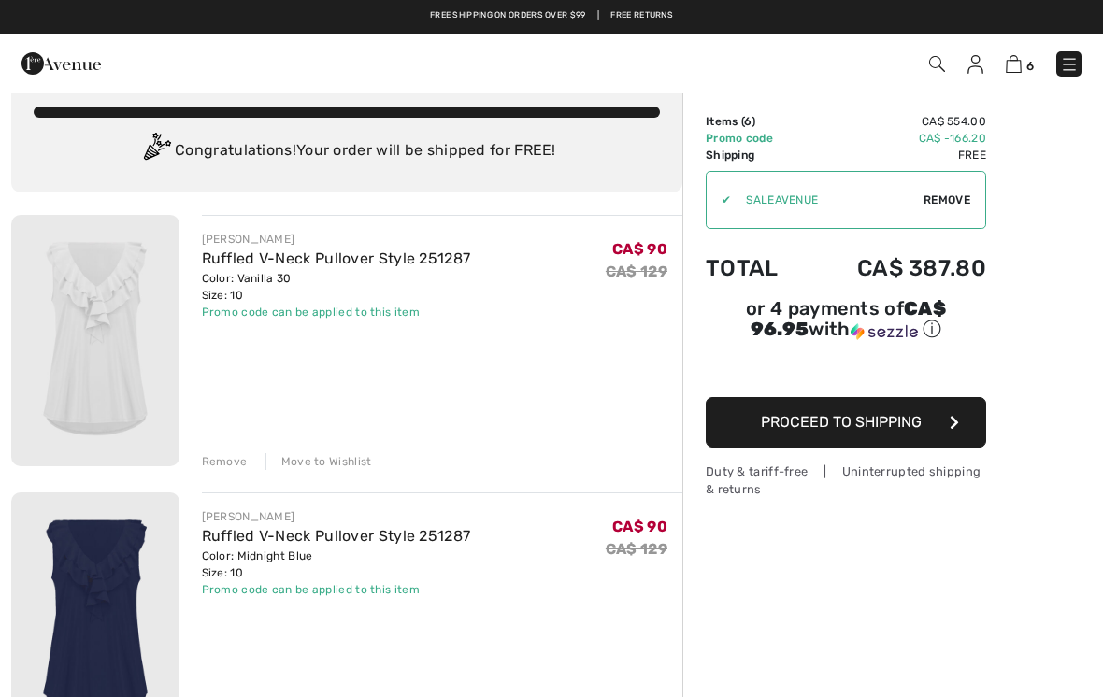
scroll to position [0, 0]
